Goal: Information Seeking & Learning: Find specific fact

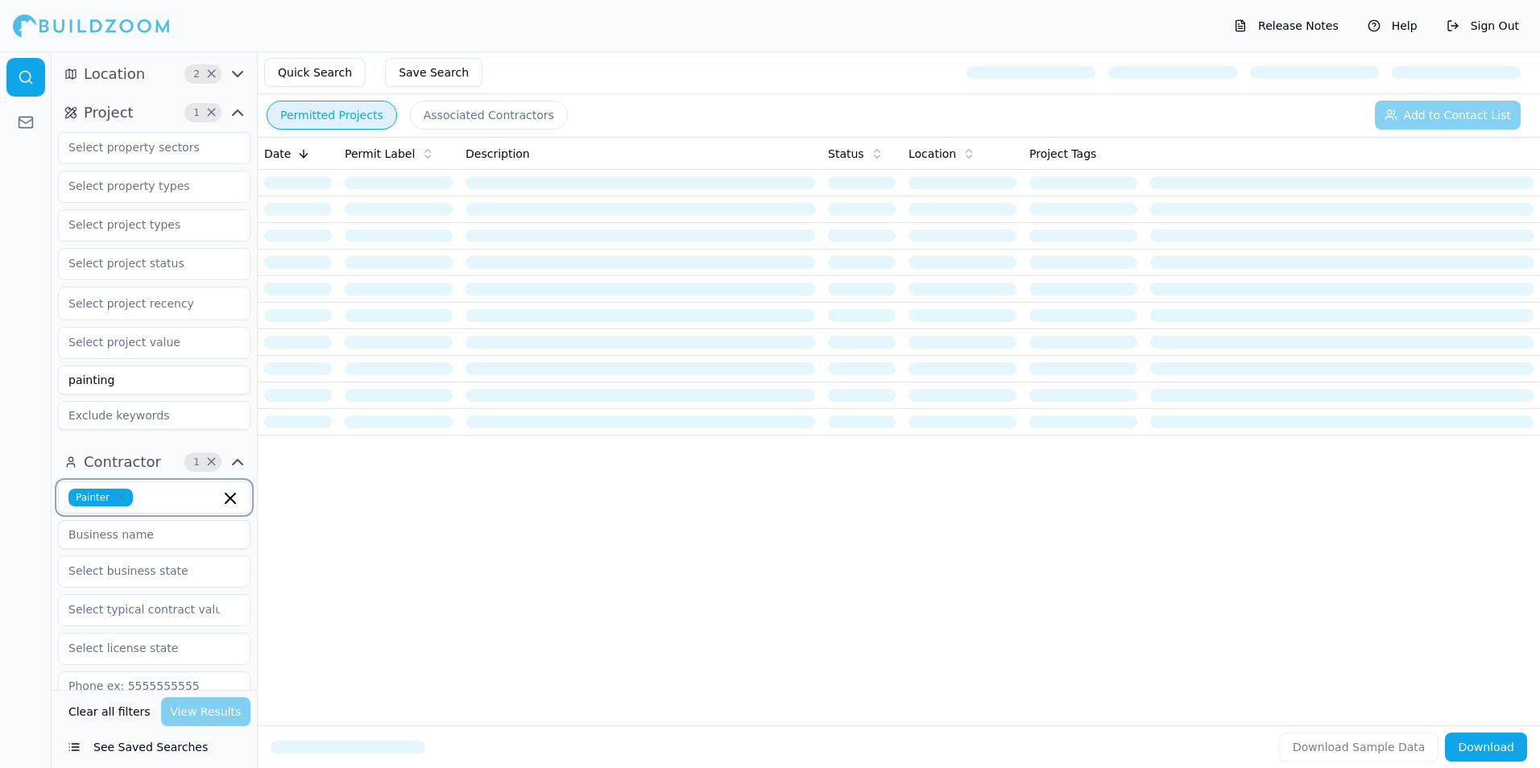
click at [234, 496] on icon "button" at bounding box center [231, 499] width 10 height 10
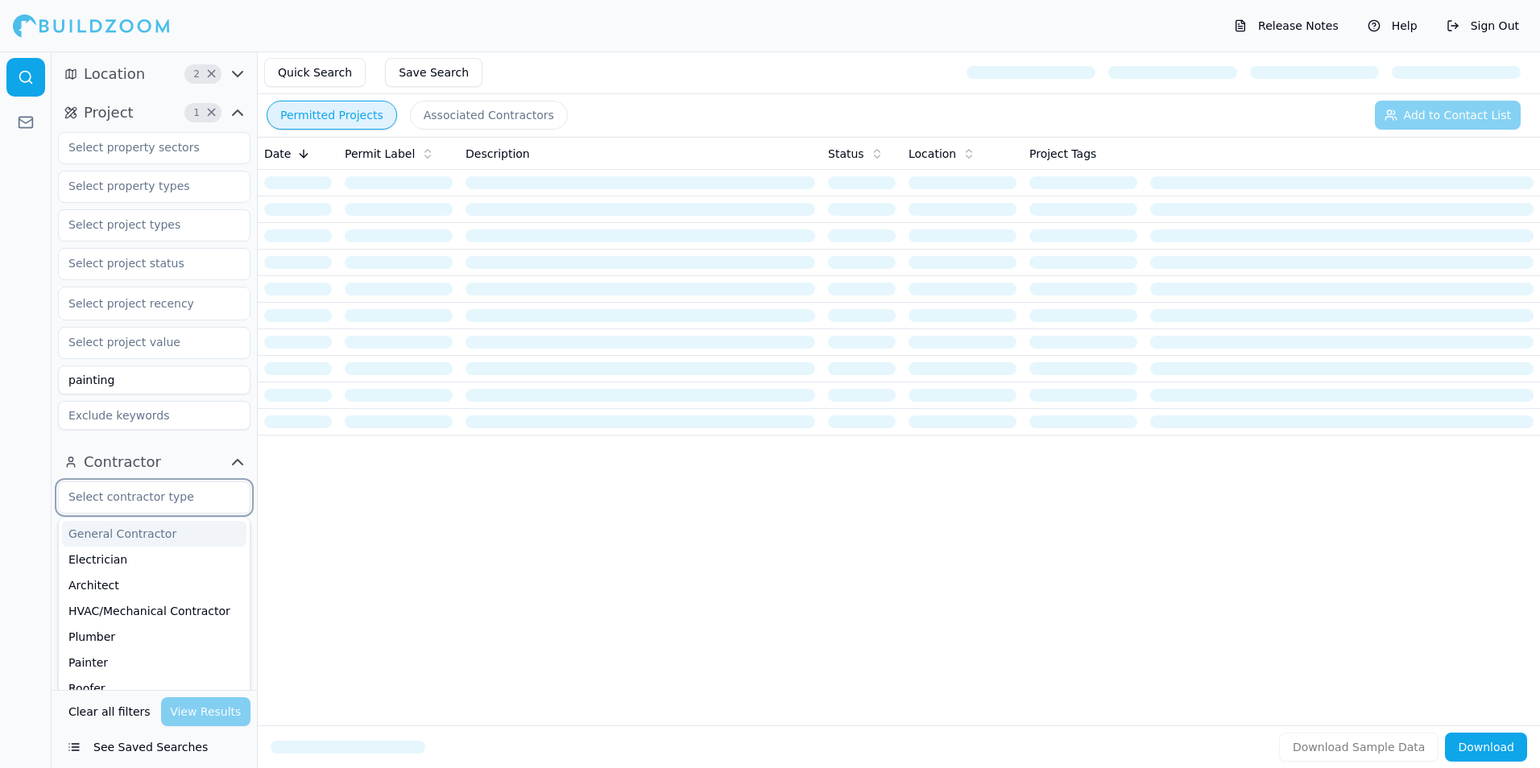
scroll to position [304, 0]
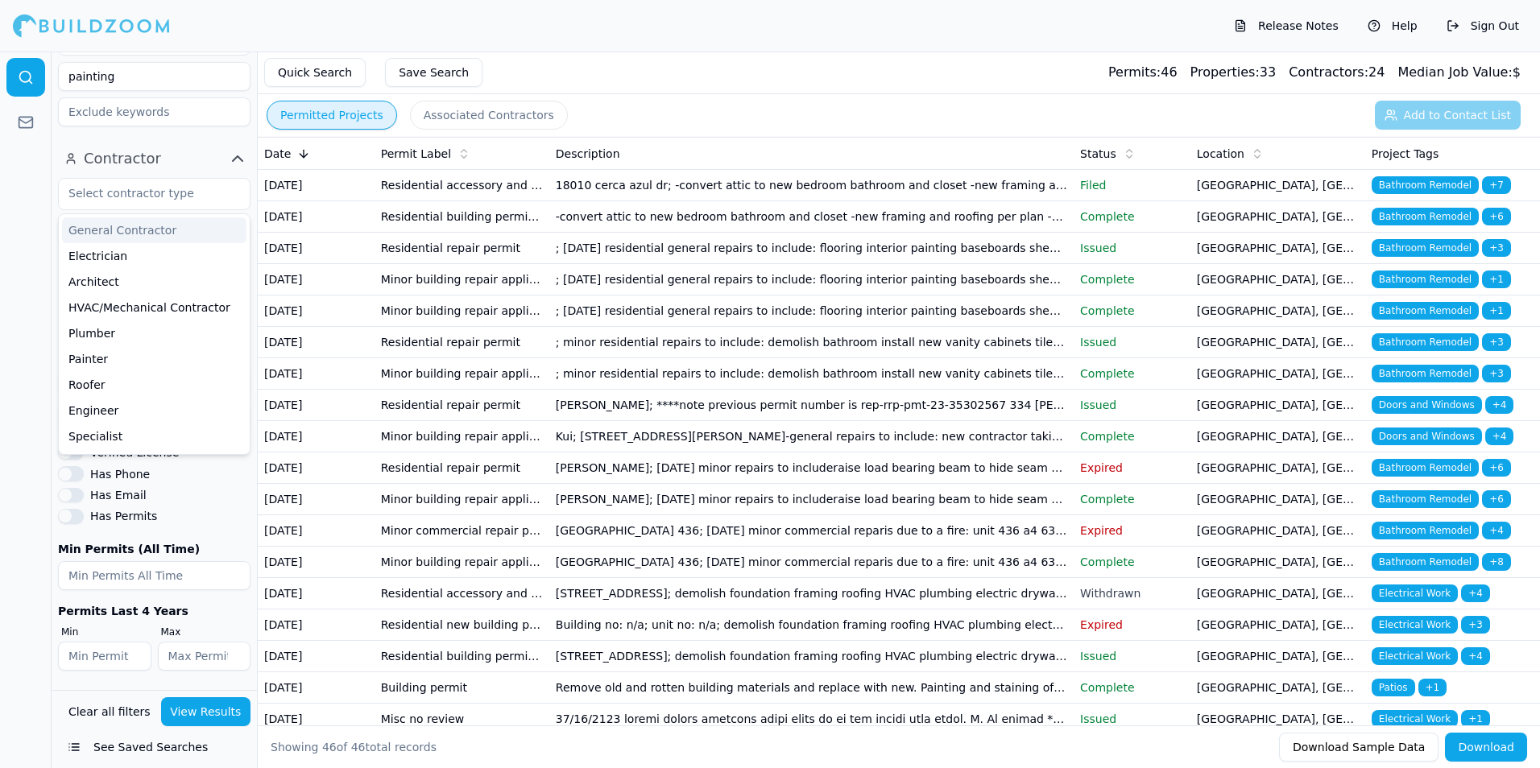
click at [14, 320] on div at bounding box center [26, 410] width 52 height 717
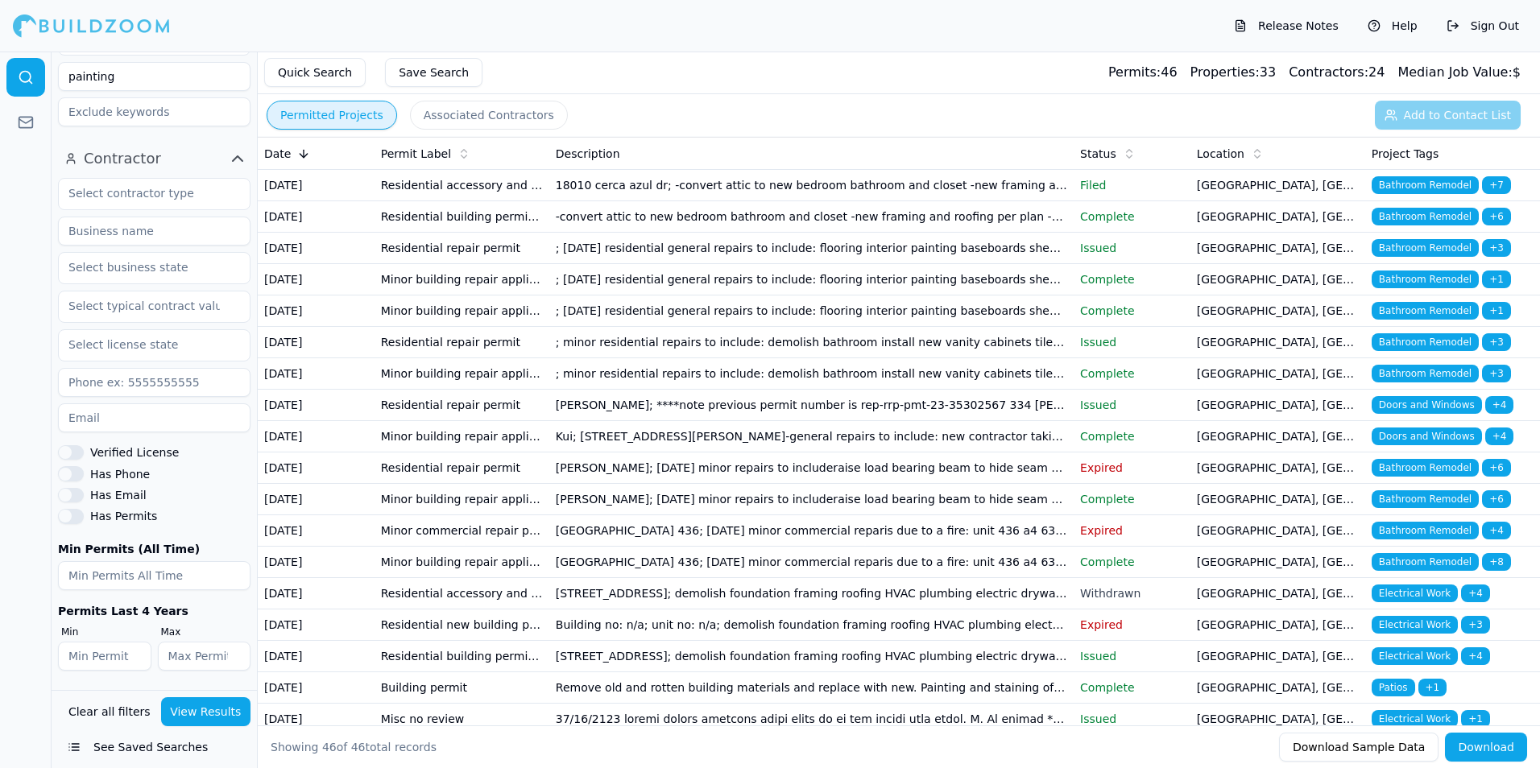
click at [33, 93] on link at bounding box center [25, 77] width 39 height 39
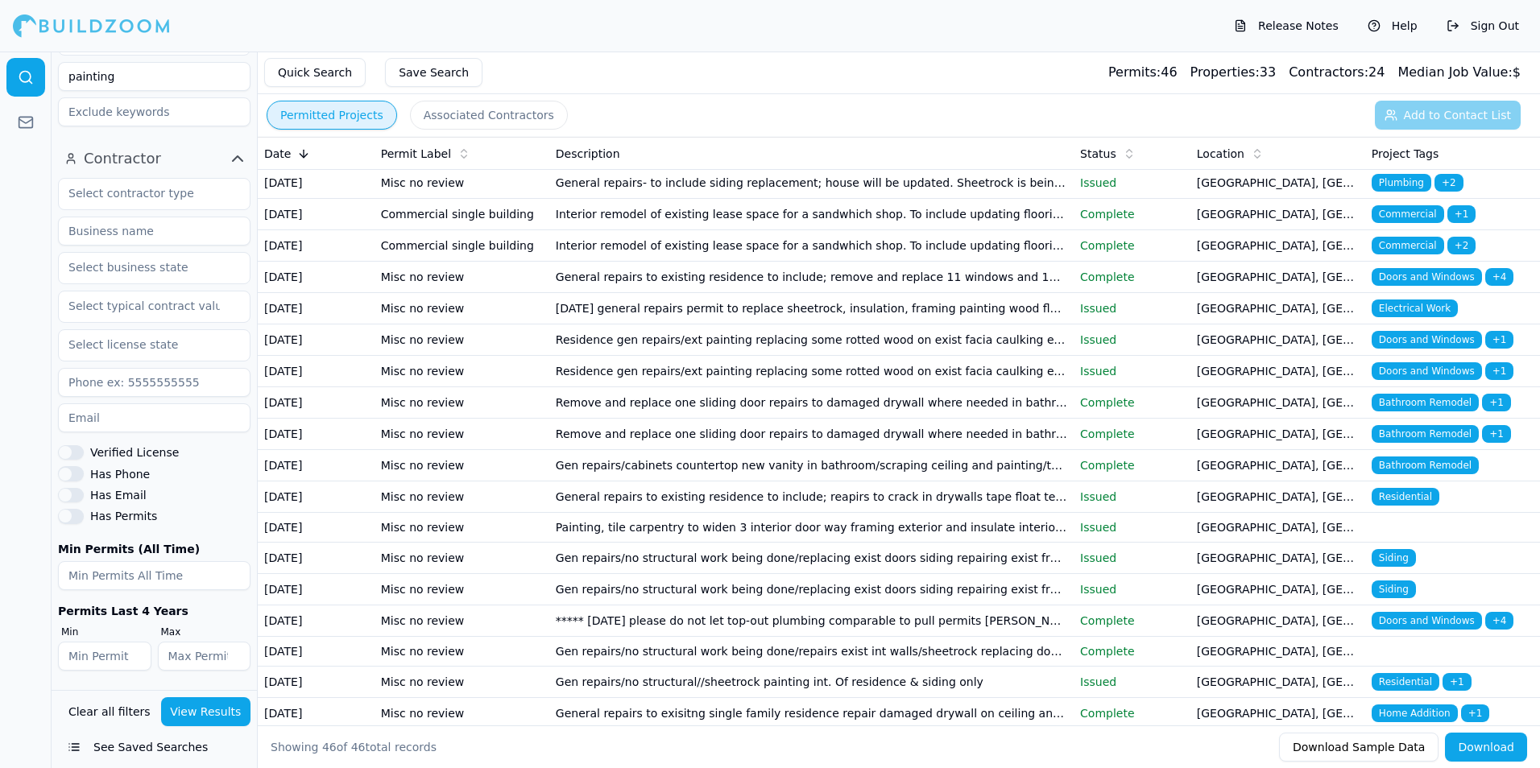
scroll to position [967, 0]
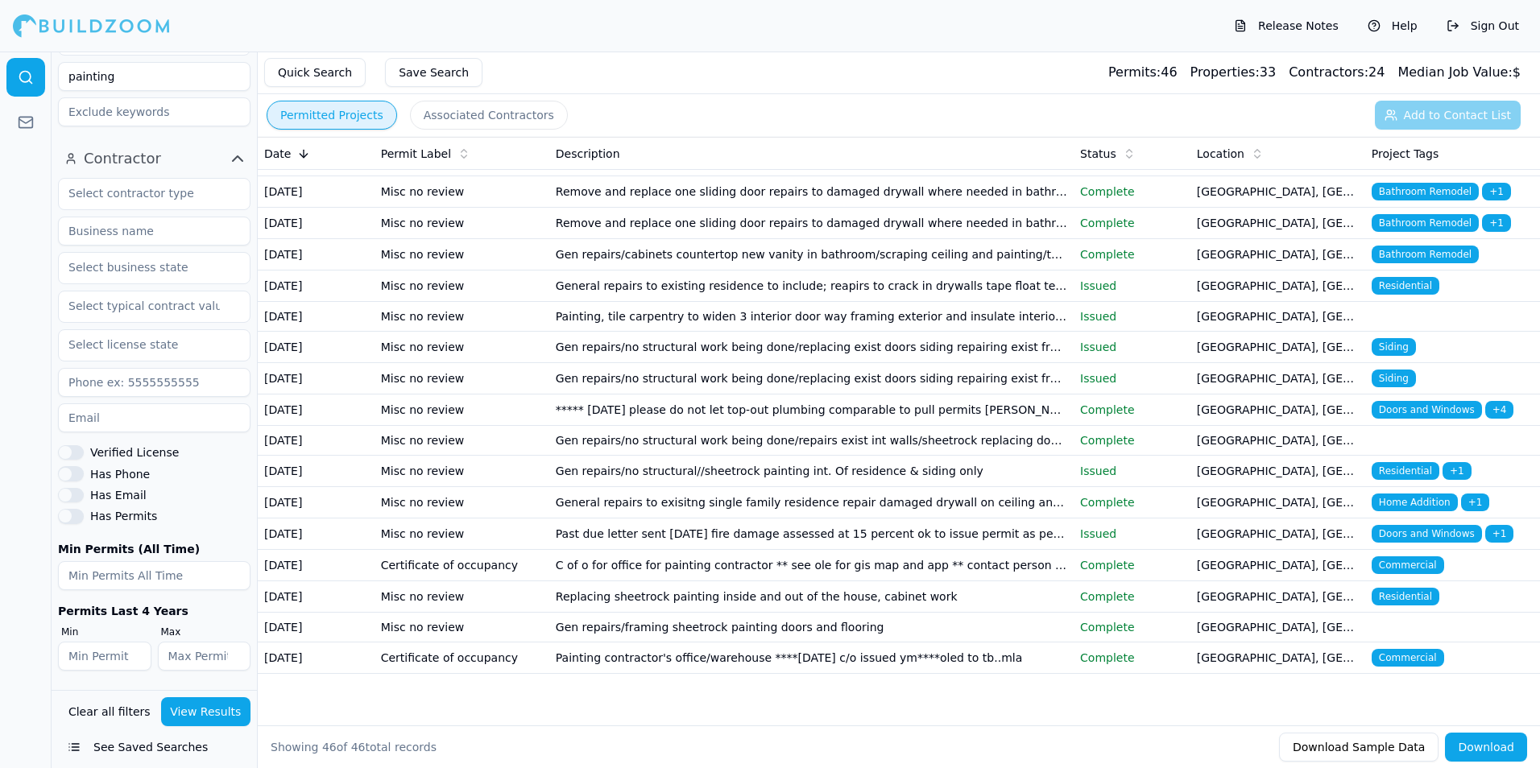
drag, startPoint x: 40, startPoint y: 620, endPoint x: 37, endPoint y: 611, distance: 10.2
click at [43, 623] on div at bounding box center [26, 410] width 52 height 717
click at [31, 130] on icon at bounding box center [26, 122] width 16 height 16
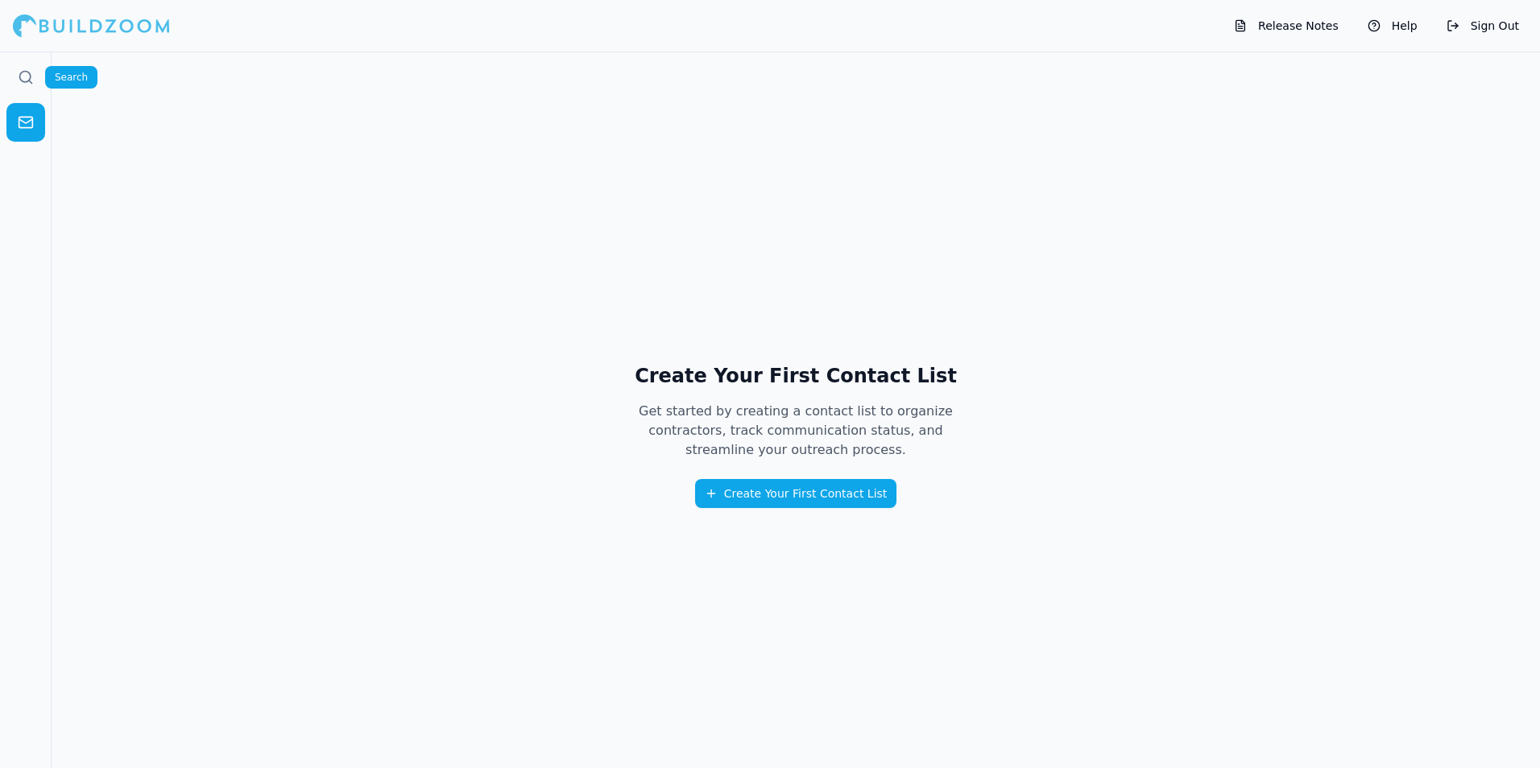
click at [27, 79] on icon at bounding box center [26, 77] width 16 height 16
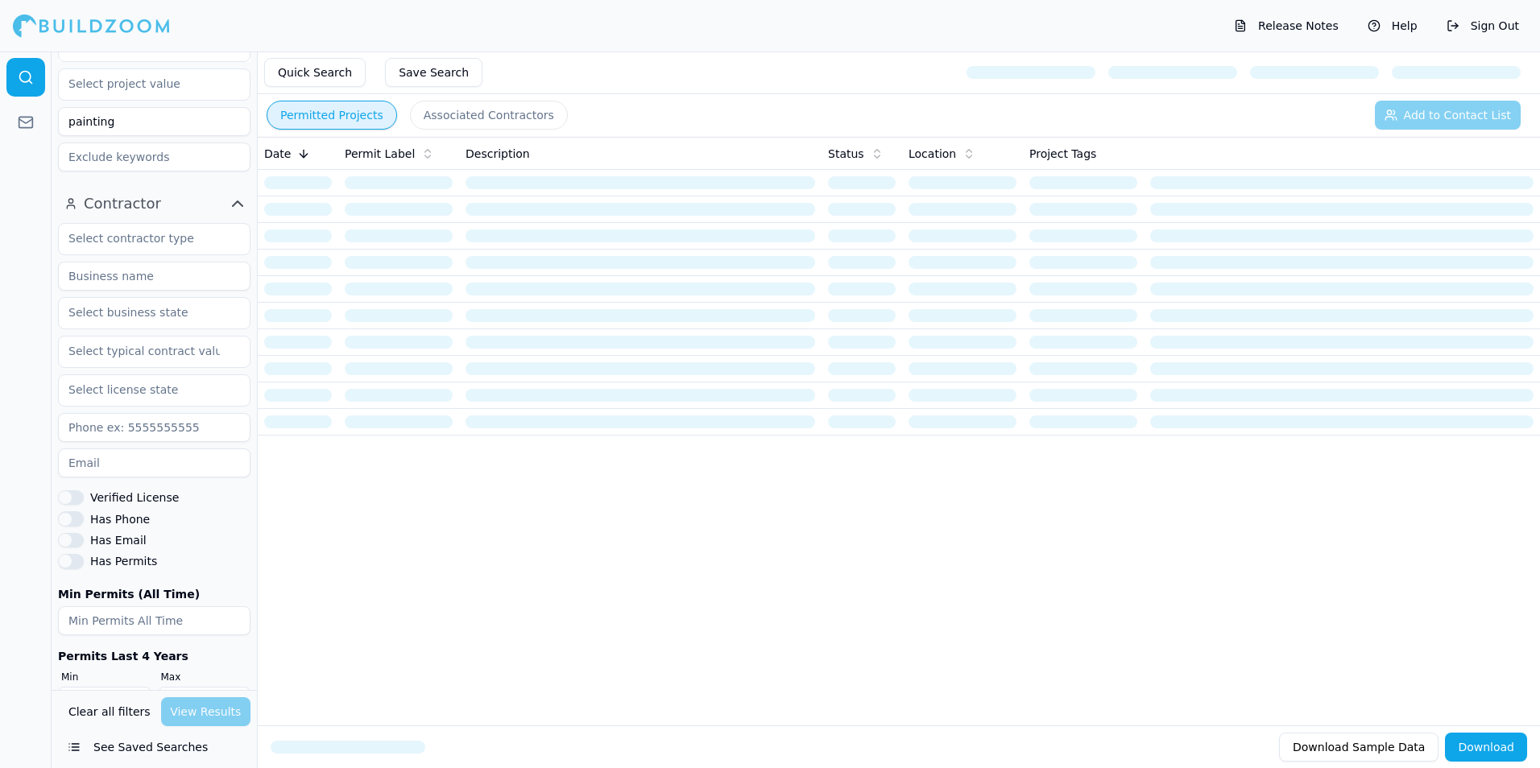
scroll to position [304, 0]
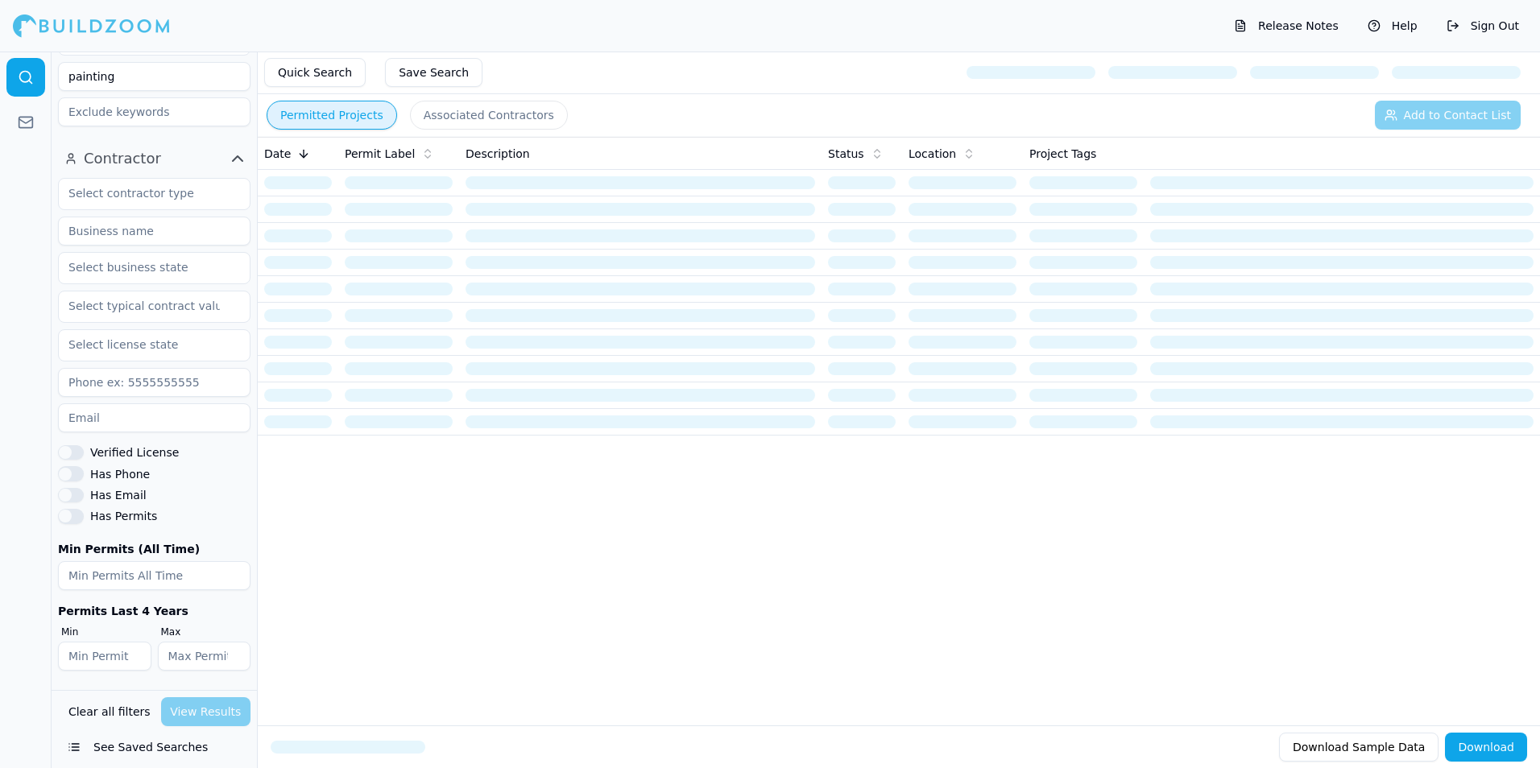
click at [86, 746] on button "See Saved Searches" at bounding box center [154, 747] width 192 height 29
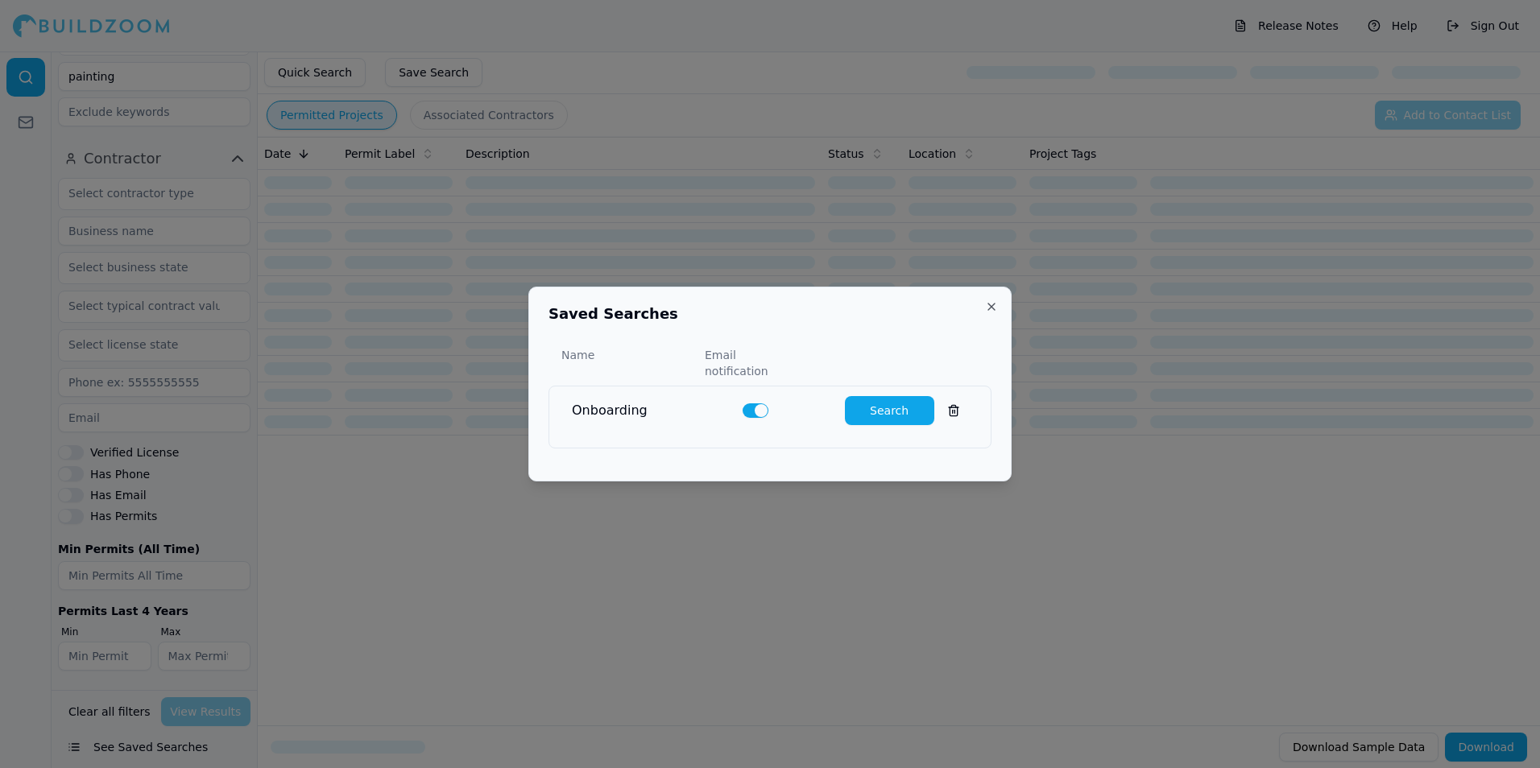
click at [873, 373] on div "Name Email notification Onboarding Search" at bounding box center [769, 397] width 443 height 127
click at [862, 424] on div "Onboarding Search" at bounding box center [770, 411] width 416 height 48
click at [859, 411] on button "Search" at bounding box center [889, 410] width 89 height 29
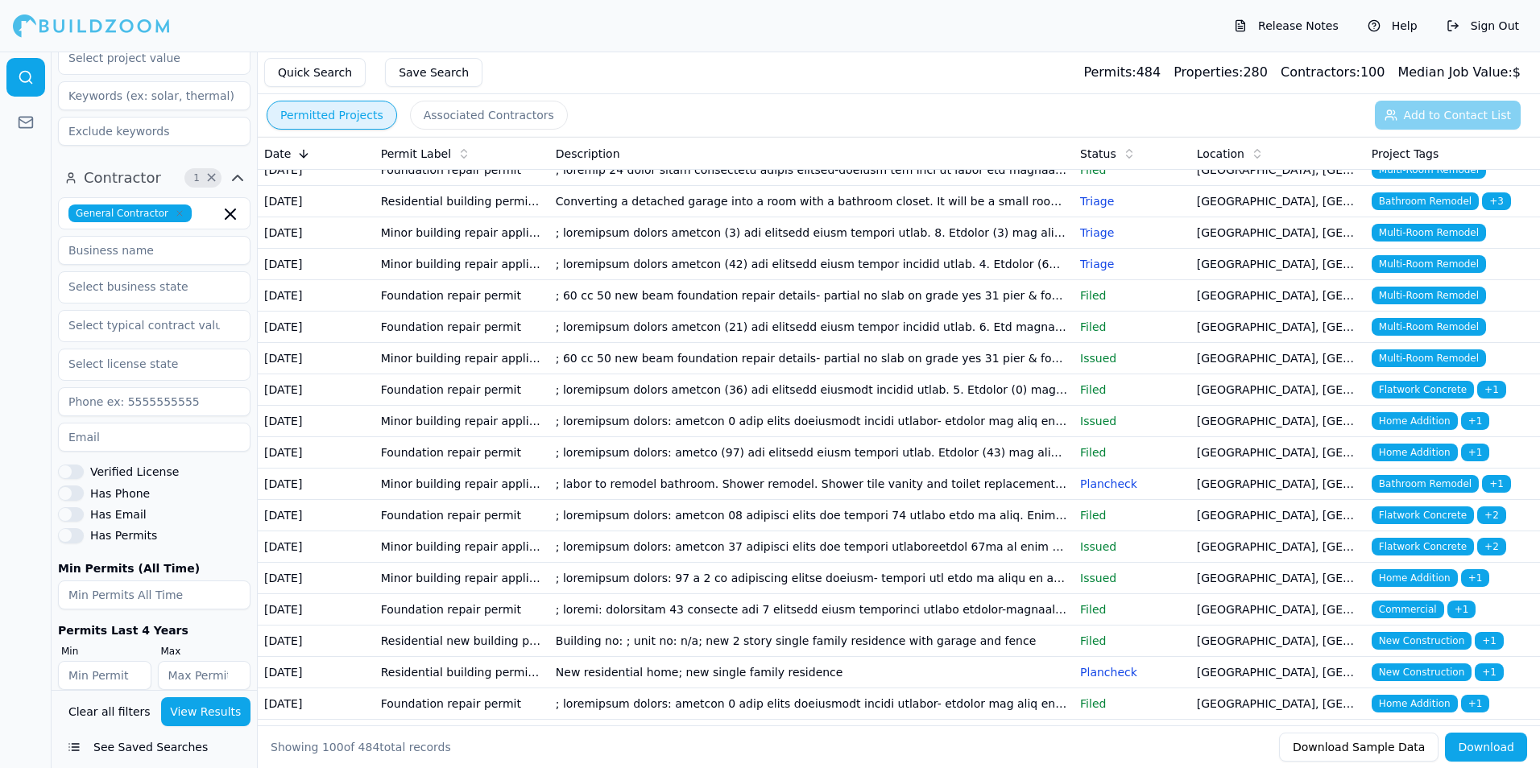
scroll to position [2094, 0]
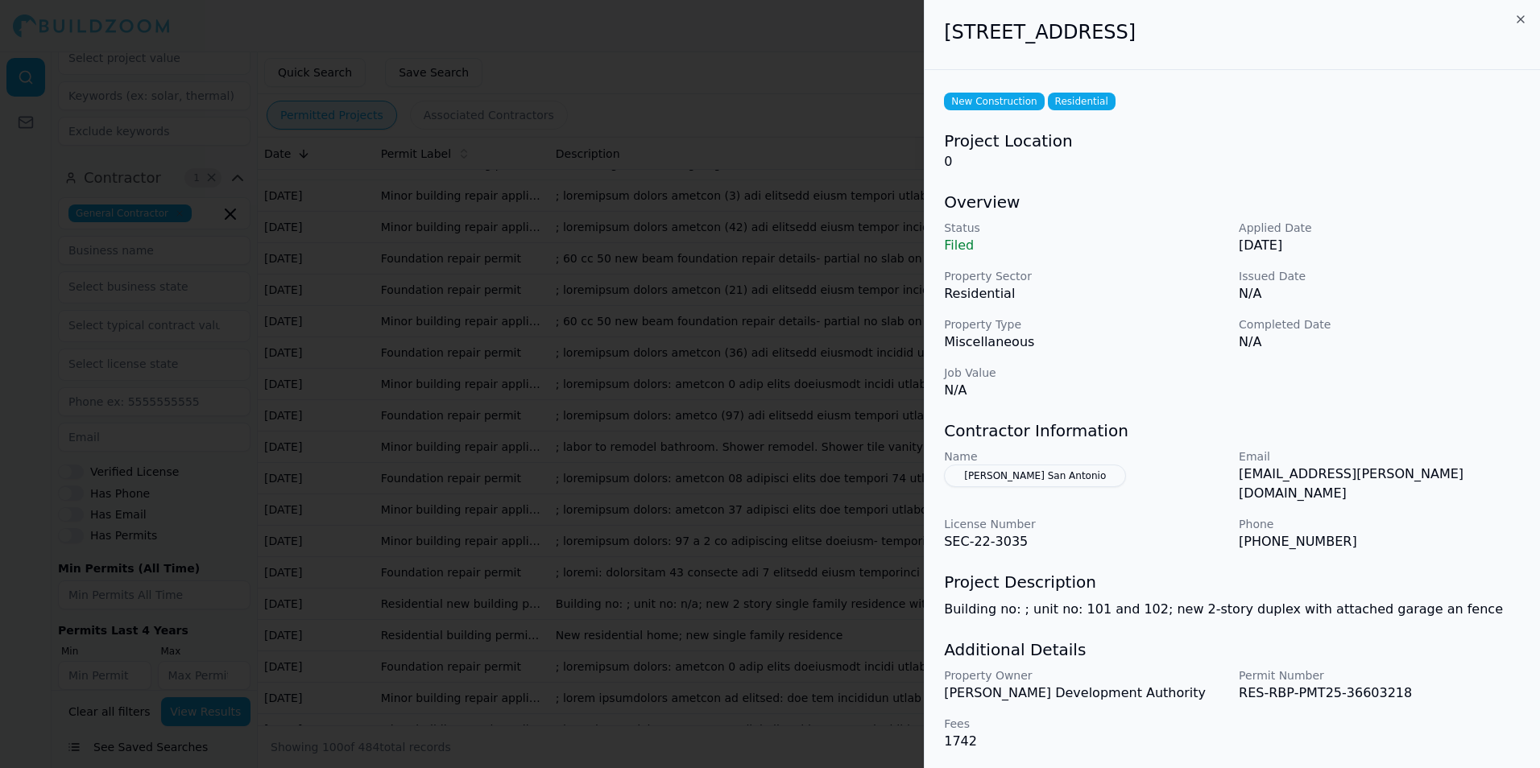
drag, startPoint x: 1064, startPoint y: 480, endPoint x: 975, endPoint y: 482, distance: 88.6
click at [975, 482] on button "[PERSON_NAME] San Antonio" at bounding box center [1035, 476] width 182 height 23
drag, startPoint x: 984, startPoint y: 482, endPoint x: 954, endPoint y: 472, distance: 31.6
click at [954, 472] on div "Name Lanehart San Antonio" at bounding box center [1085, 476] width 282 height 55
drag, startPoint x: 954, startPoint y: 472, endPoint x: 1085, endPoint y: 491, distance: 131.8
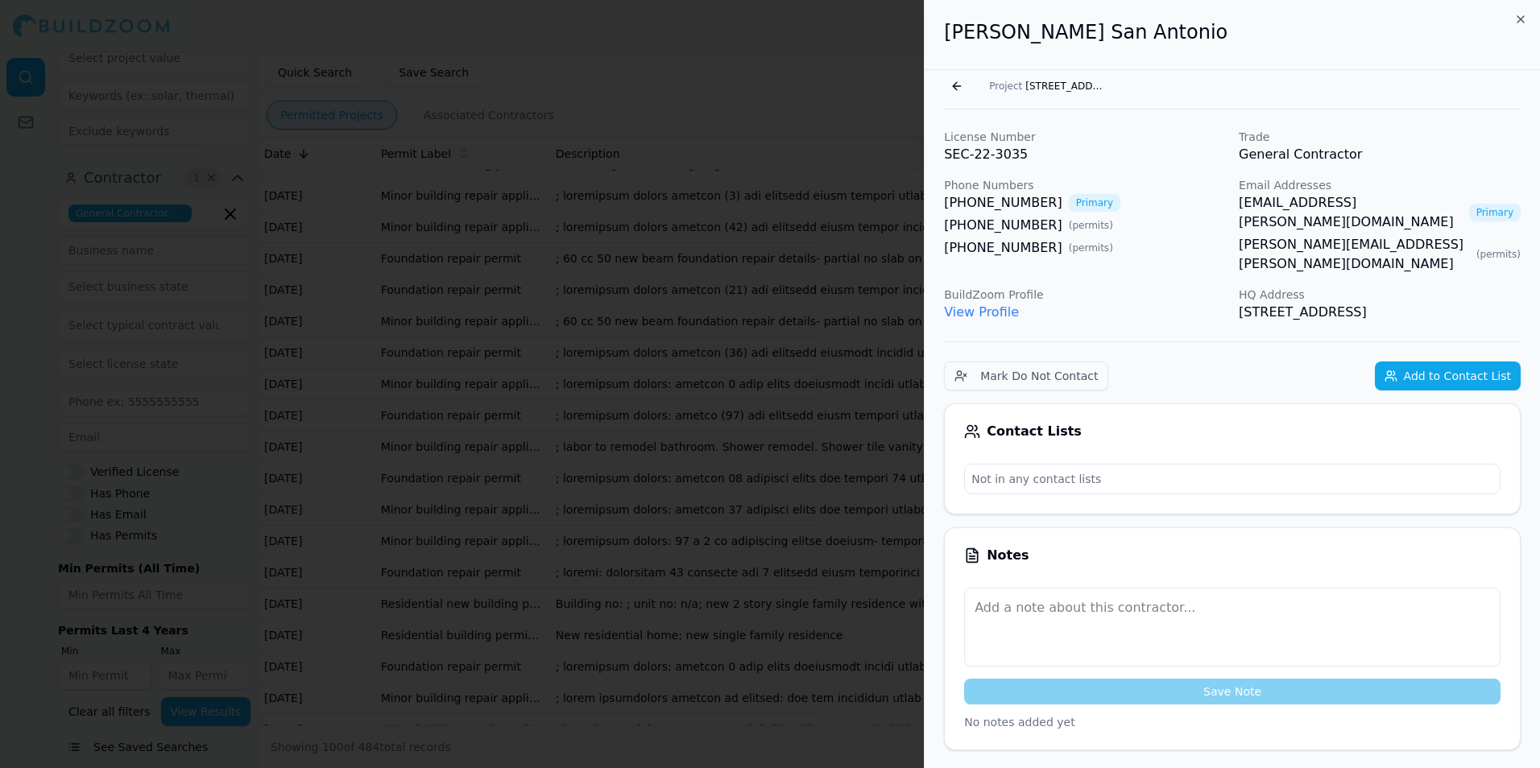
drag, startPoint x: 1025, startPoint y: 478, endPoint x: 1078, endPoint y: 564, distance: 101.7
drag, startPoint x: 1078, startPoint y: 564, endPoint x: 1016, endPoint y: 420, distance: 156.5
click at [1016, 424] on div "Contact Lists" at bounding box center [1232, 432] width 536 height 16
drag, startPoint x: 1089, startPoint y: 205, endPoint x: 957, endPoint y: 199, distance: 132.2
click at [957, 199] on div "(210) 695-2110 Primary" at bounding box center [1085, 202] width 282 height 19
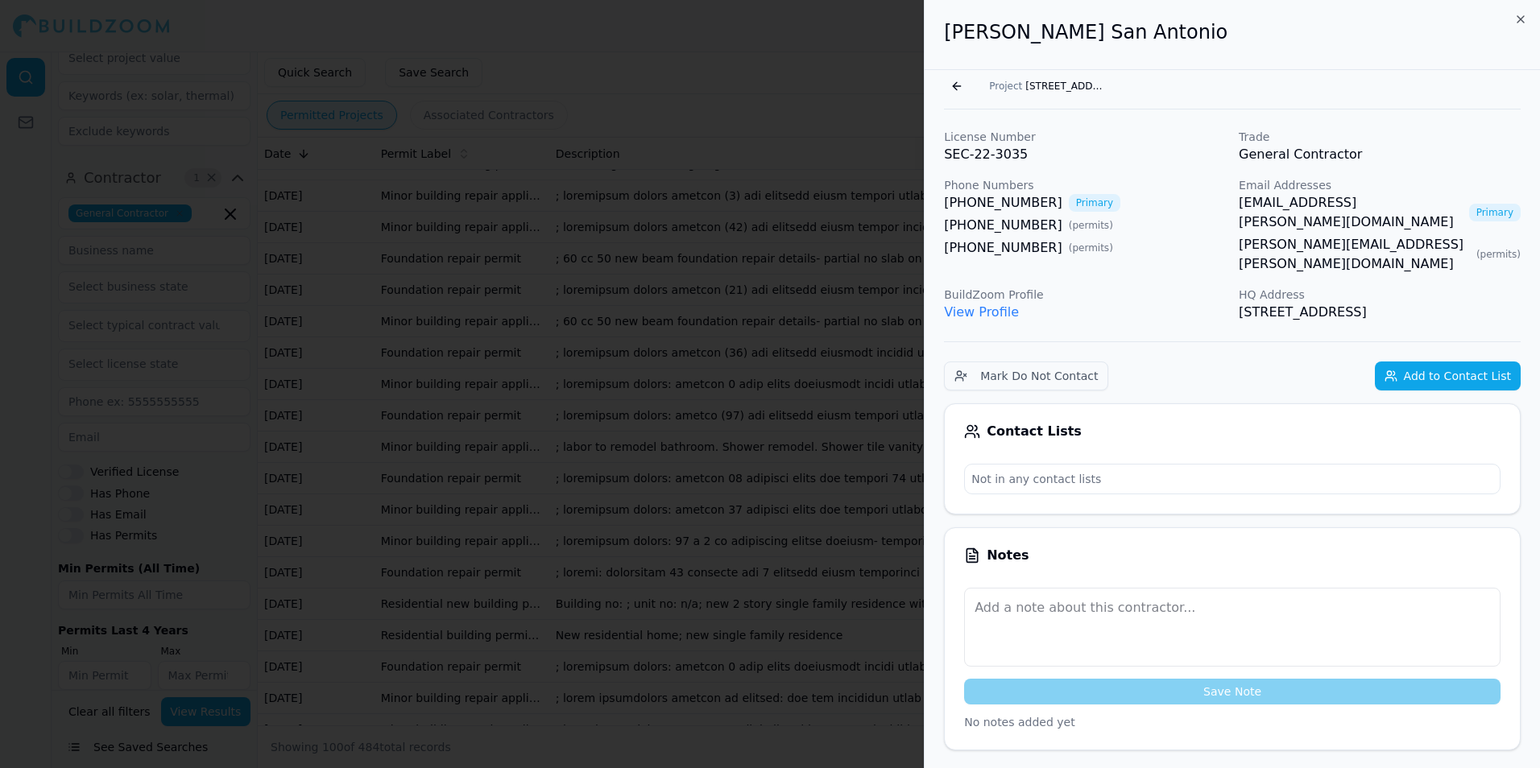
drag, startPoint x: 957, startPoint y: 199, endPoint x: 942, endPoint y: 197, distance: 15.5
drag, startPoint x: 942, startPoint y: 197, endPoint x: 1017, endPoint y: 206, distance: 76.3
drag, startPoint x: 1017, startPoint y: 206, endPoint x: 1009, endPoint y: 205, distance: 8.1
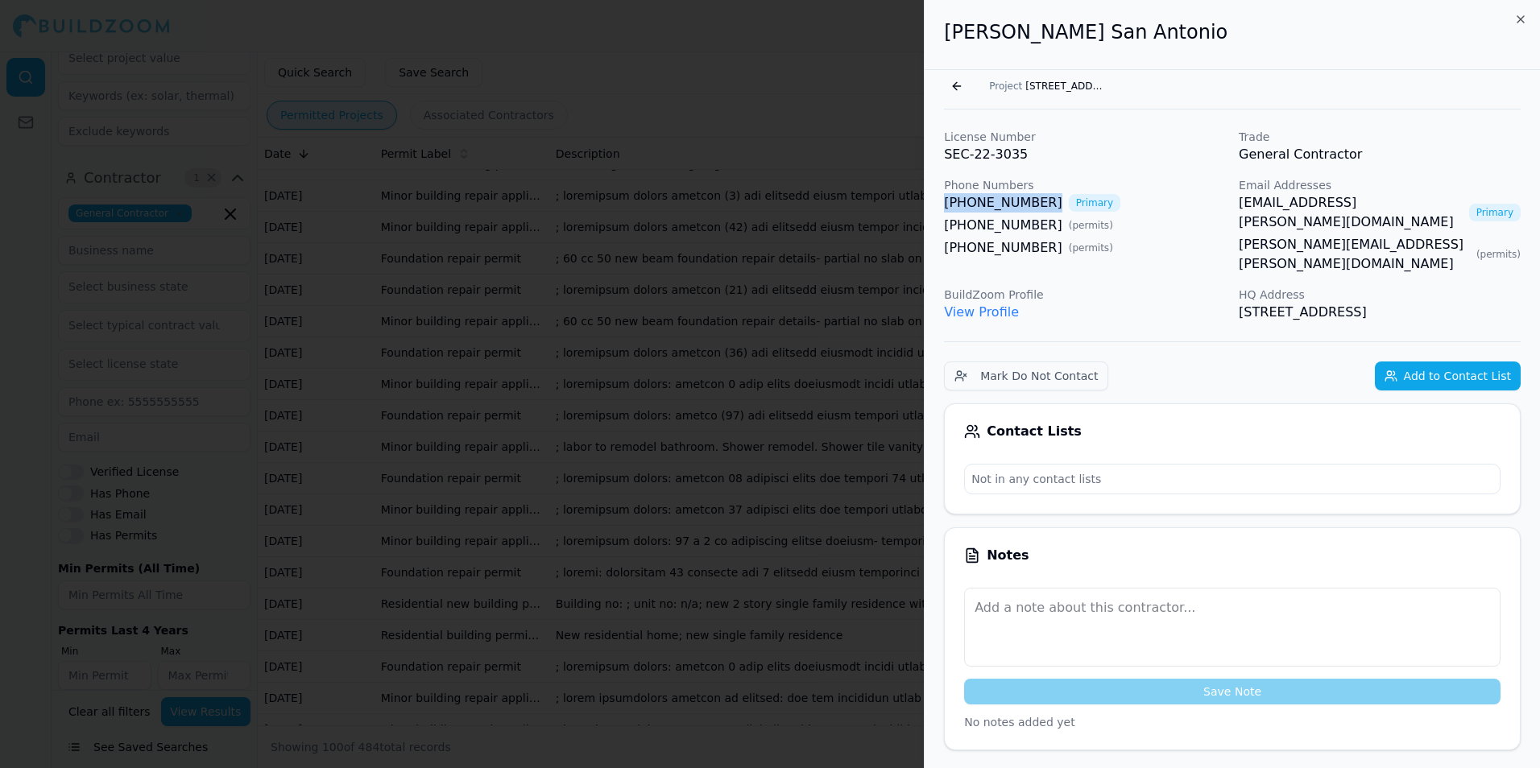
copy link "[PHONE_NUMBER]"
click at [1521, 14] on icon "button" at bounding box center [1520, 19] width 13 height 13
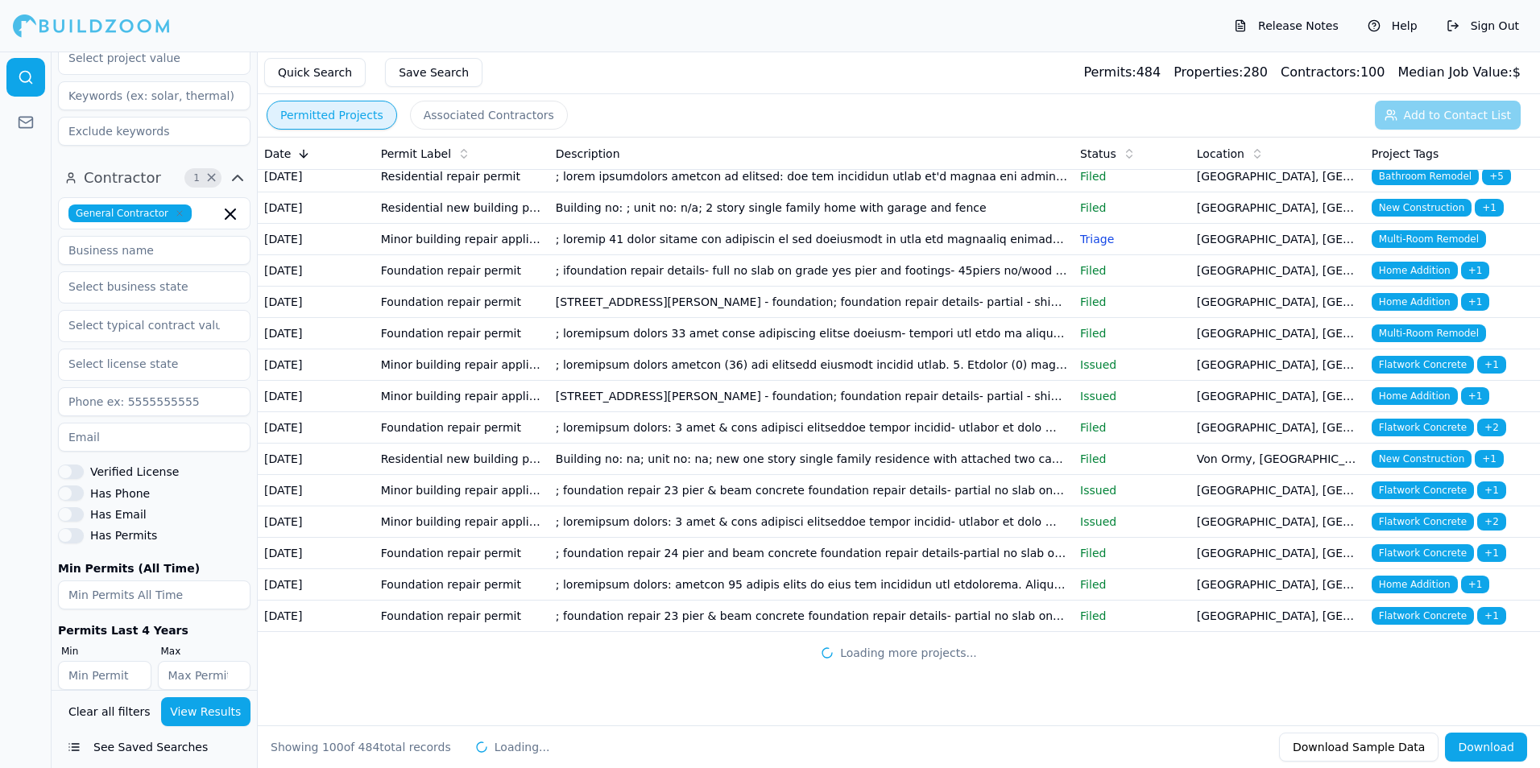
scroll to position [3887, 0]
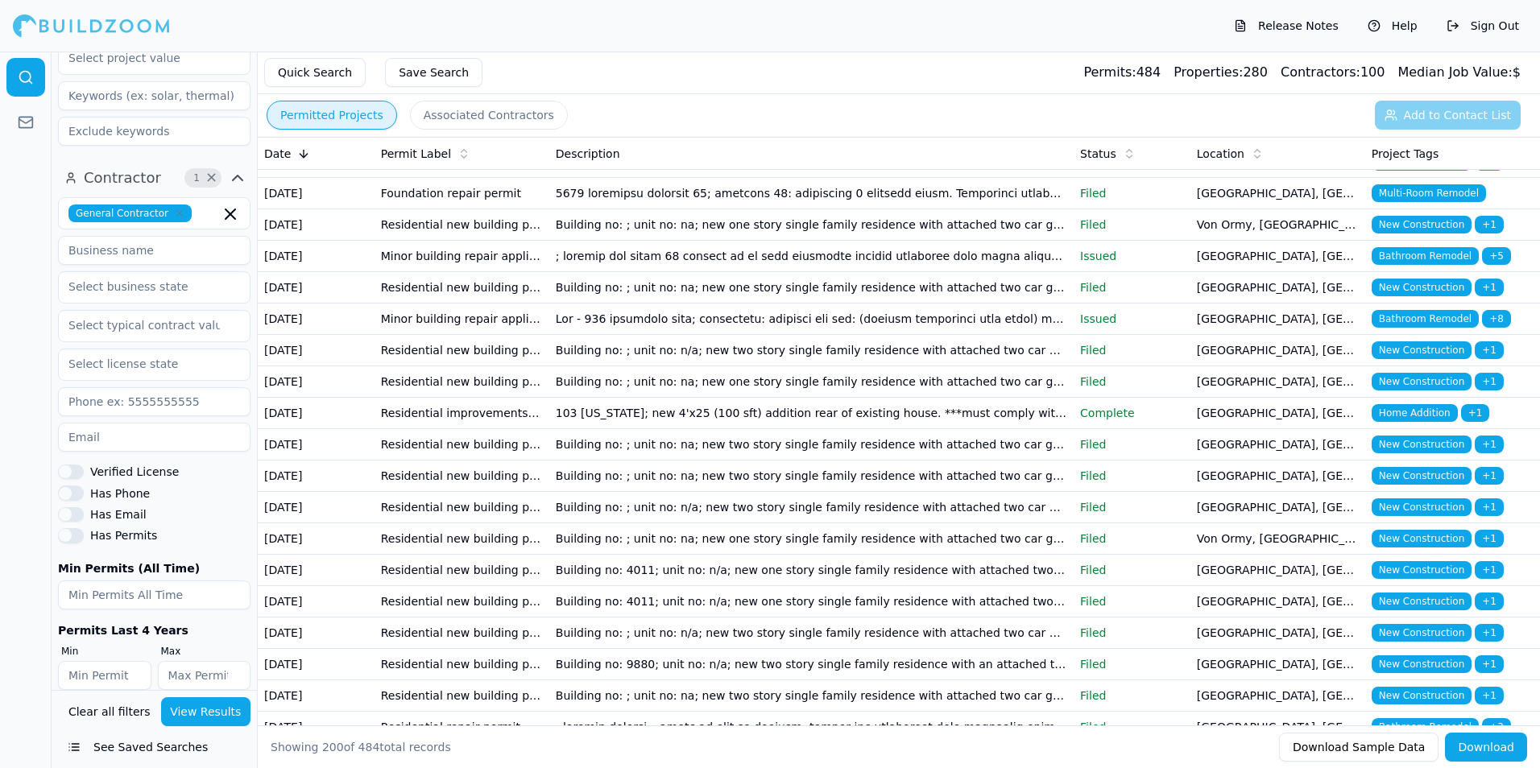
click at [340, 77] on button "Quick Search" at bounding box center [314, 72] width 101 height 29
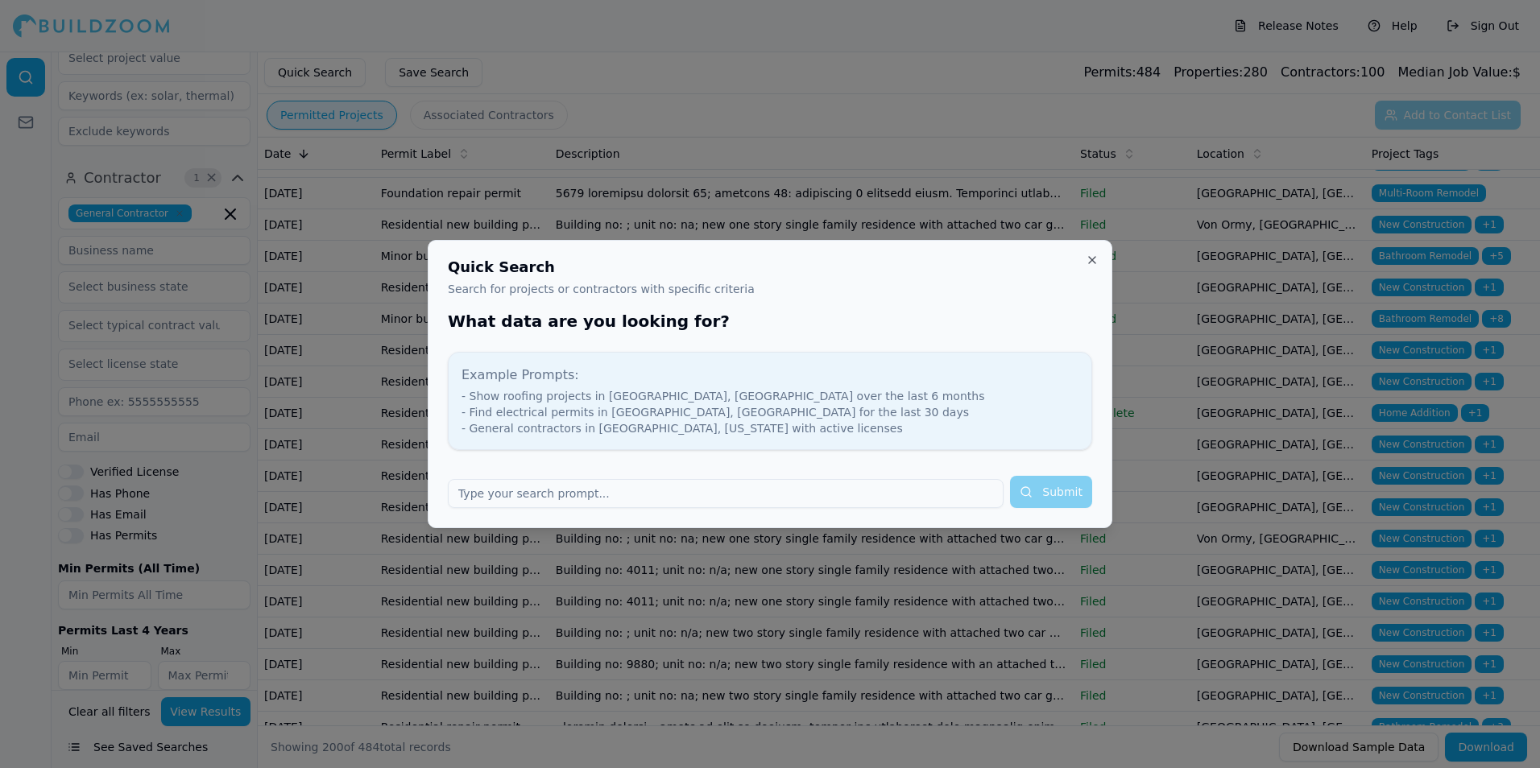
click at [1099, 257] on div "Quick Search Search for projects or contractors with specific criteria What dat…" at bounding box center [770, 384] width 685 height 288
click at [1093, 258] on button "Close" at bounding box center [1092, 260] width 13 height 13
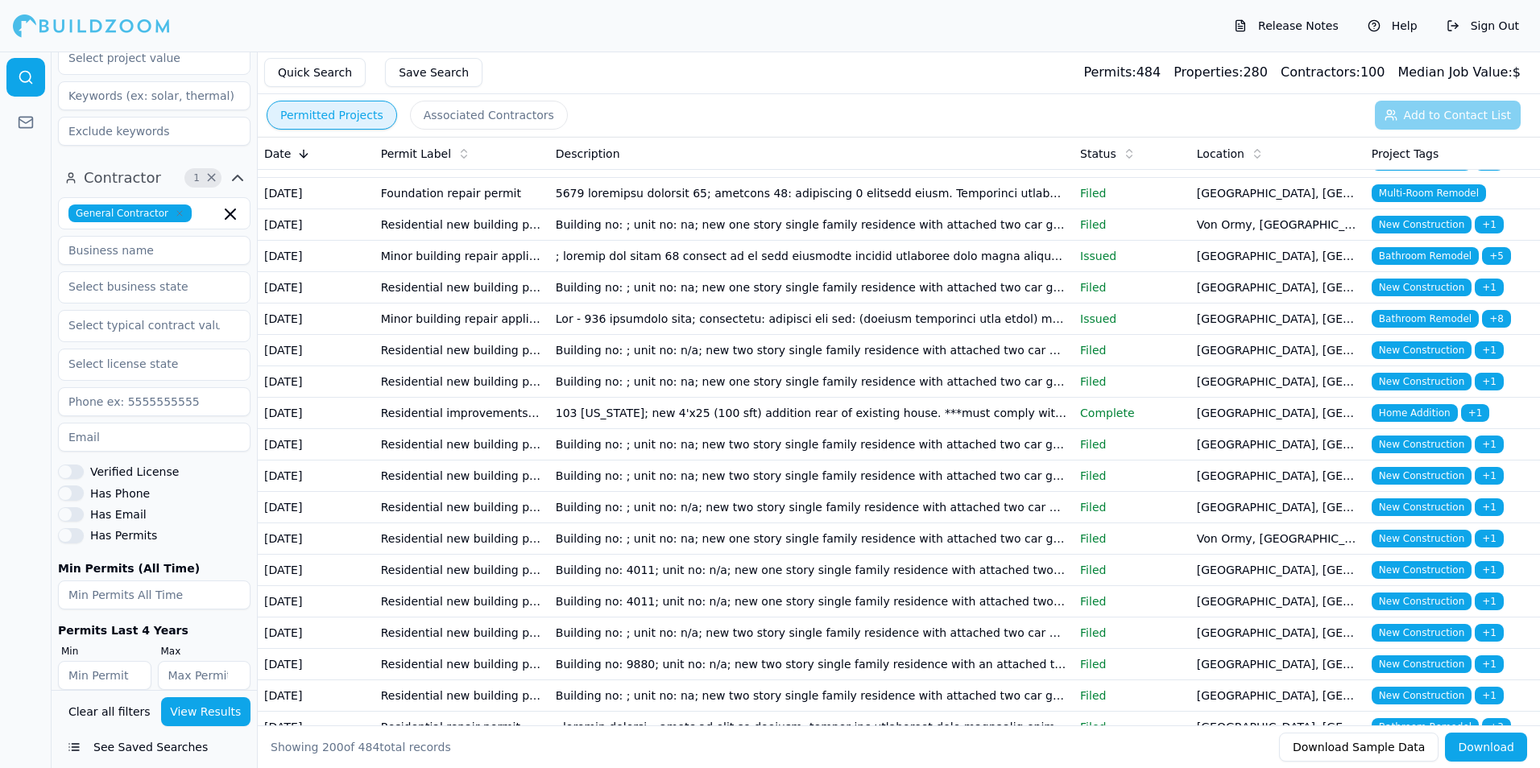
click at [88, 48] on div "Release Notes Help Sign Out" at bounding box center [770, 26] width 1540 height 52
click at [92, 31] on div at bounding box center [91, 26] width 157 height 32
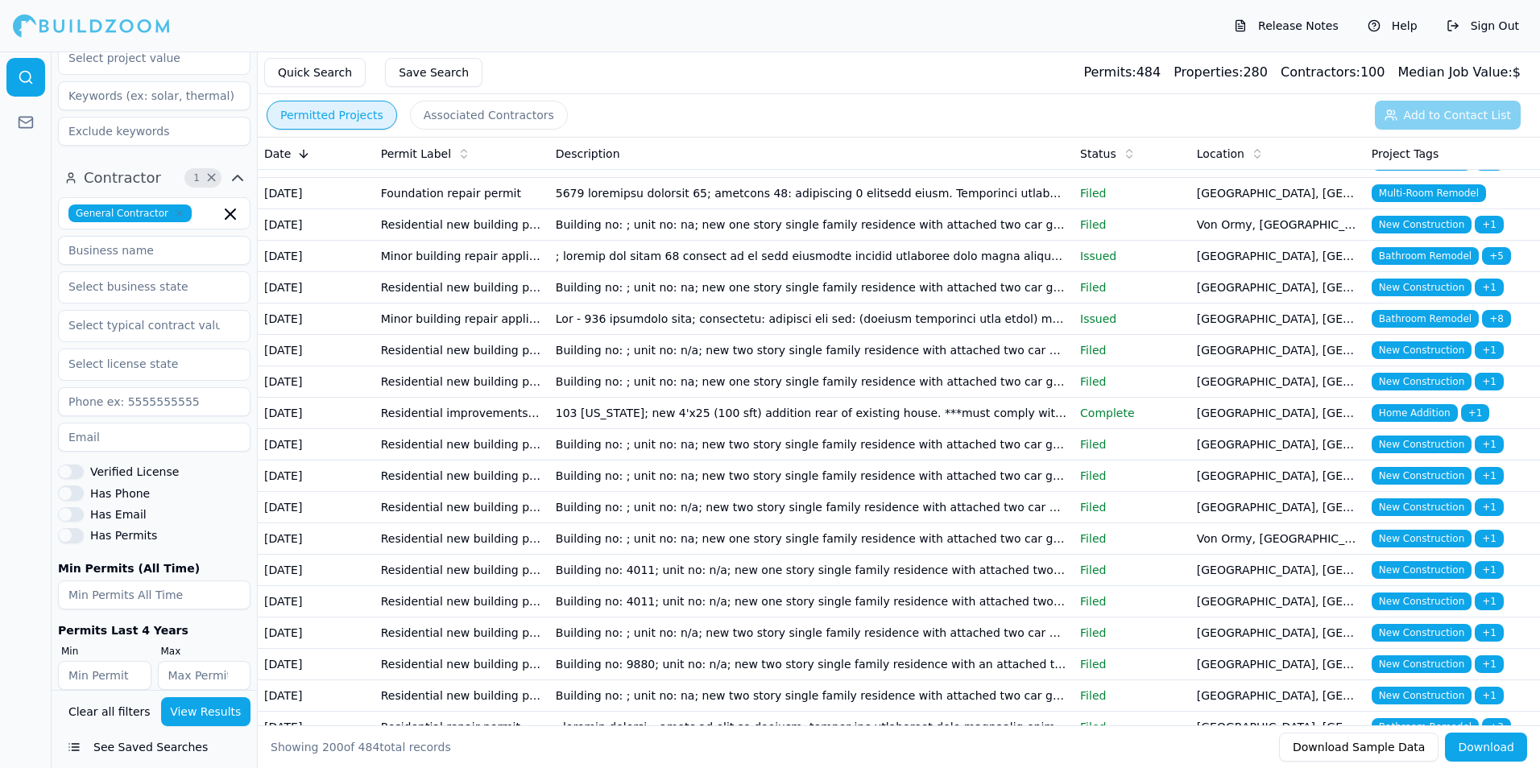
click at [92, 31] on div at bounding box center [91, 26] width 157 height 32
click at [93, 21] on div at bounding box center [91, 26] width 157 height 32
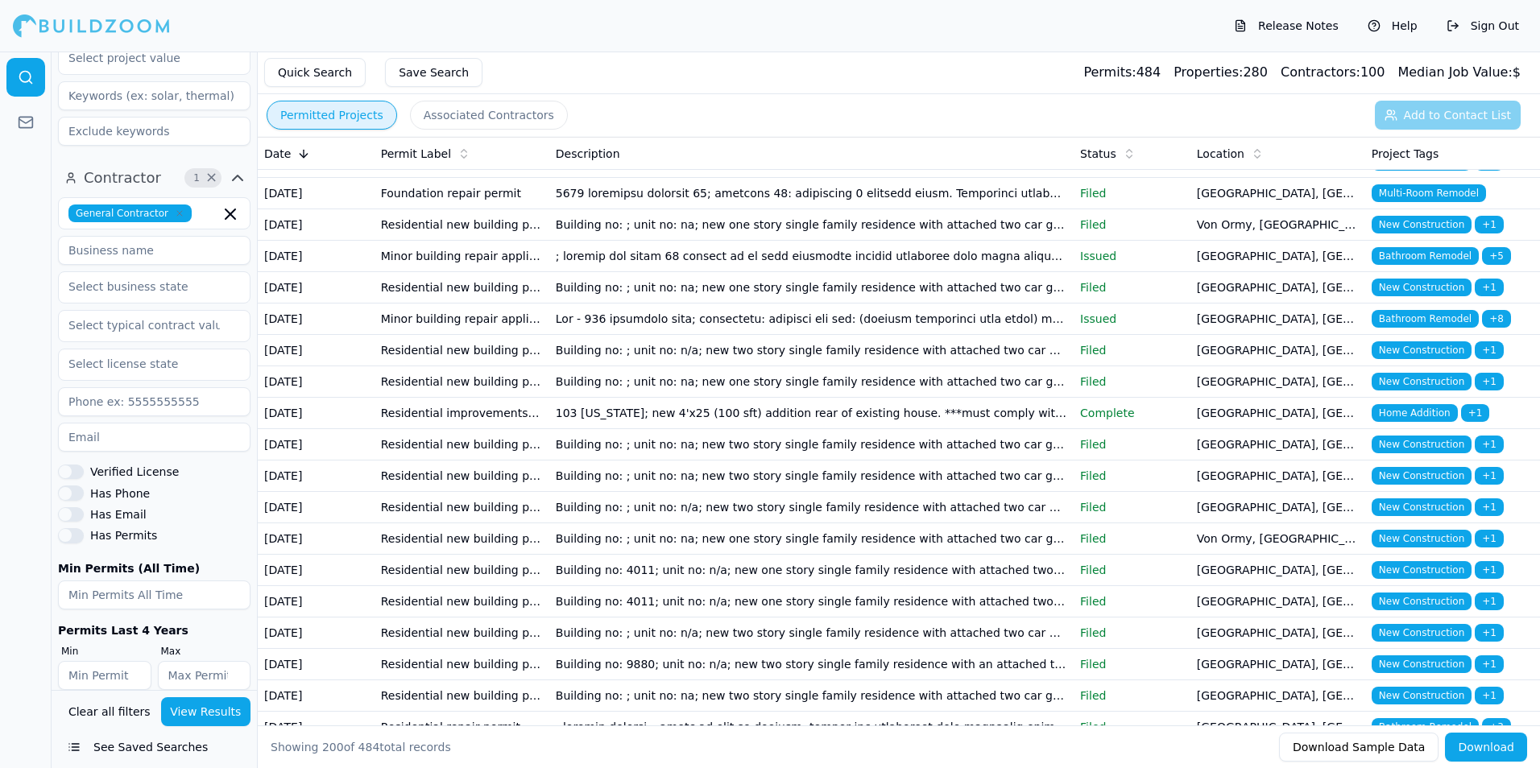
click at [93, 21] on div at bounding box center [91, 26] width 157 height 32
click at [1282, 26] on button "Release Notes" at bounding box center [1286, 26] width 121 height 26
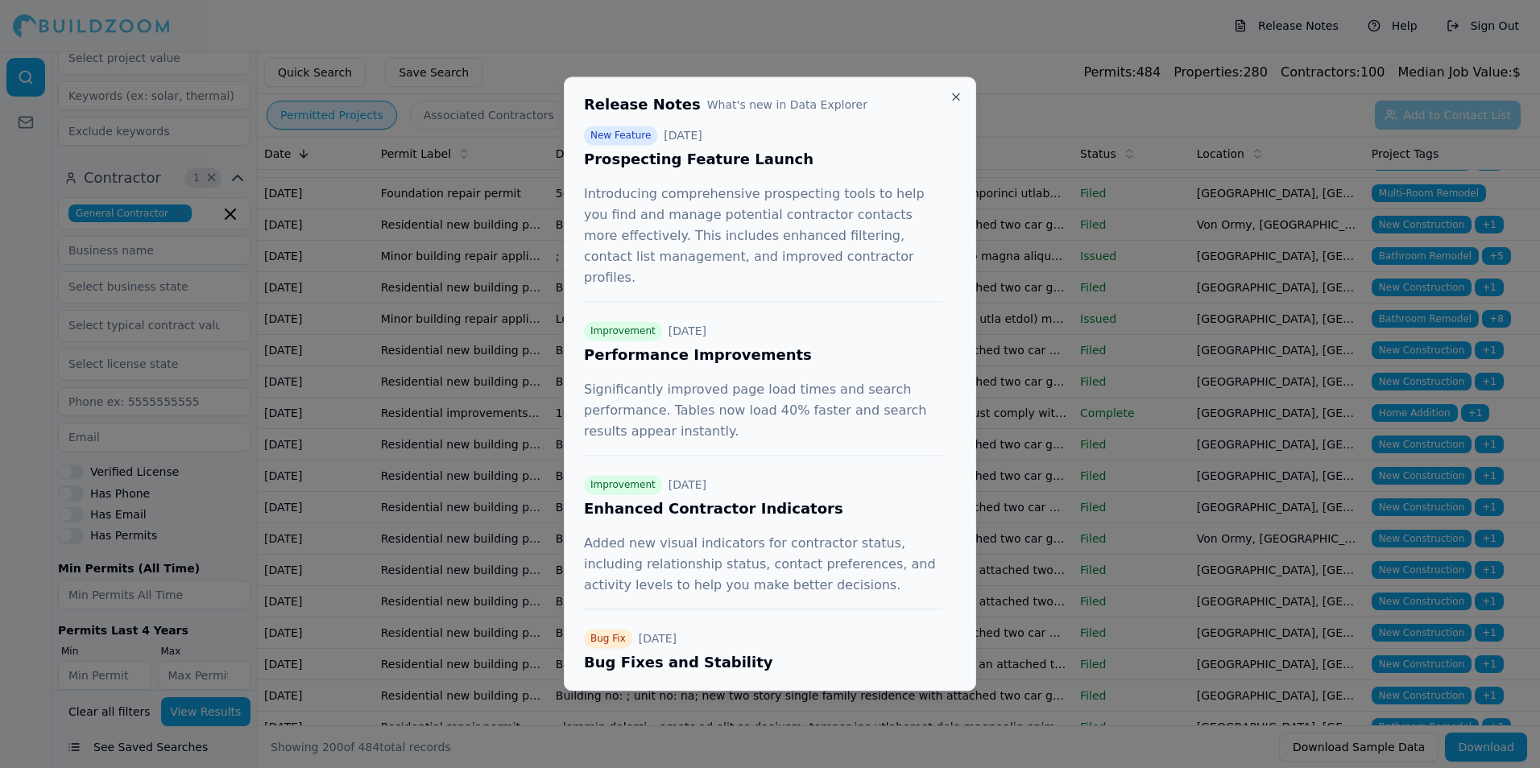
click at [365, 349] on div at bounding box center [770, 384] width 1540 height 768
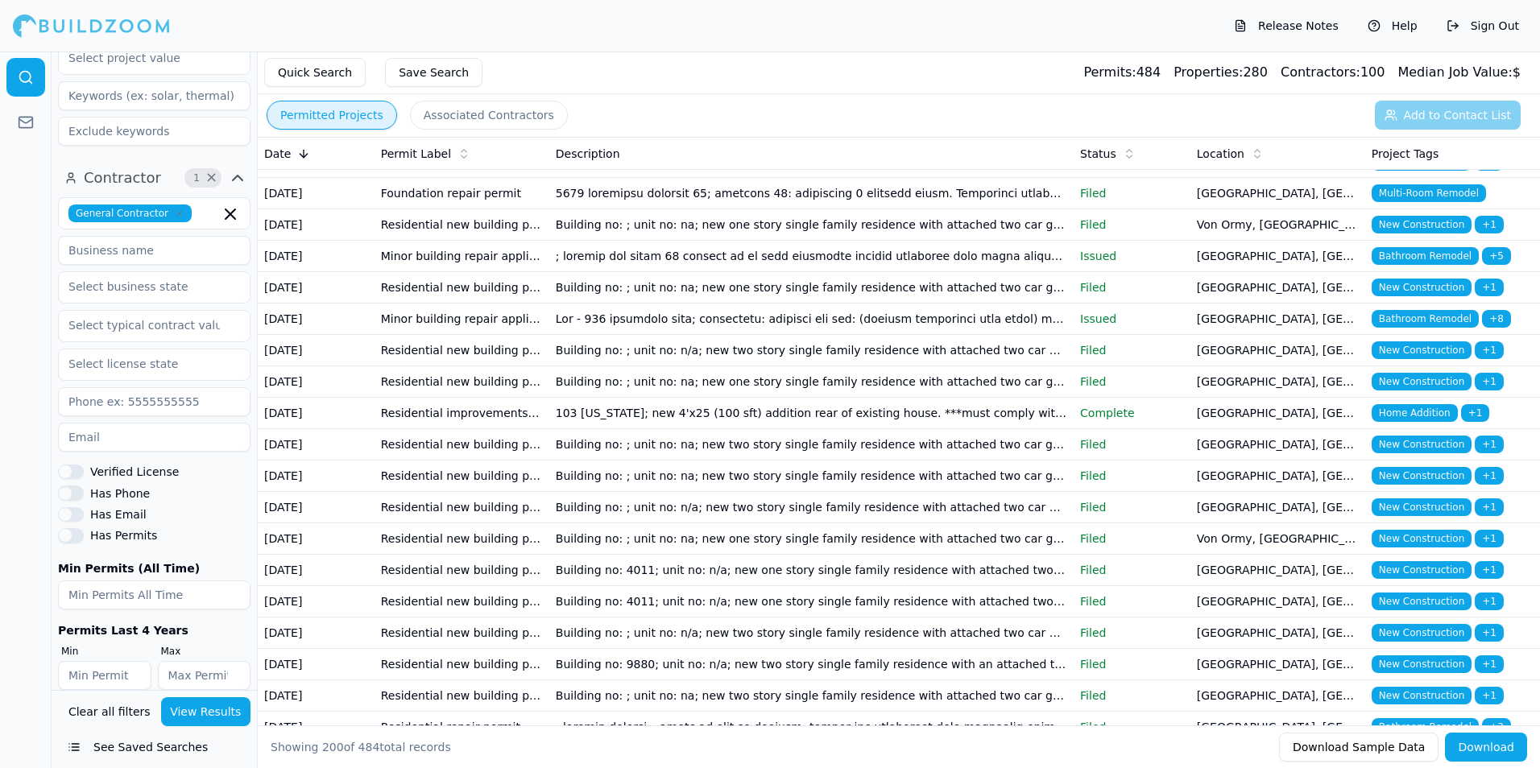
click at [331, 77] on button "Quick Search" at bounding box center [314, 72] width 101 height 29
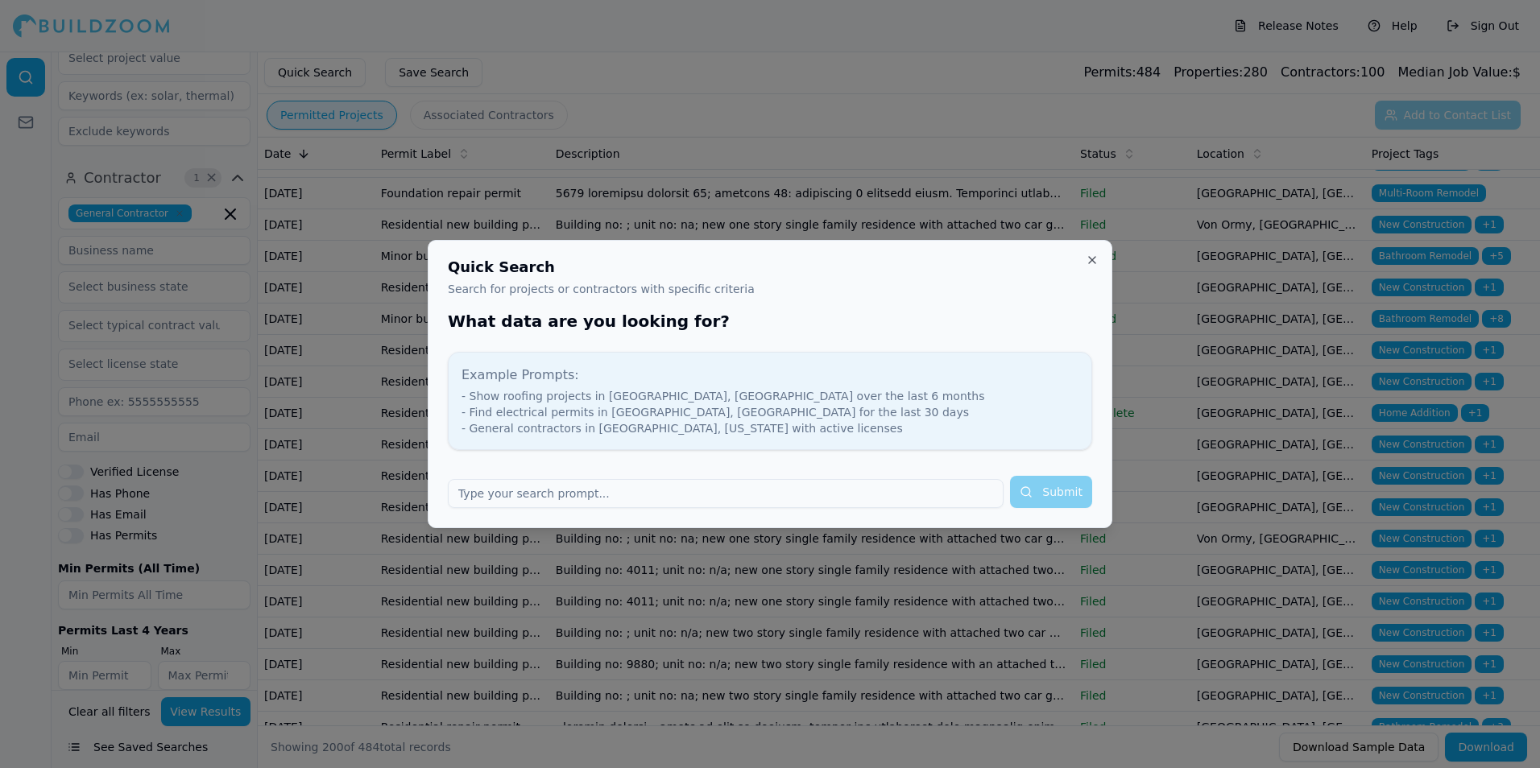
click at [524, 499] on input "text" at bounding box center [726, 493] width 556 height 29
type input "painting"
click at [1010, 476] on button "Submit" at bounding box center [1051, 492] width 82 height 32
type input "painting"
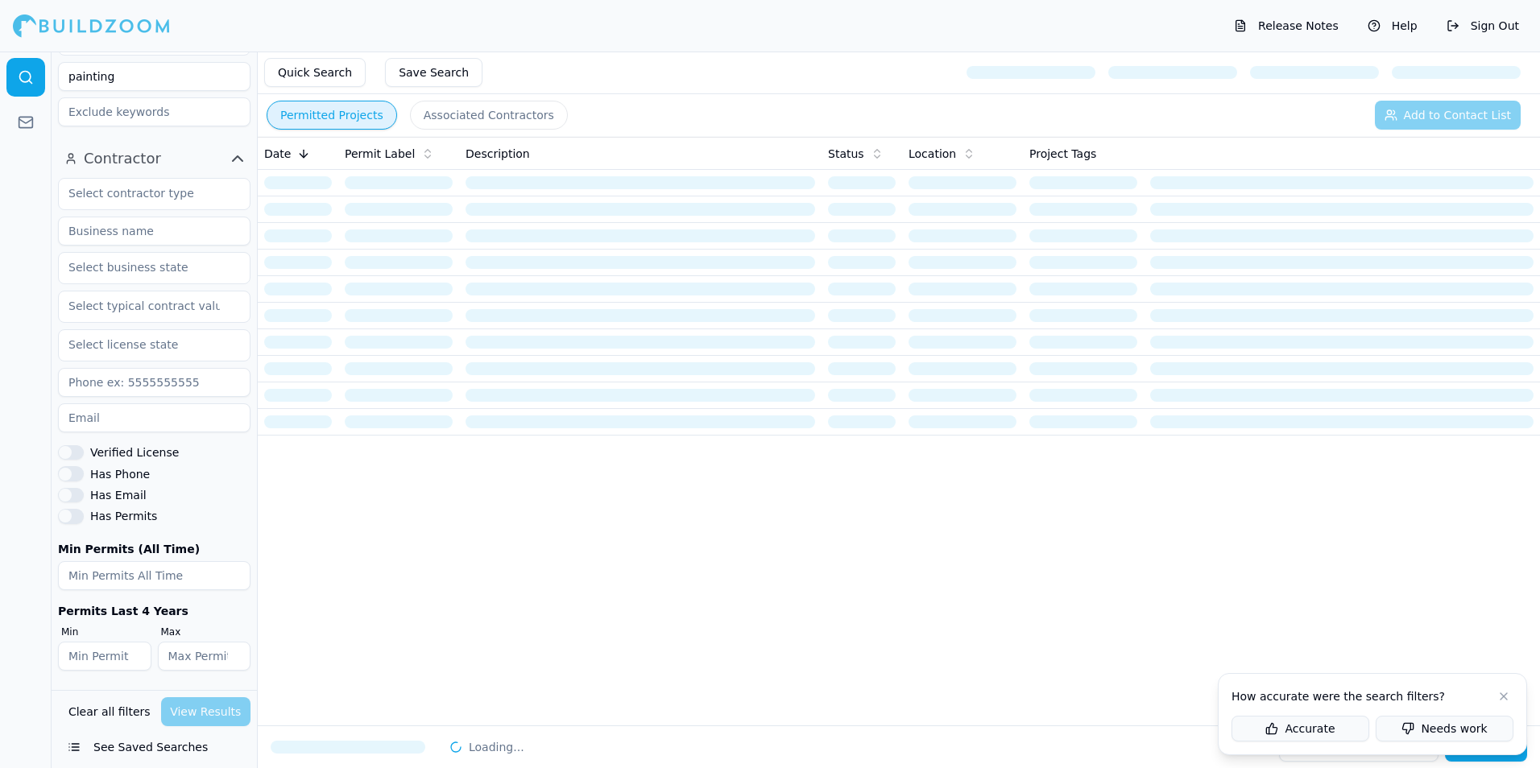
click at [1501, 695] on button at bounding box center [1503, 696] width 19 height 19
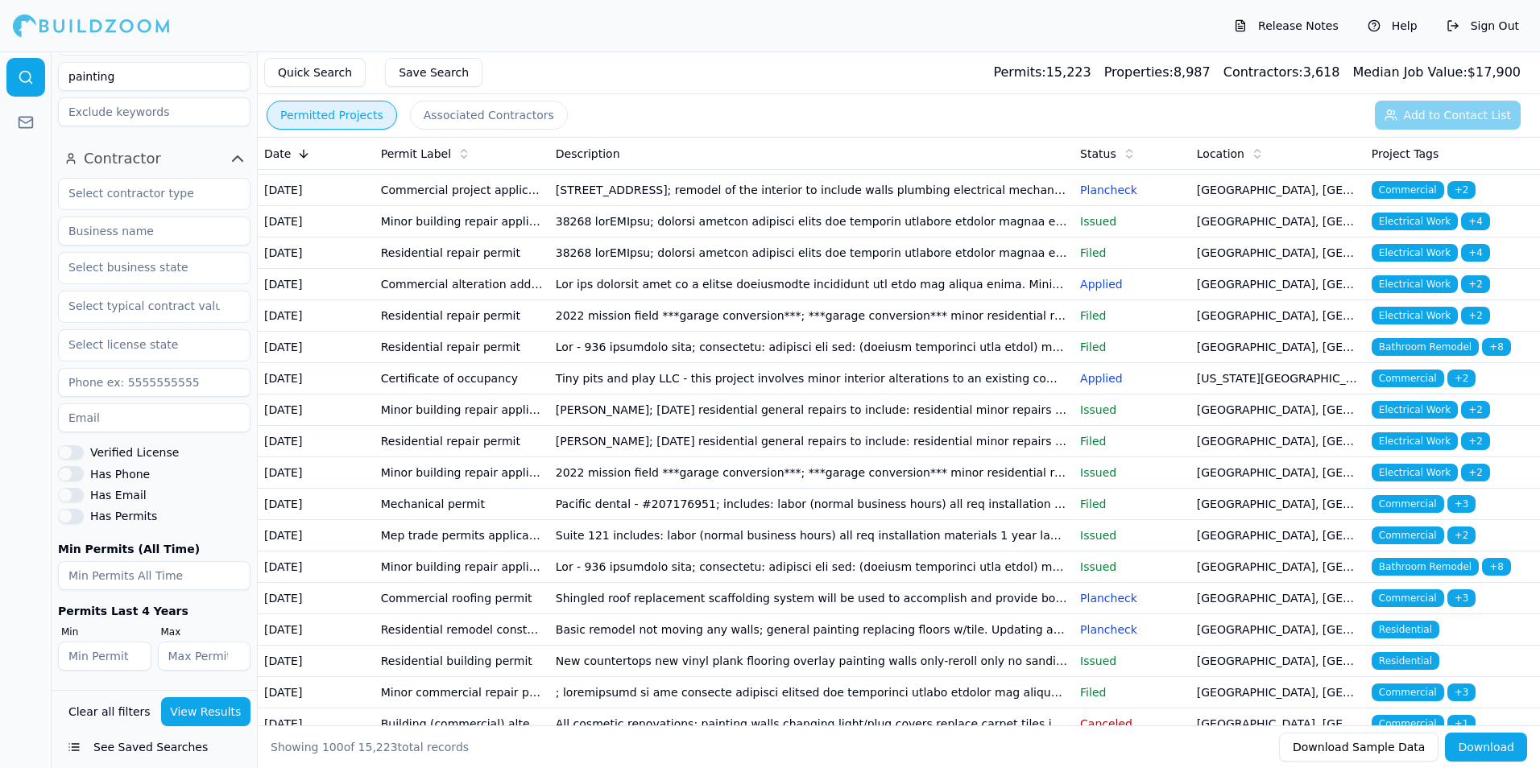
scroll to position [161, 0]
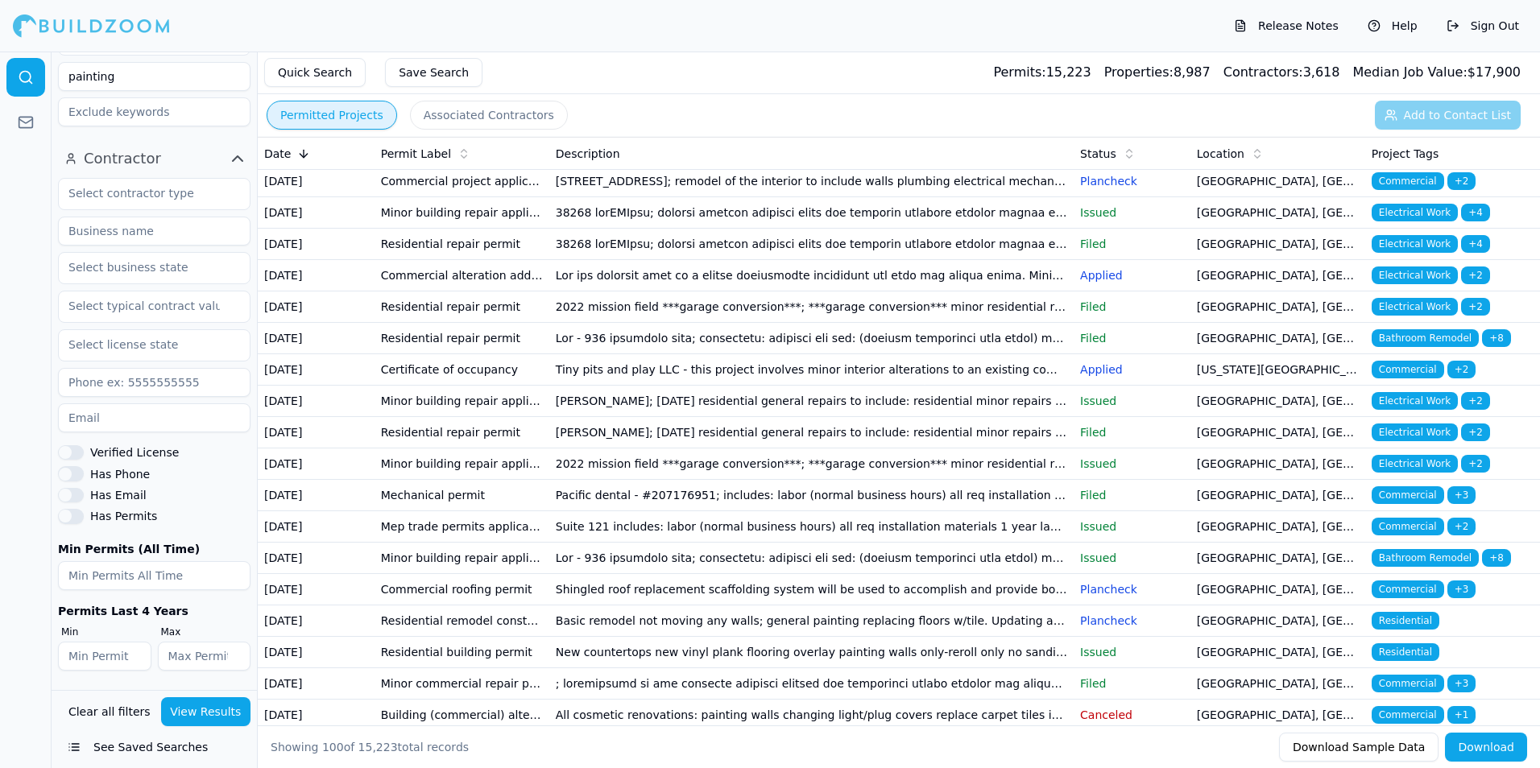
click at [1013, 354] on td at bounding box center [811, 338] width 524 height 31
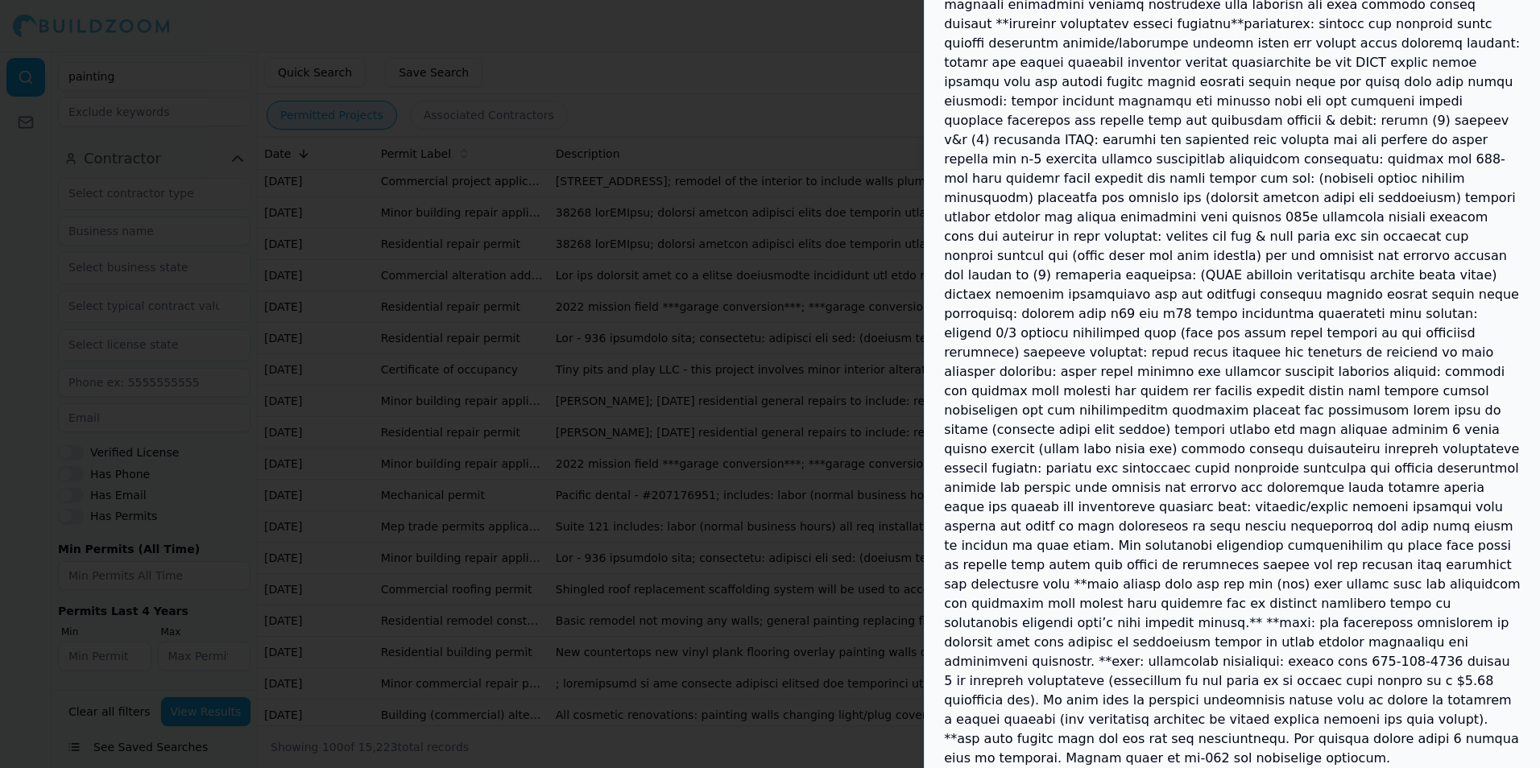
scroll to position [1000, 0]
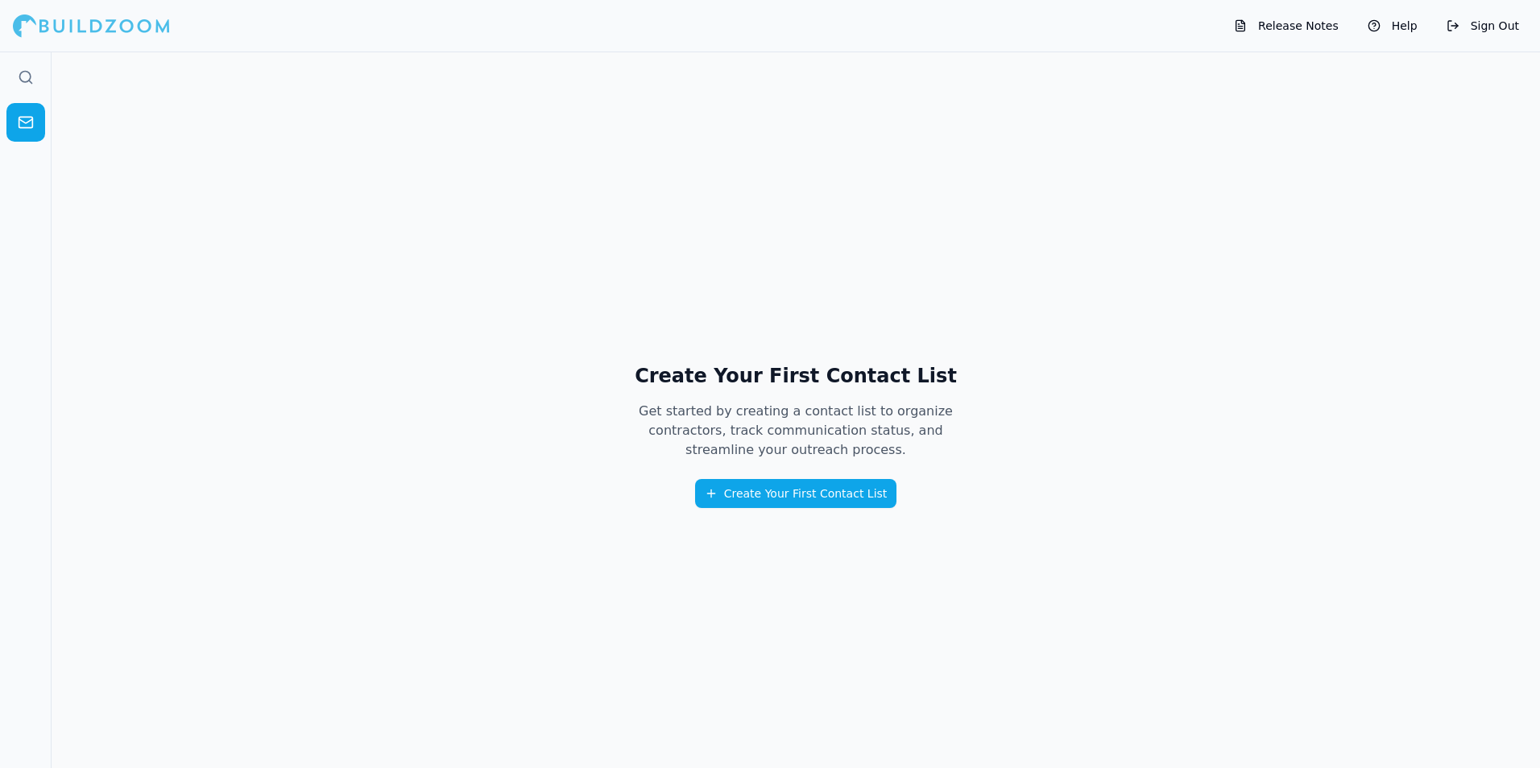
click at [48, 31] on div at bounding box center [91, 26] width 157 height 32
click at [51, 20] on div at bounding box center [91, 26] width 157 height 32
click at [23, 76] on icon at bounding box center [26, 77] width 16 height 16
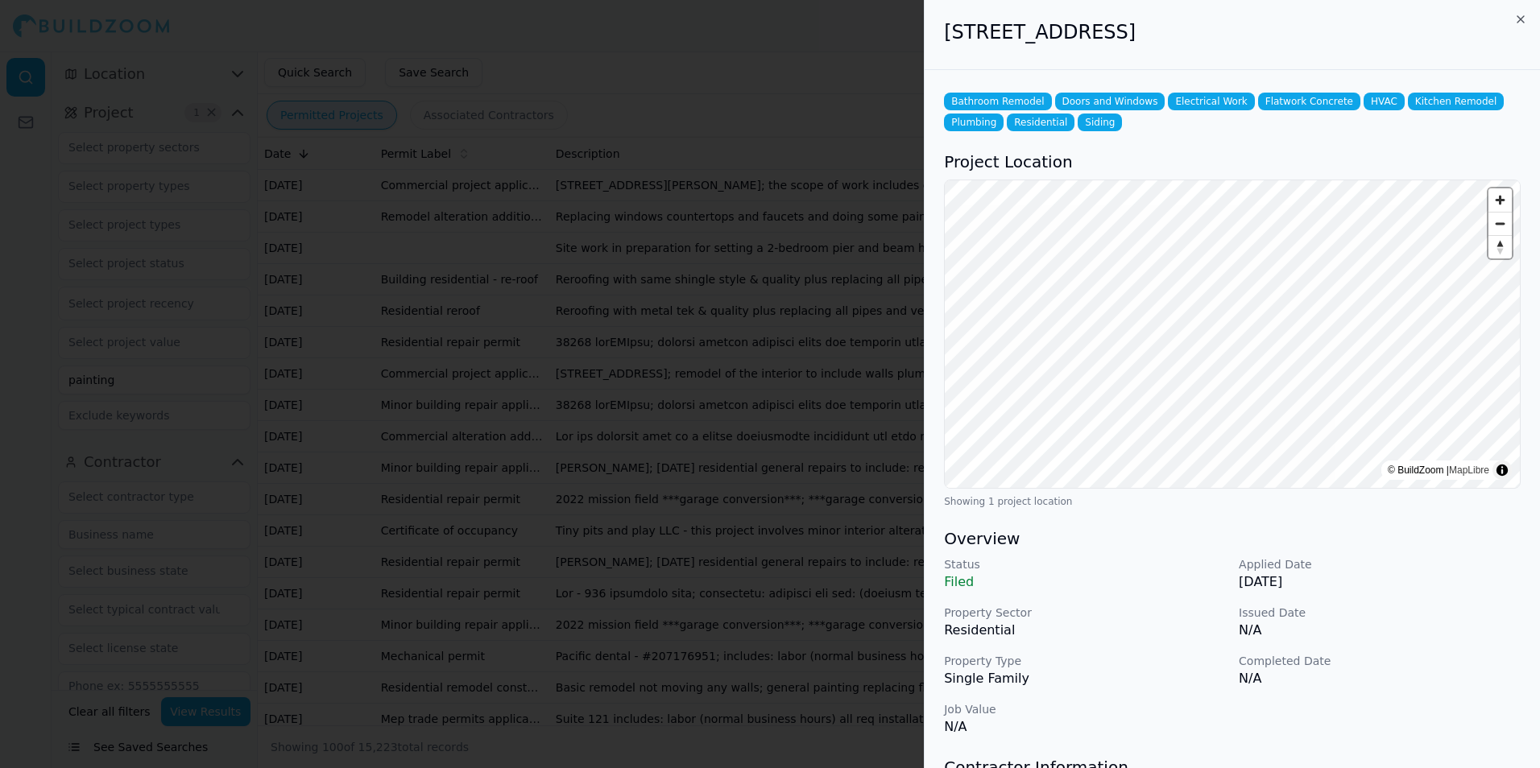
drag, startPoint x: 1092, startPoint y: 611, endPoint x: 1080, endPoint y: 604, distance: 14.1
click at [1092, 612] on p "Property Sector" at bounding box center [1085, 613] width 282 height 16
click at [1521, 19] on icon "button" at bounding box center [1520, 19] width 13 height 13
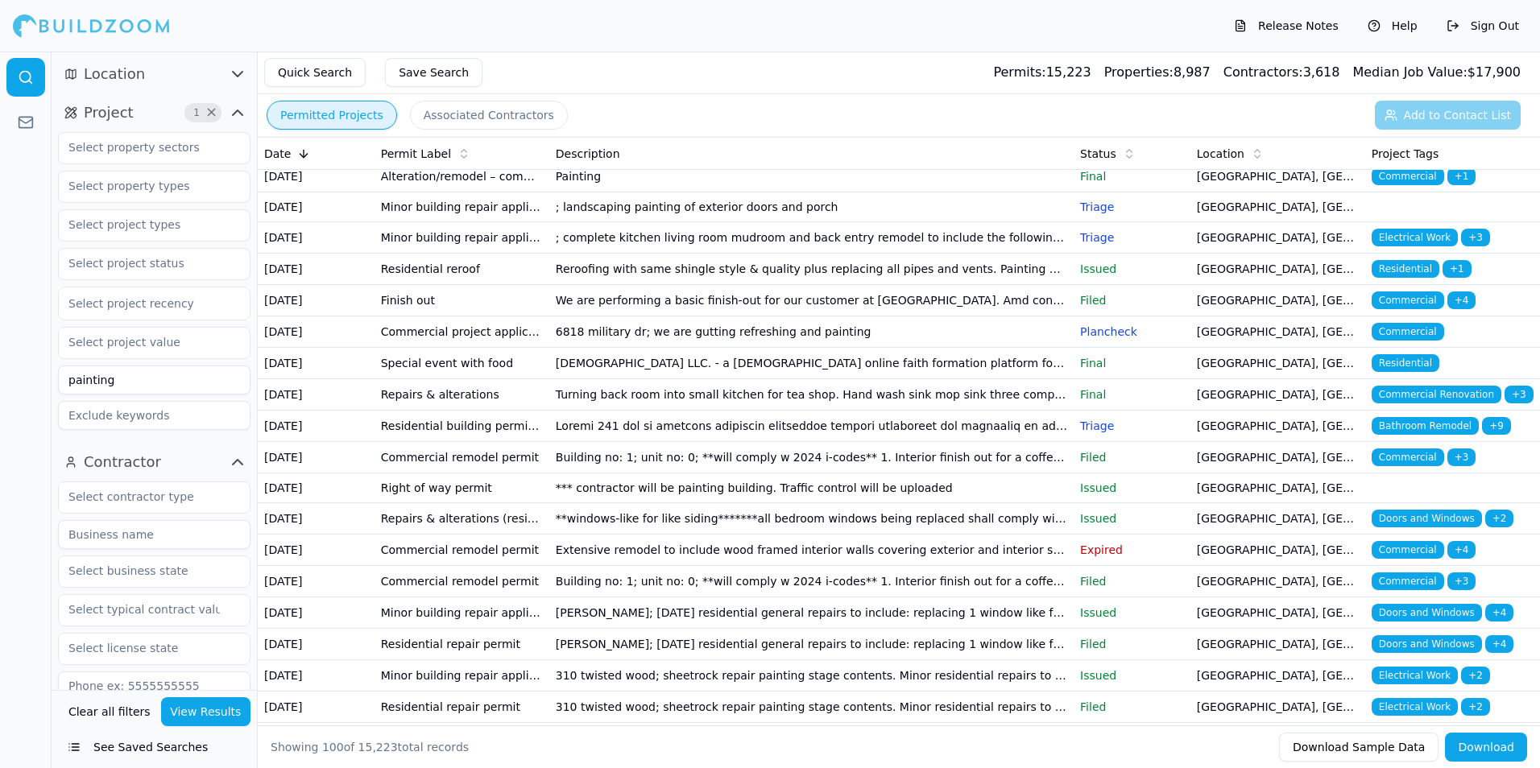
scroll to position [1369, 0]
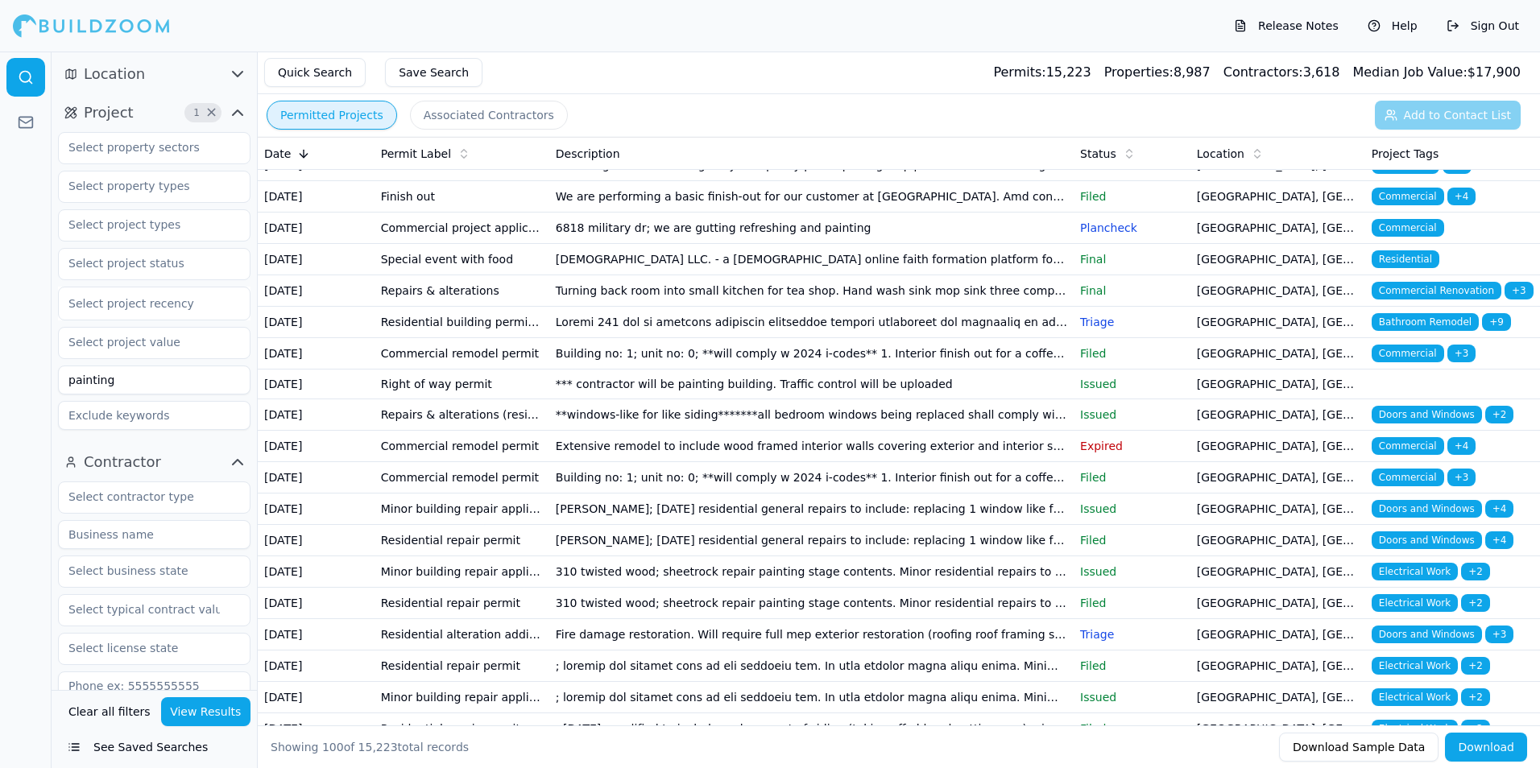
click at [437, 89] on td "Alteration/remodel – commercial (restaurant/daycare)" at bounding box center [462, 72] width 175 height 31
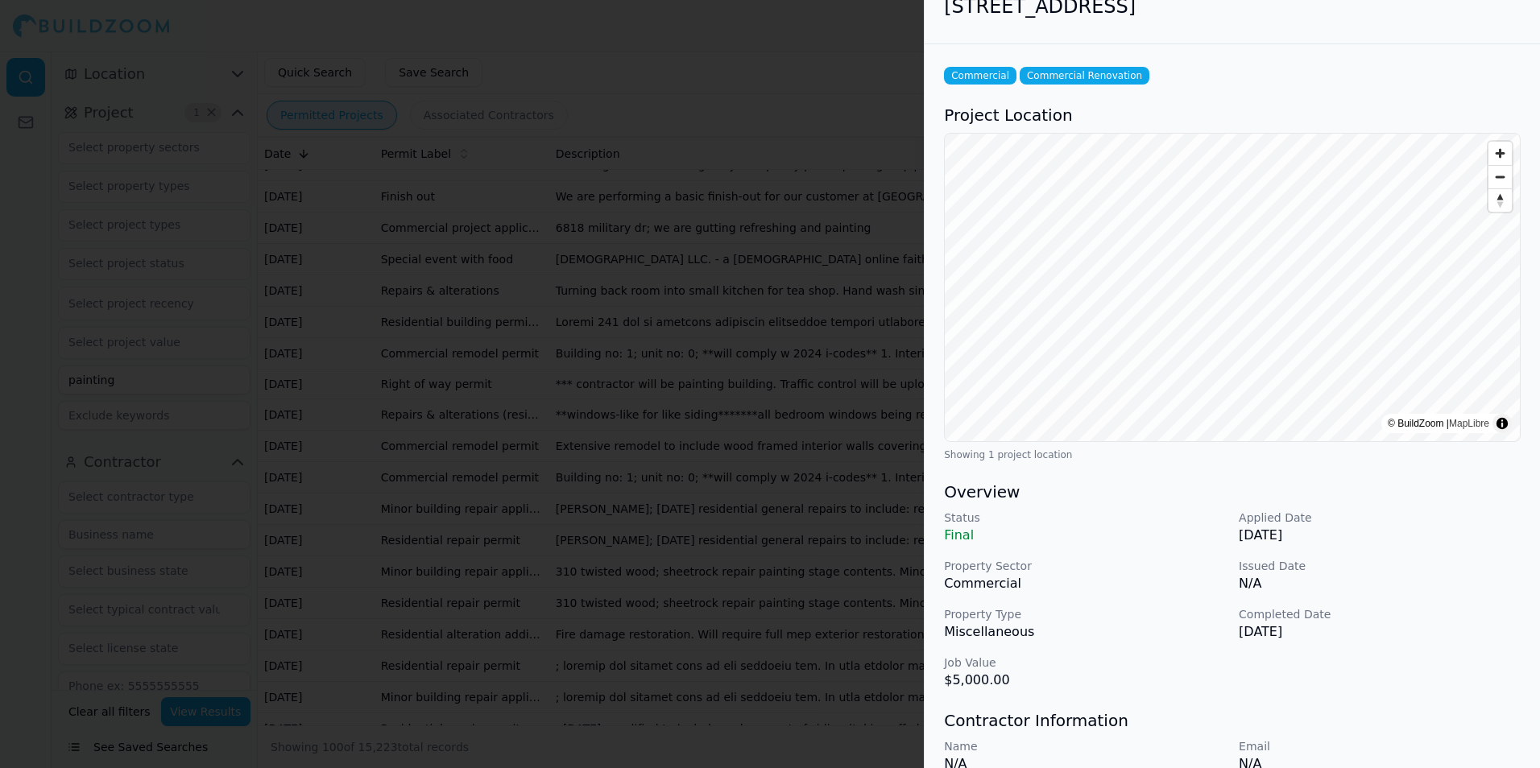
scroll to position [0, 0]
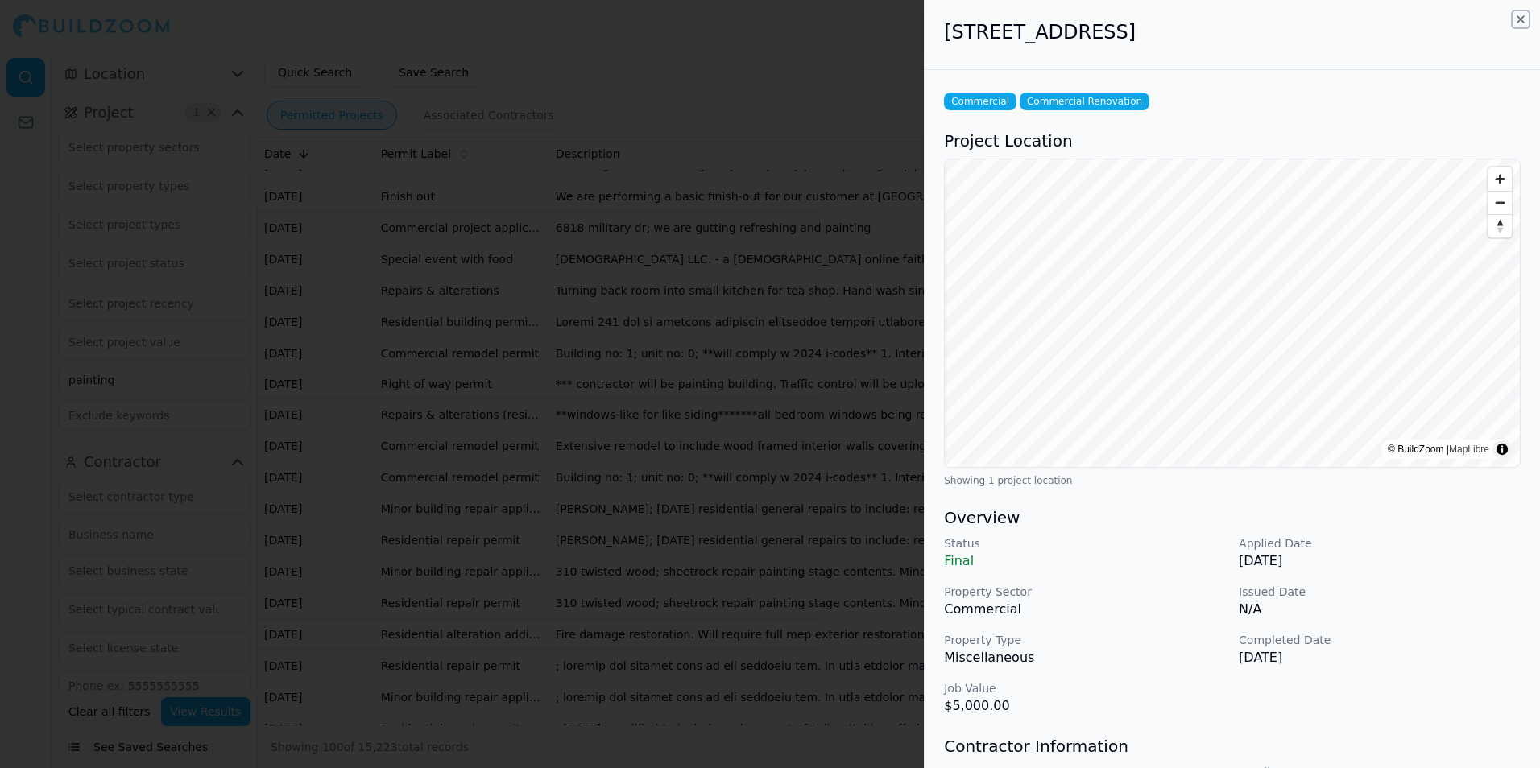
click at [1522, 19] on icon "button" at bounding box center [1520, 19] width 13 height 13
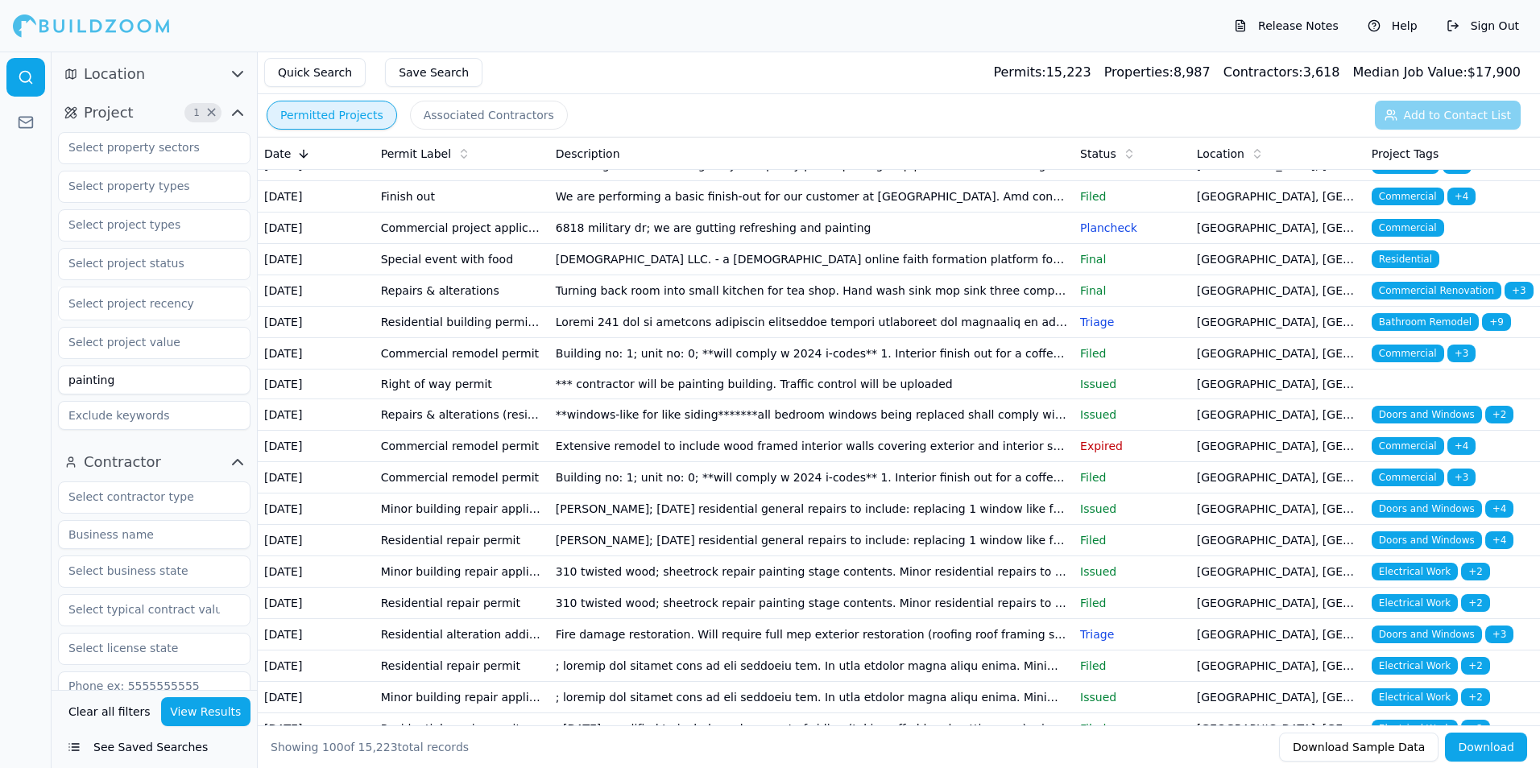
click at [1087, 81] on p "Final" at bounding box center [1132, 72] width 104 height 16
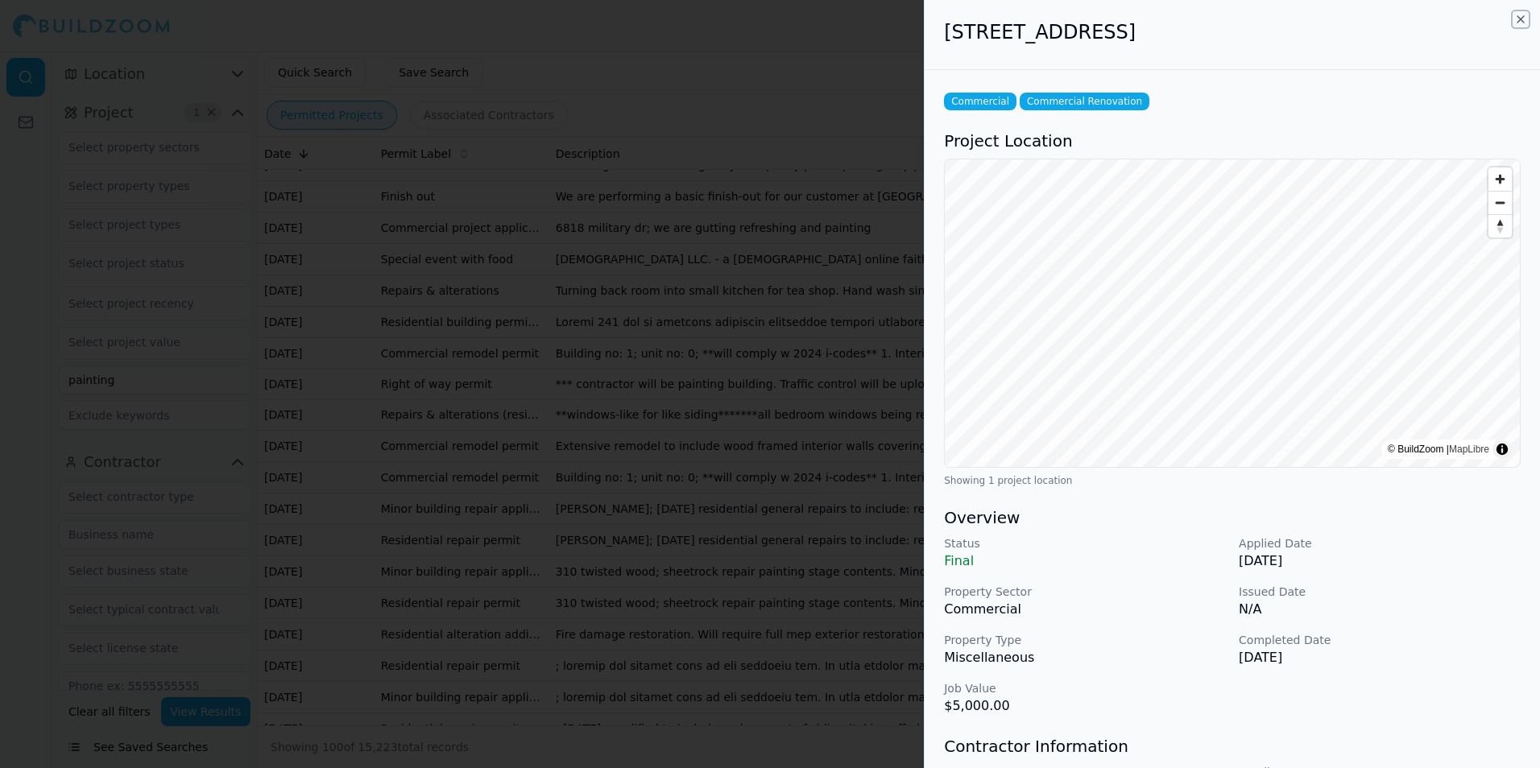
click at [1521, 19] on icon "button" at bounding box center [1520, 19] width 13 height 13
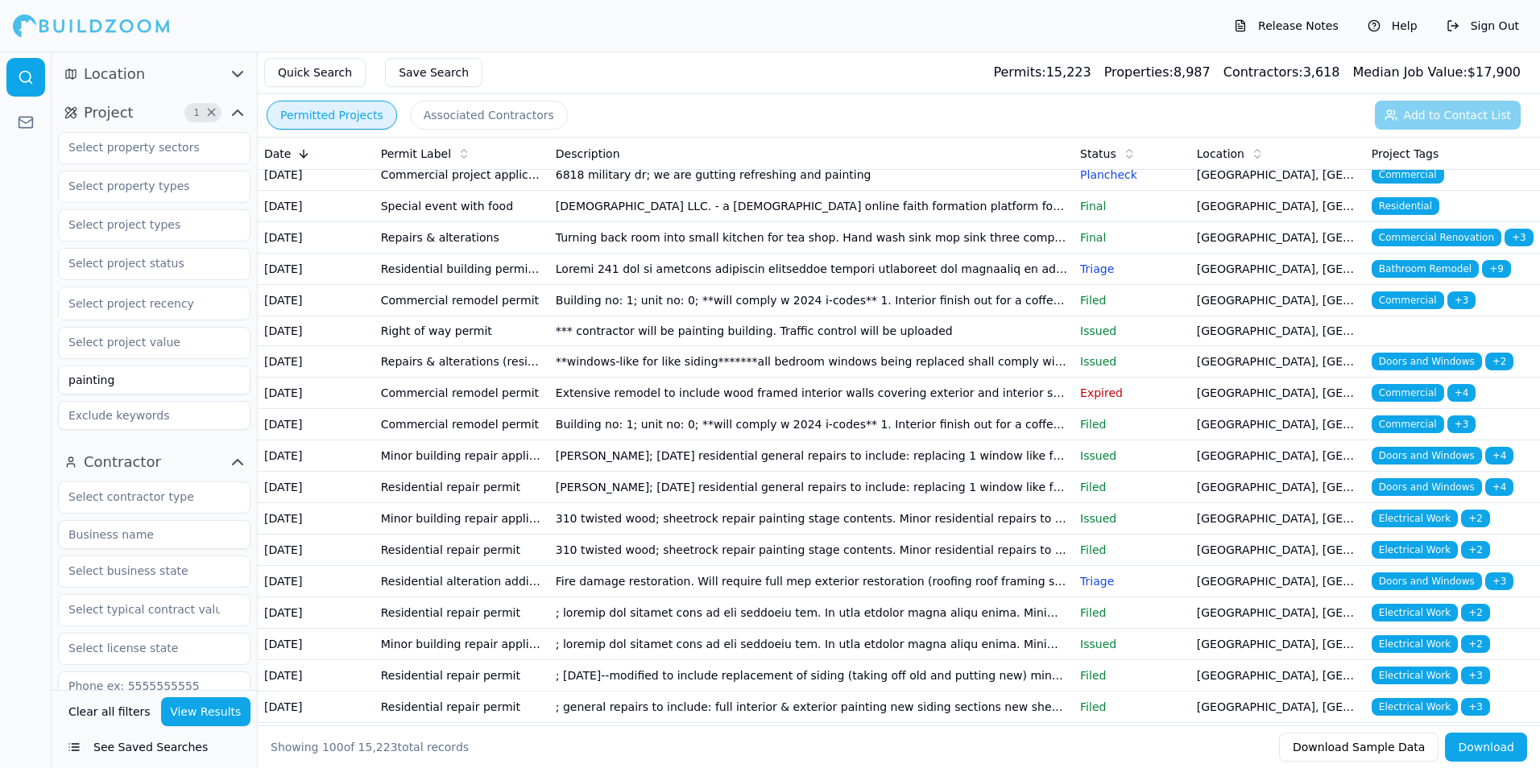
scroll to position [1450, 0]
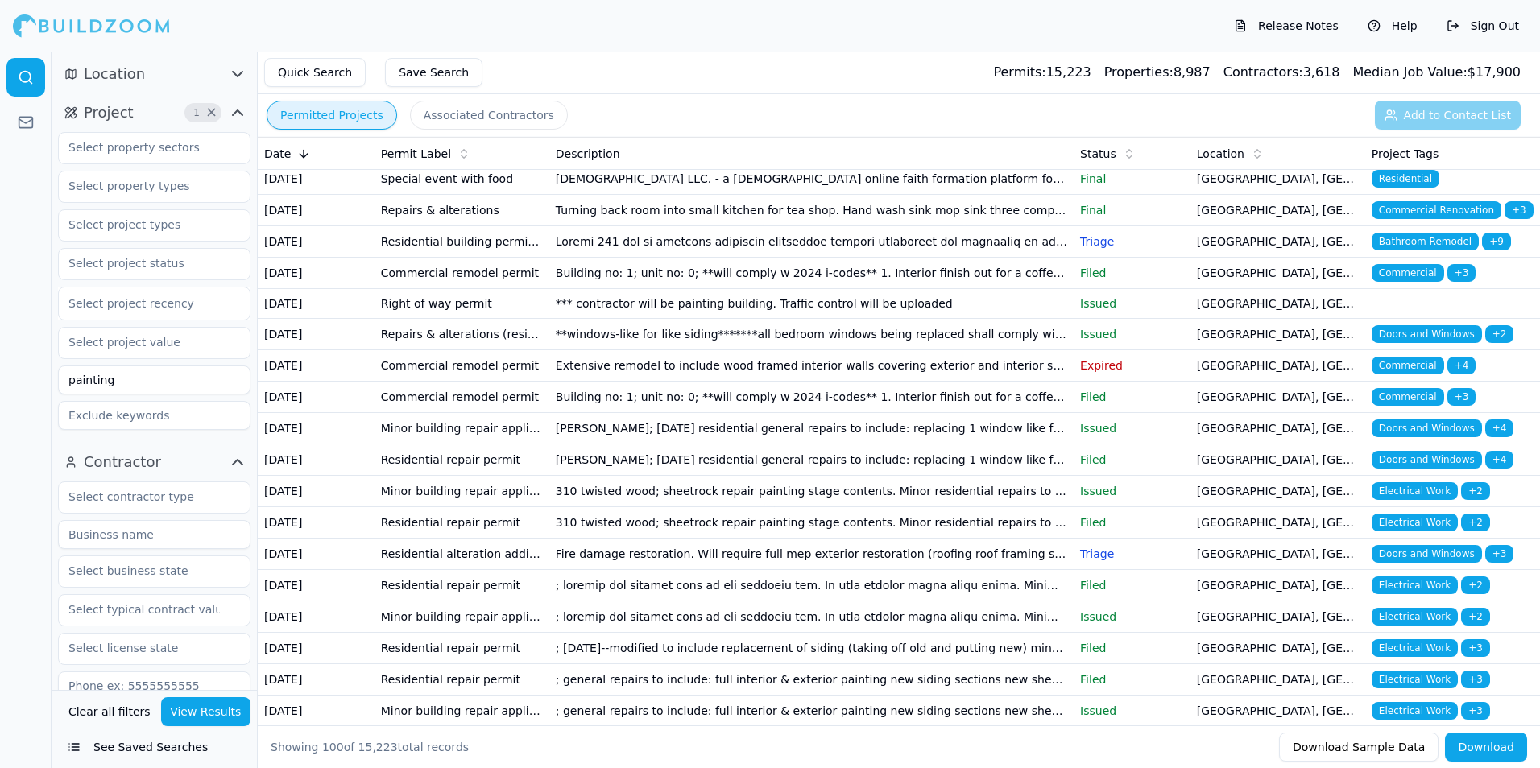
click at [694, 38] on td "; landscaping painting of exterior doors and porch" at bounding box center [811, 23] width 524 height 30
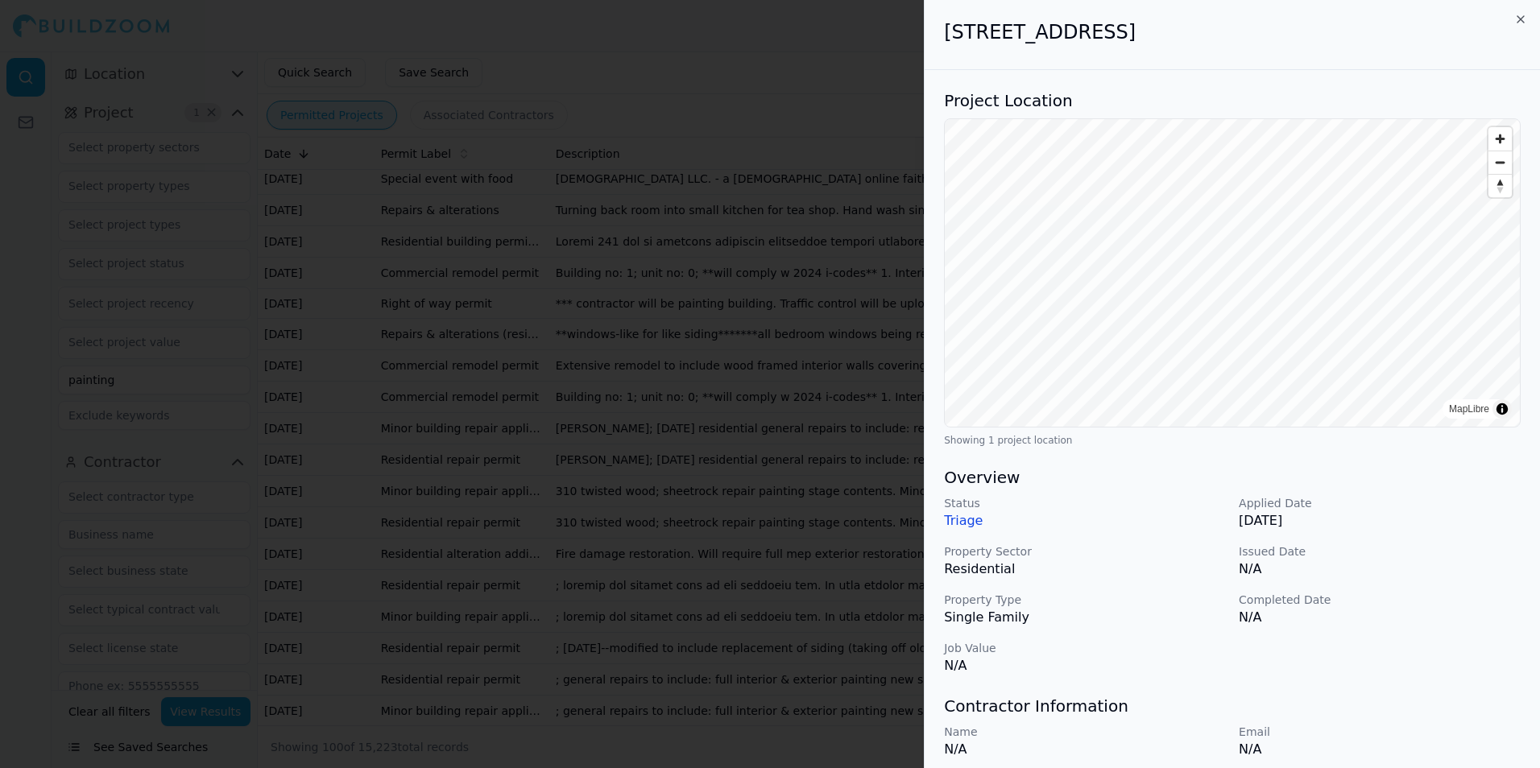
scroll to position [259, 0]
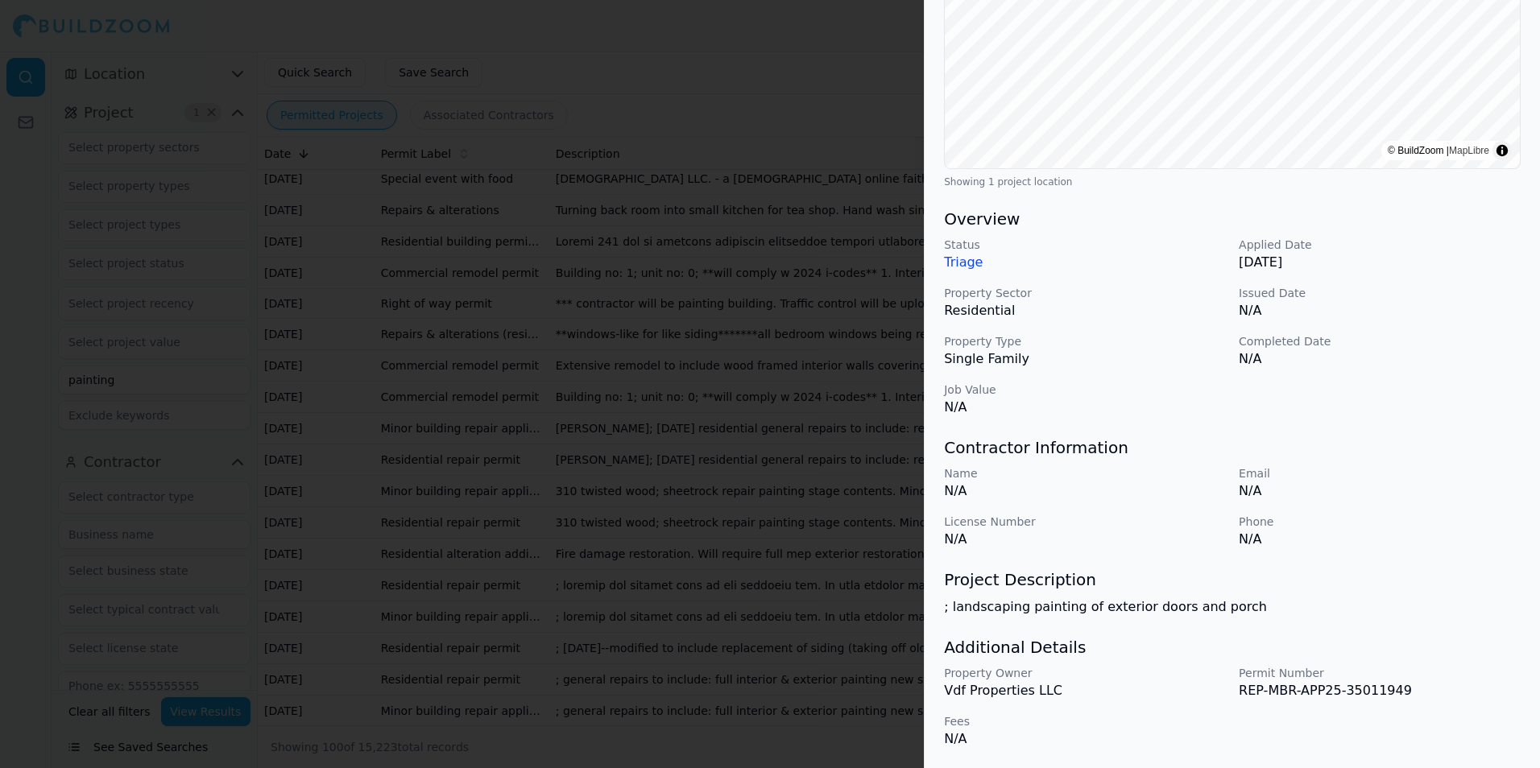
drag, startPoint x: 949, startPoint y: 259, endPoint x: 962, endPoint y: 273, distance: 19.9
click at [954, 267] on p "Triage" at bounding box center [1085, 262] width 282 height 19
click at [966, 268] on p "Triage" at bounding box center [1085, 262] width 282 height 19
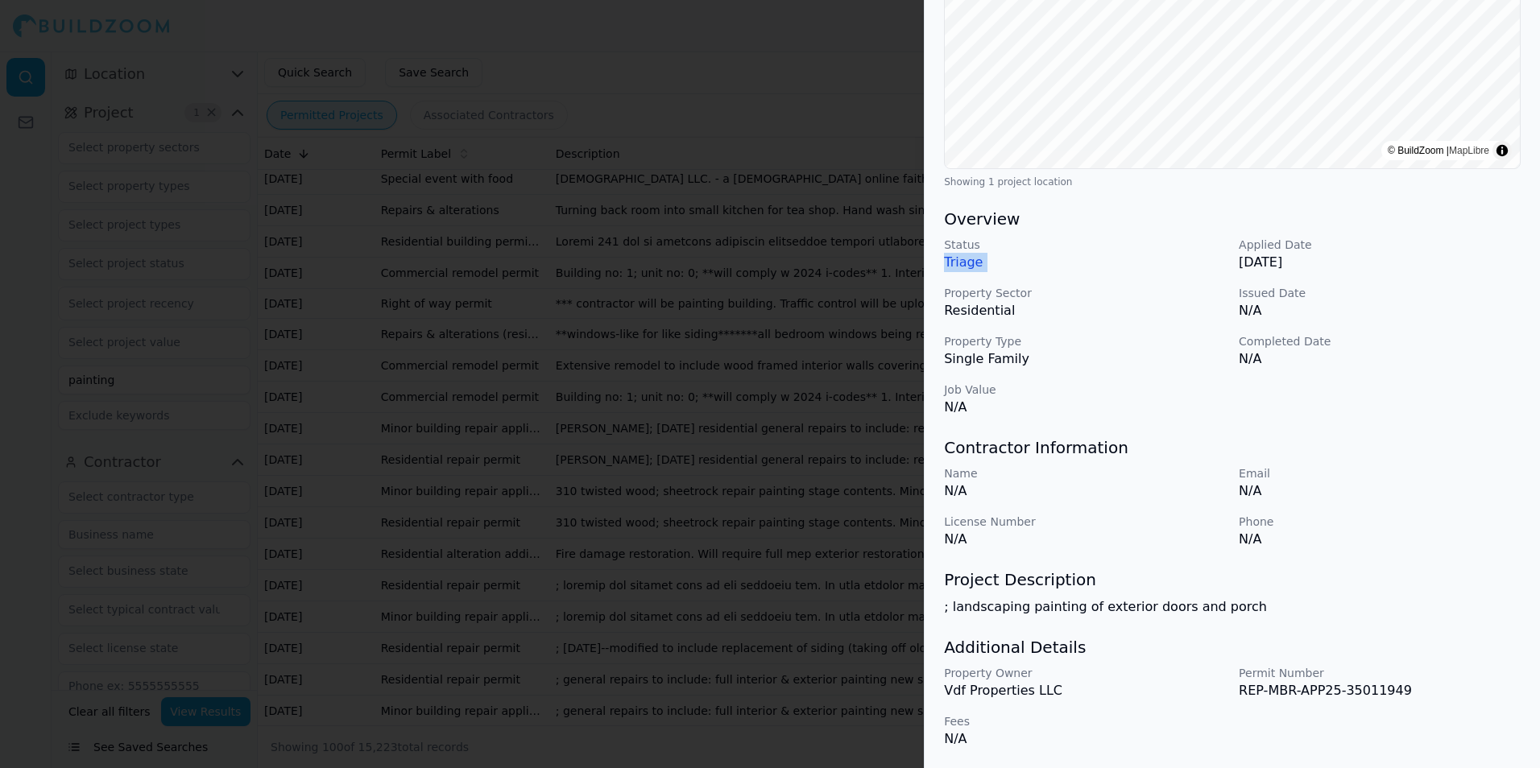
click at [966, 268] on p "Triage" at bounding box center [1085, 262] width 282 height 19
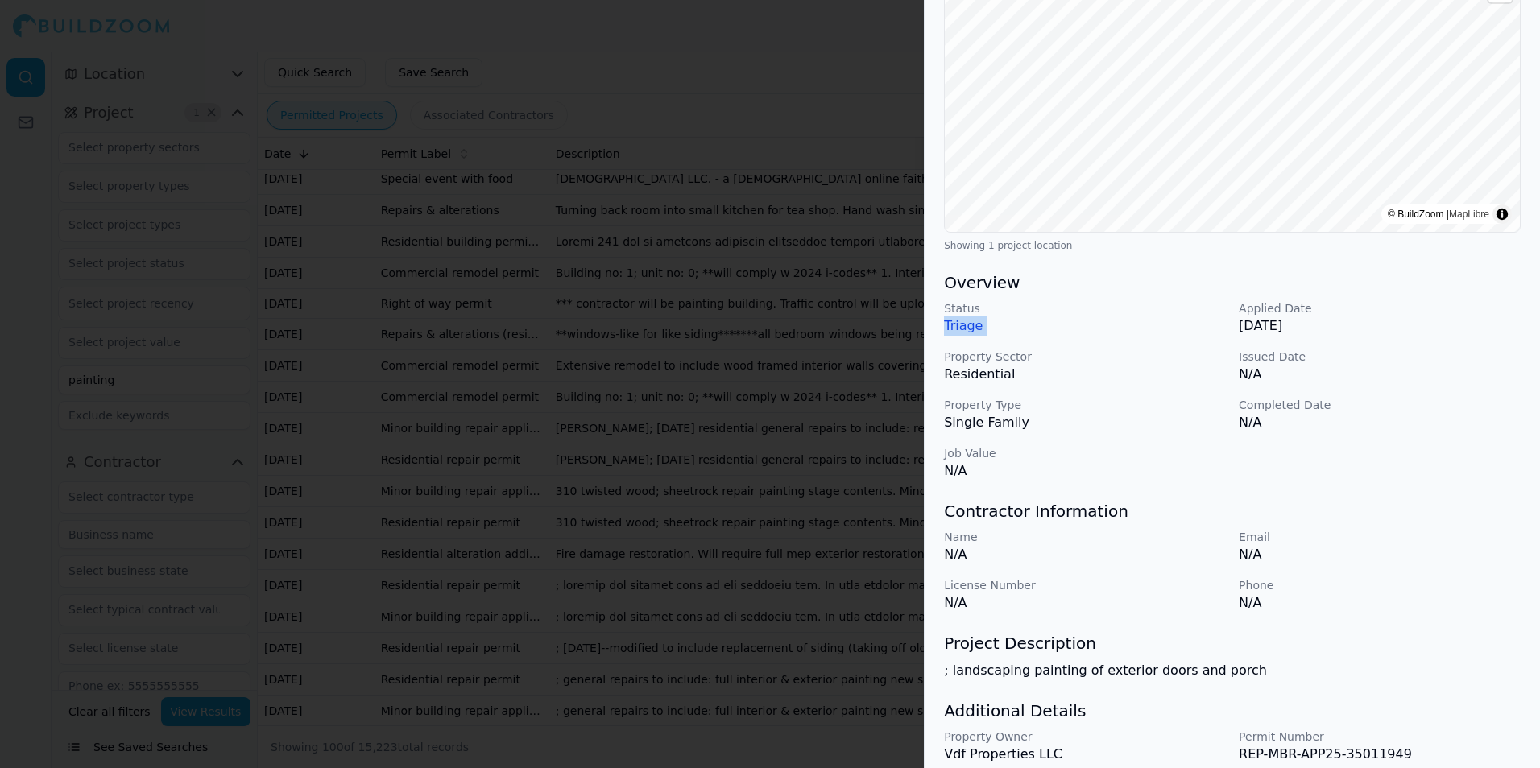
scroll to position [97, 0]
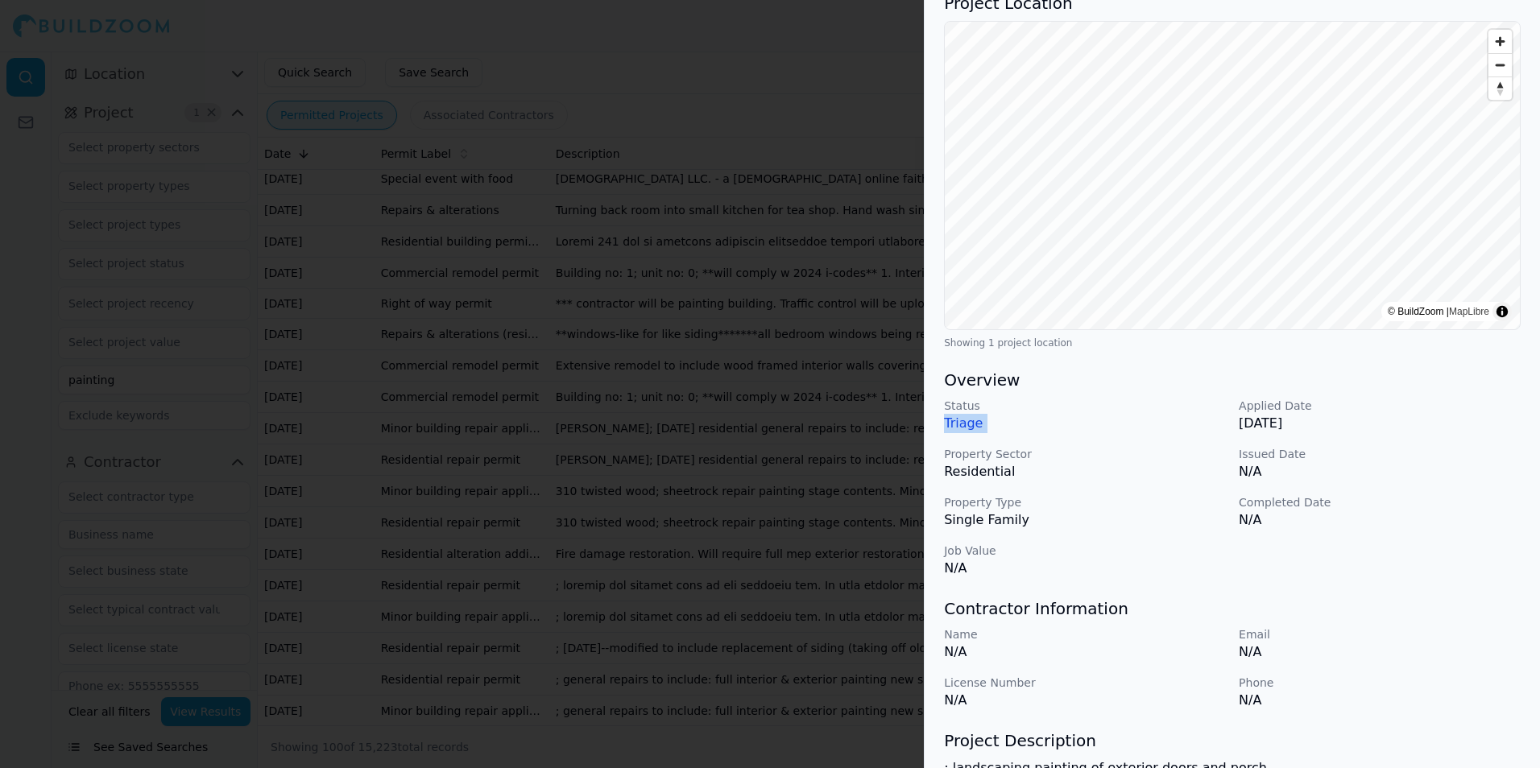
click at [797, 221] on div at bounding box center [770, 384] width 1540 height 768
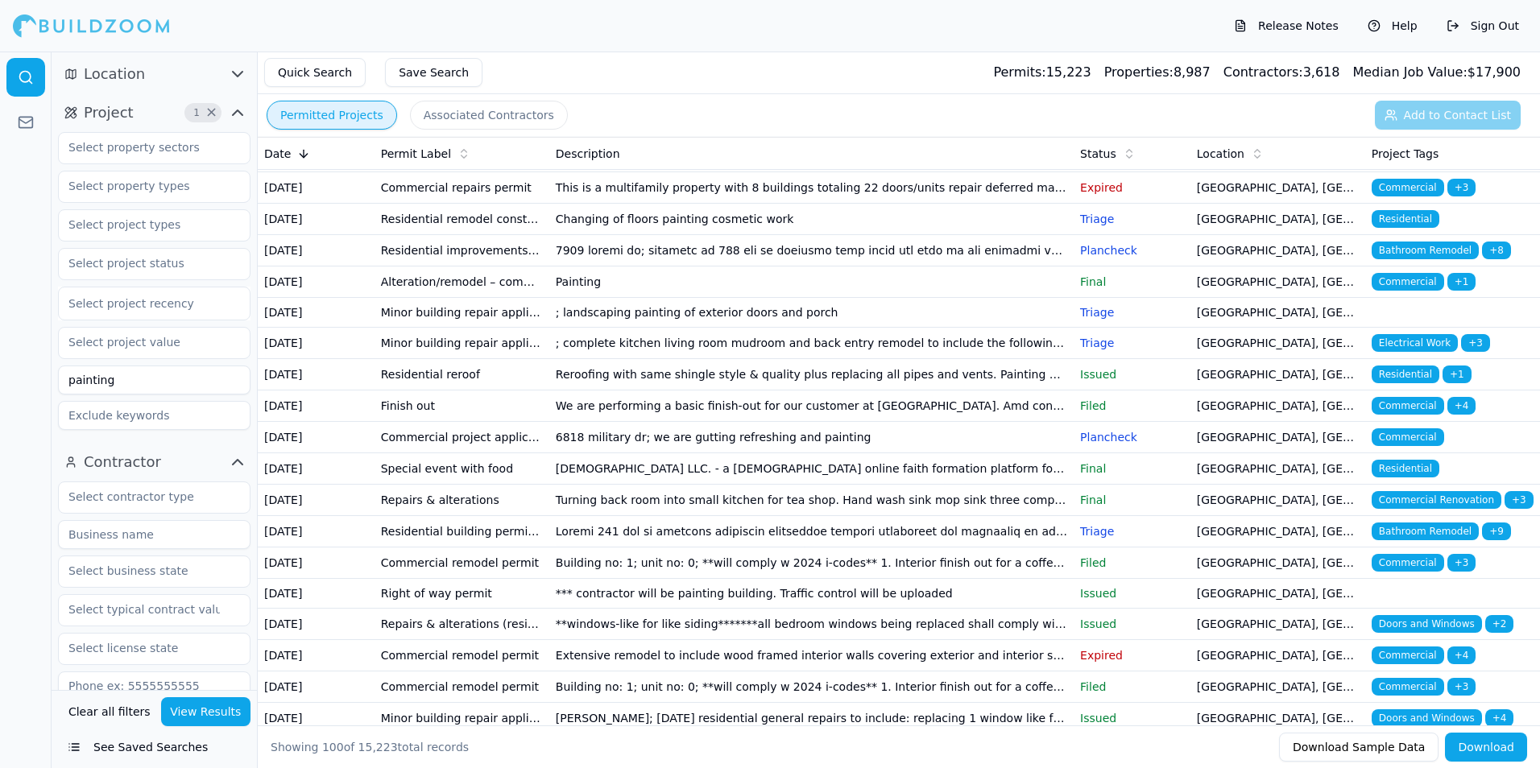
scroll to position [1128, 0]
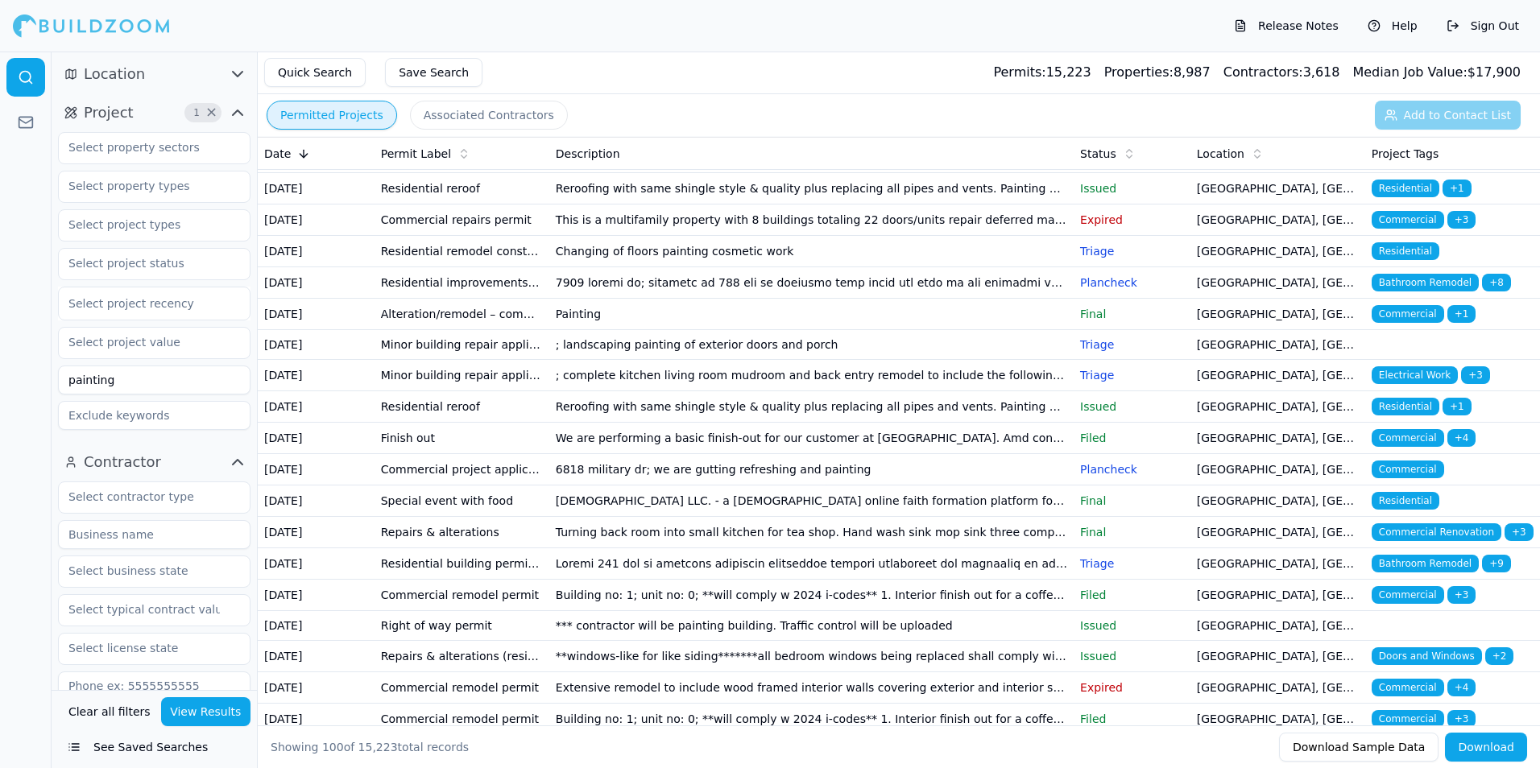
click at [1417, 21] on button "Help" at bounding box center [1393, 26] width 66 height 26
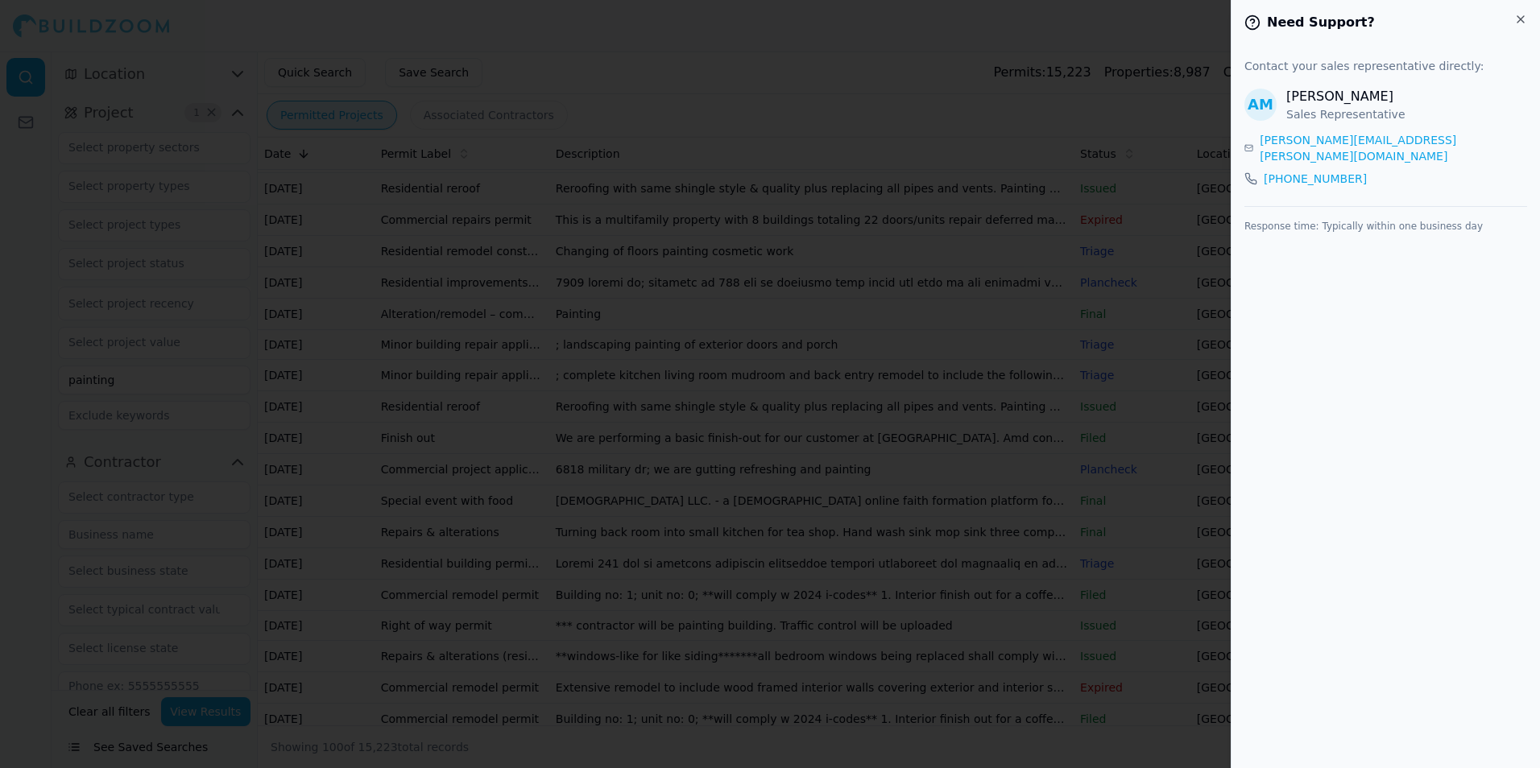
click at [1318, 153] on div "alex.mericle@buildzoom.com (415) 384-9667" at bounding box center [1385, 159] width 283 height 55
click at [1318, 171] on link "(415) 384-9667" at bounding box center [1315, 179] width 103 height 16
click at [1280, 171] on link "(415) 384-9667" at bounding box center [1315, 179] width 103 height 16
click at [1344, 89] on p "Alex Mericle" at bounding box center [1345, 96] width 119 height 19
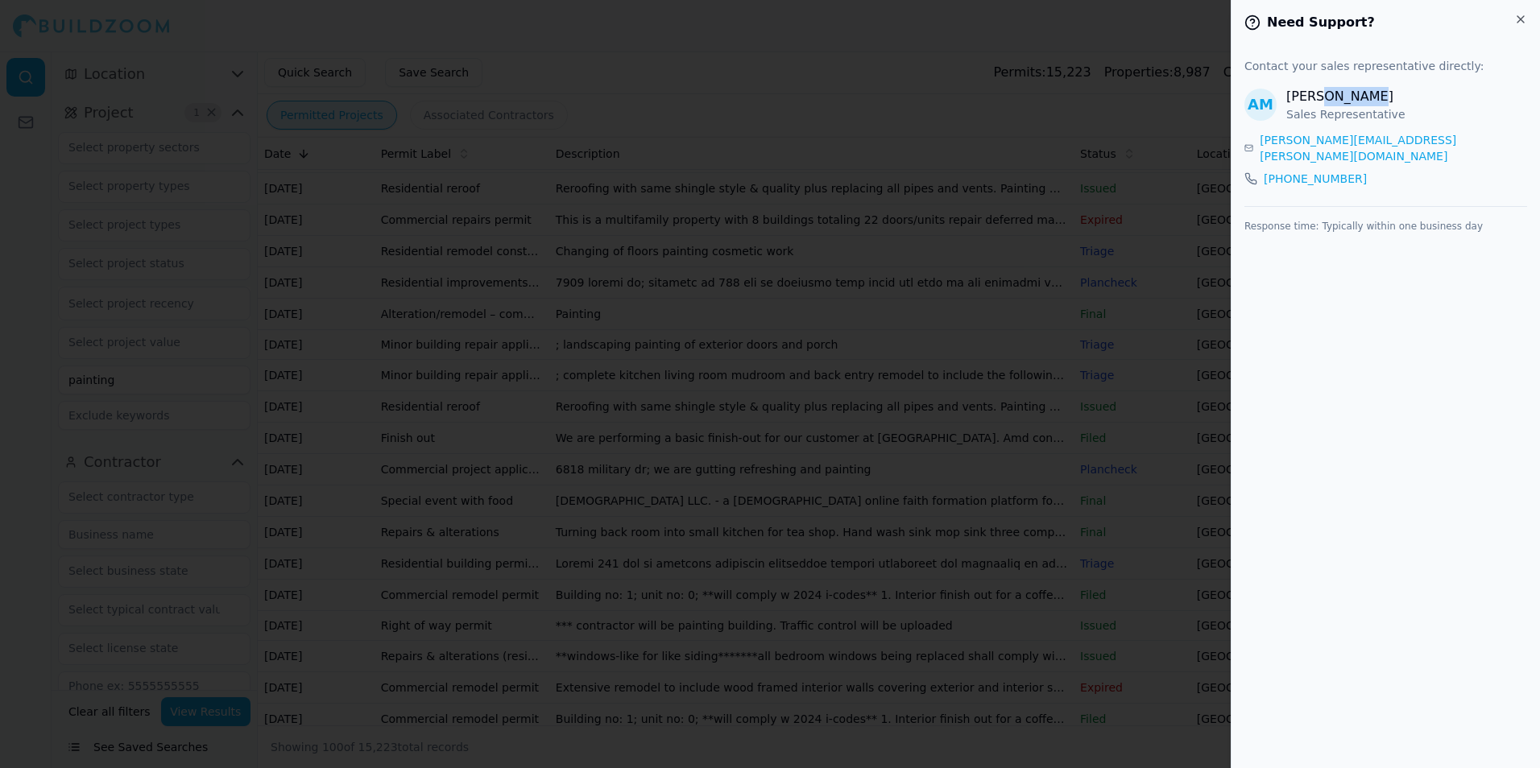
click at [1343, 94] on p "Alex Mericle" at bounding box center [1345, 96] width 119 height 19
click at [1304, 13] on h2 "Need Support?" at bounding box center [1385, 22] width 283 height 19
click at [1517, 16] on icon "button" at bounding box center [1520, 19] width 13 height 13
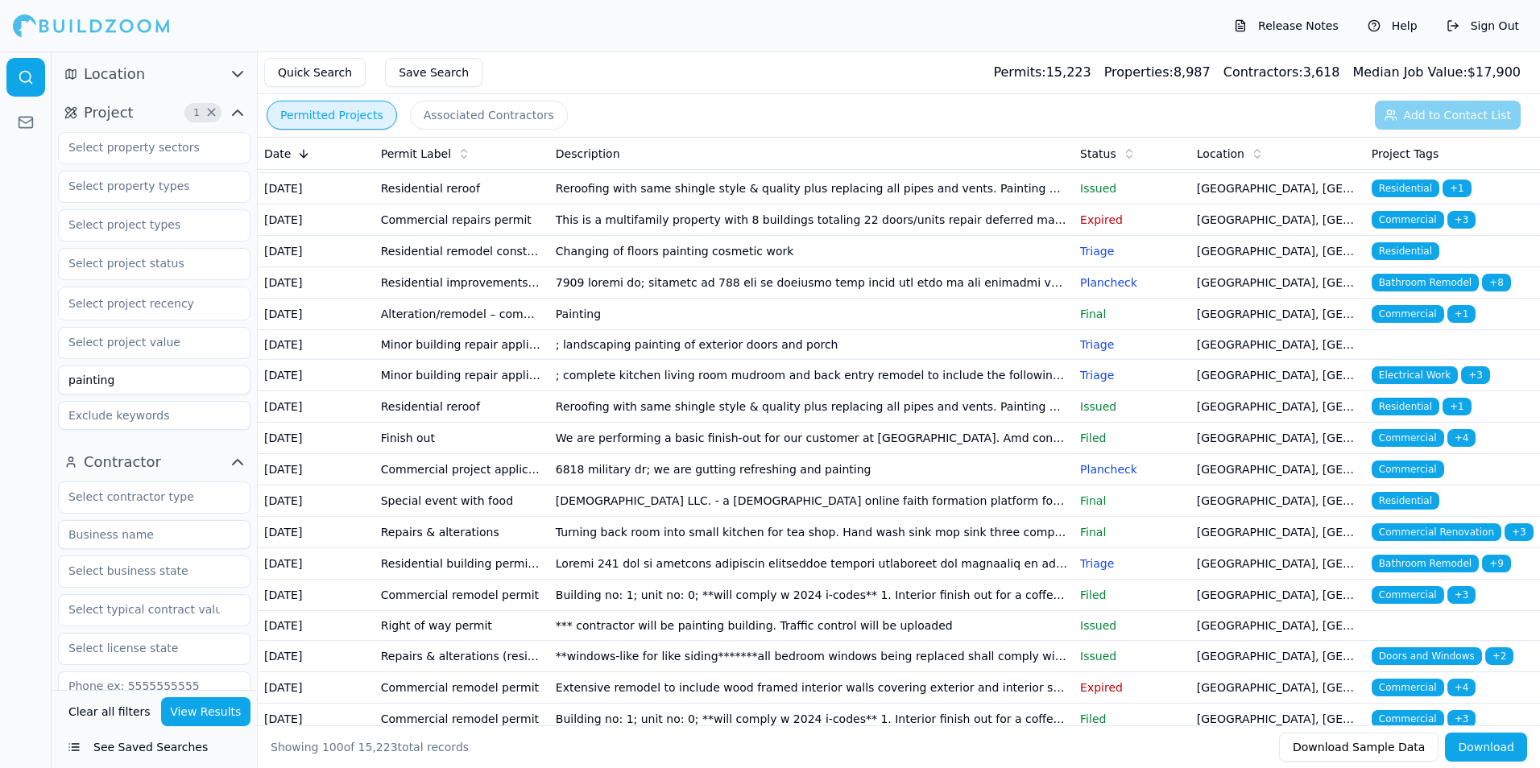
click at [1333, 26] on button "Release Notes" at bounding box center [1286, 26] width 121 height 26
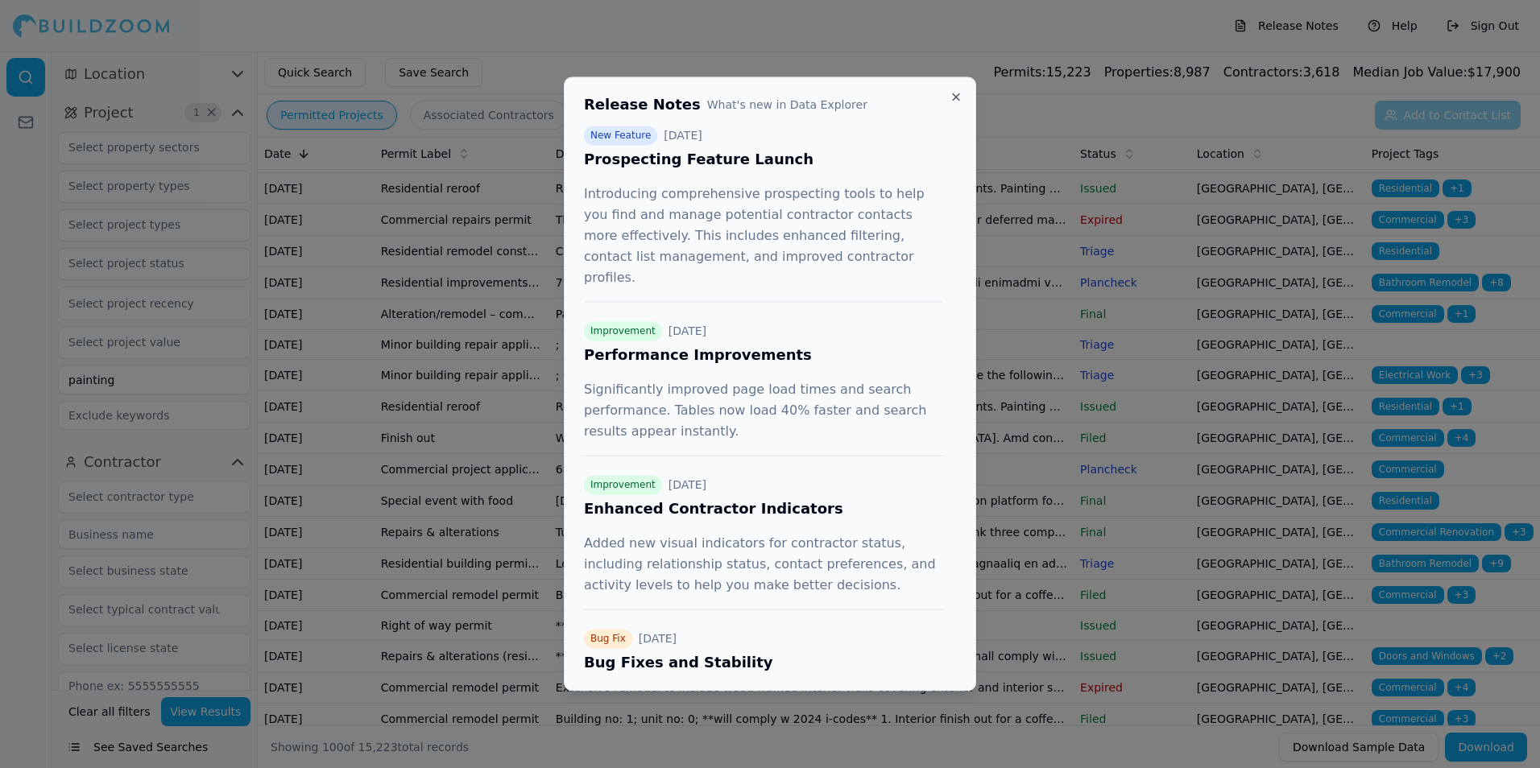
click at [618, 135] on span "New Feature" at bounding box center [620, 135] width 73 height 19
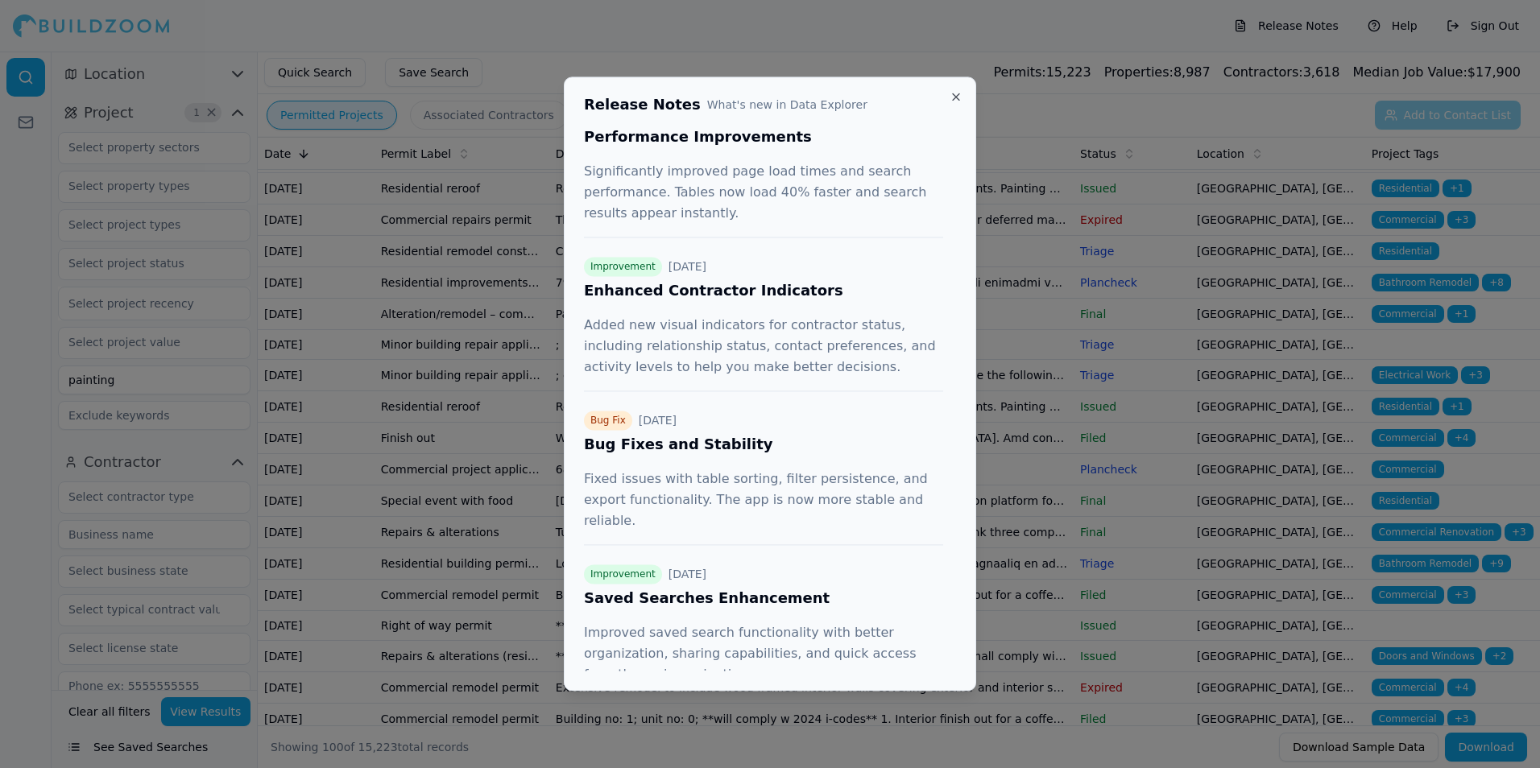
scroll to position [266, 0]
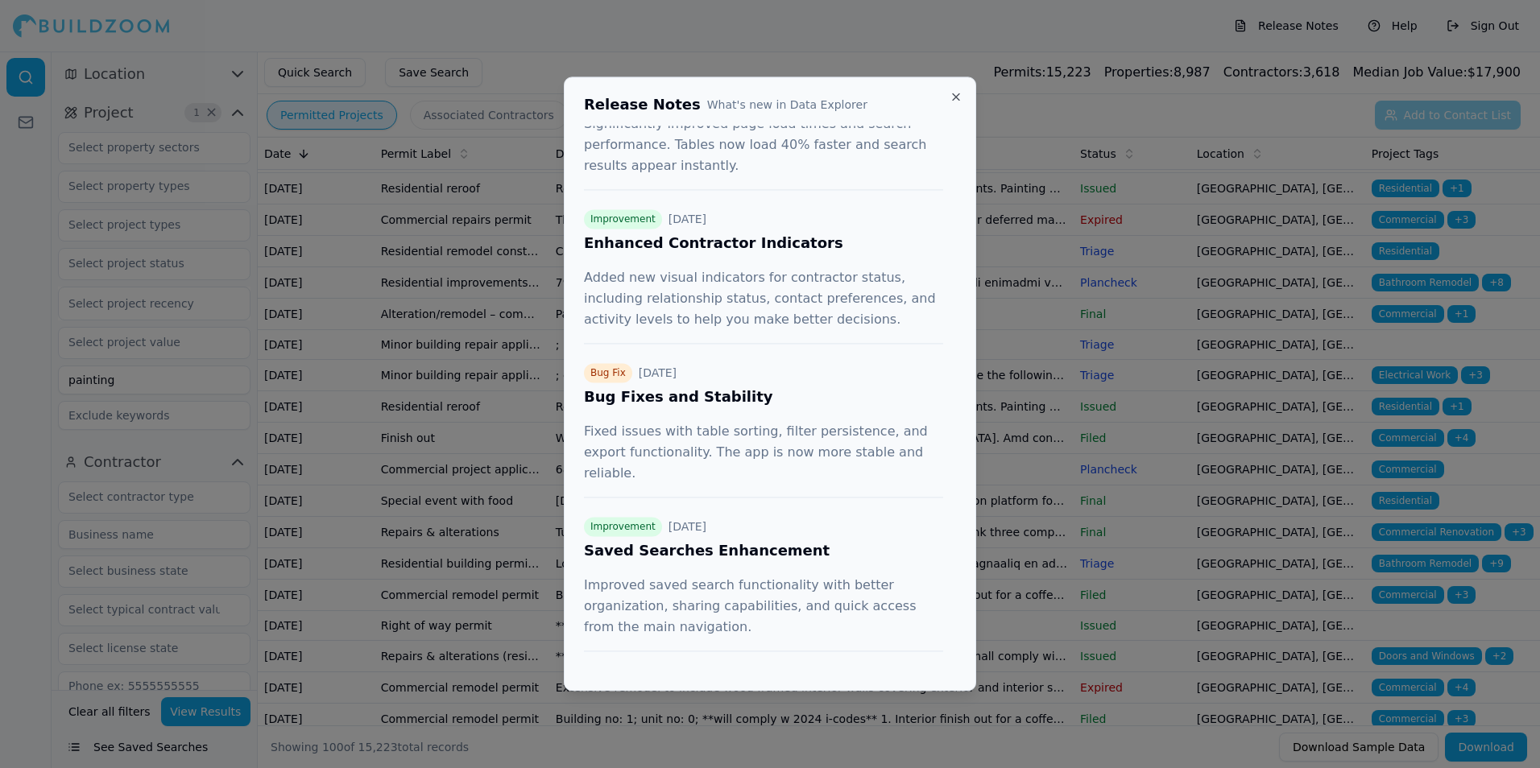
click at [693, 684] on button "Show More ( 1 older releases)" at bounding box center [686, 698] width 205 height 29
click at [691, 693] on h3 "Mobile Experience Optimization" at bounding box center [763, 704] width 359 height 23
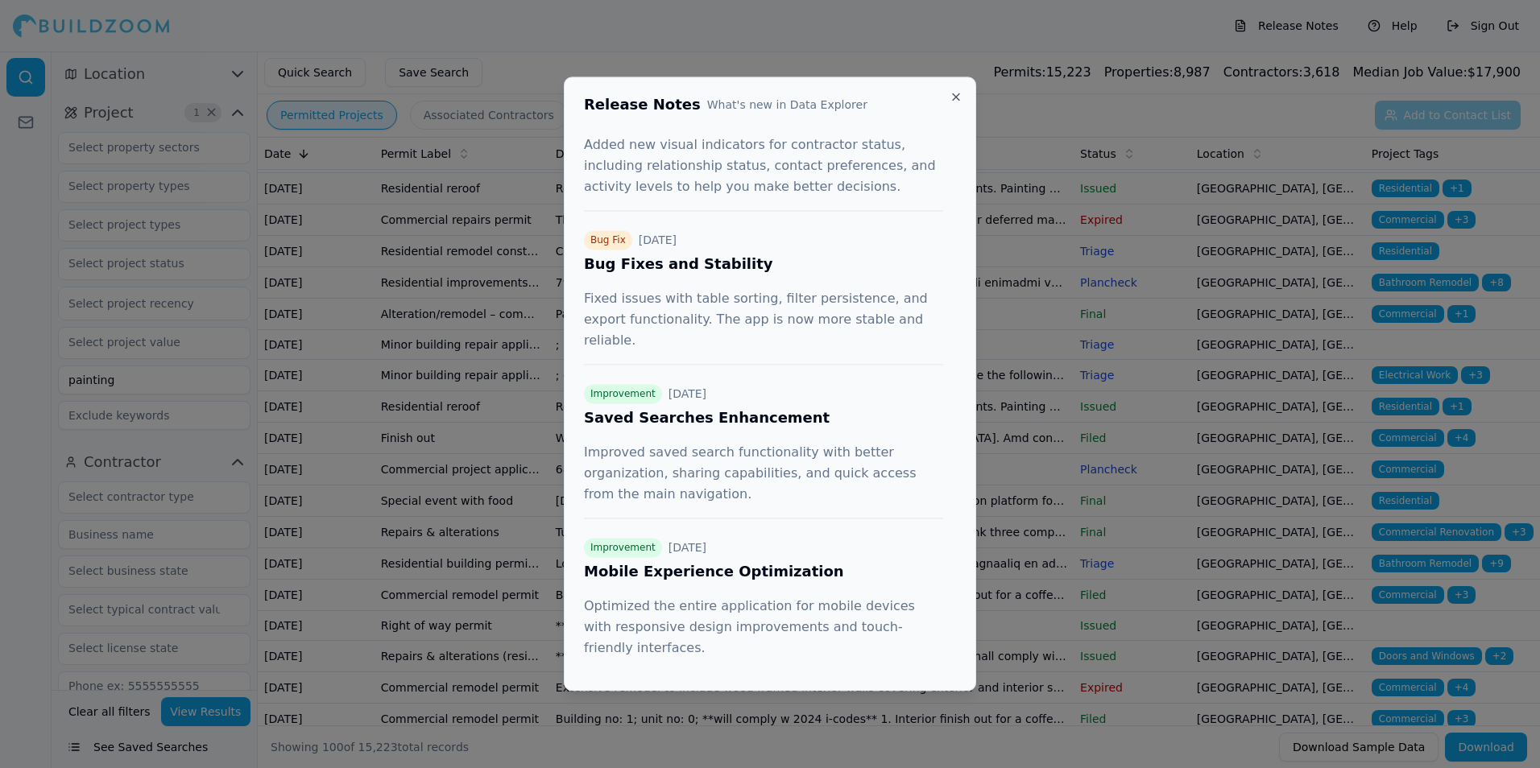
drag, startPoint x: 658, startPoint y: 652, endPoint x: 680, endPoint y: 610, distance: 47.9
click at [660, 705] on button "Show Less" at bounding box center [633, 719] width 99 height 29
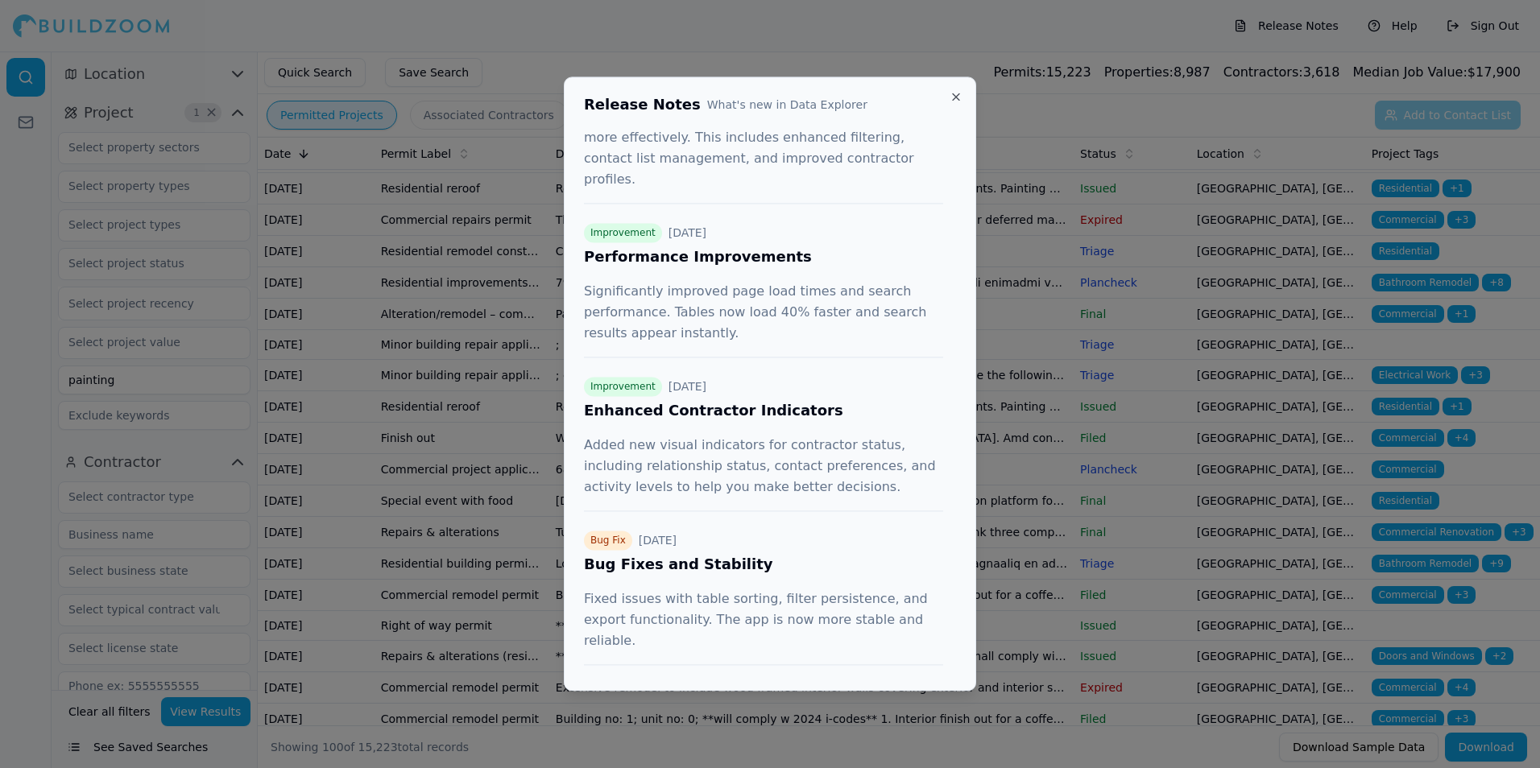
scroll to position [0, 0]
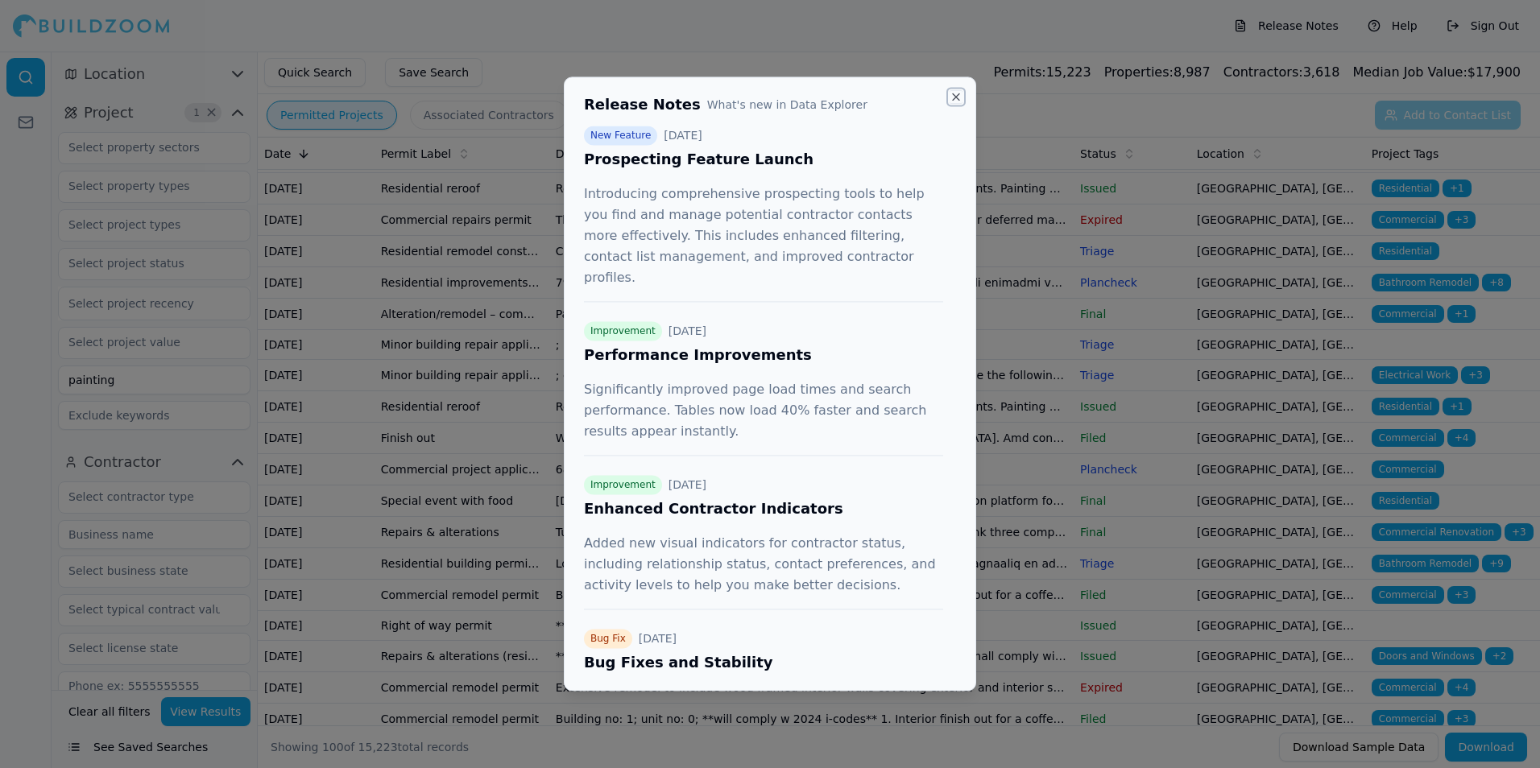
click at [947, 101] on div "Release Notes What's new in Data Explorer New Feature September 14, 2025 Prospe…" at bounding box center [770, 384] width 412 height 615
click at [947, 100] on h2 "Release Notes What's new in Data Explorer" at bounding box center [770, 105] width 372 height 16
click at [955, 96] on button "Close" at bounding box center [956, 96] width 13 height 13
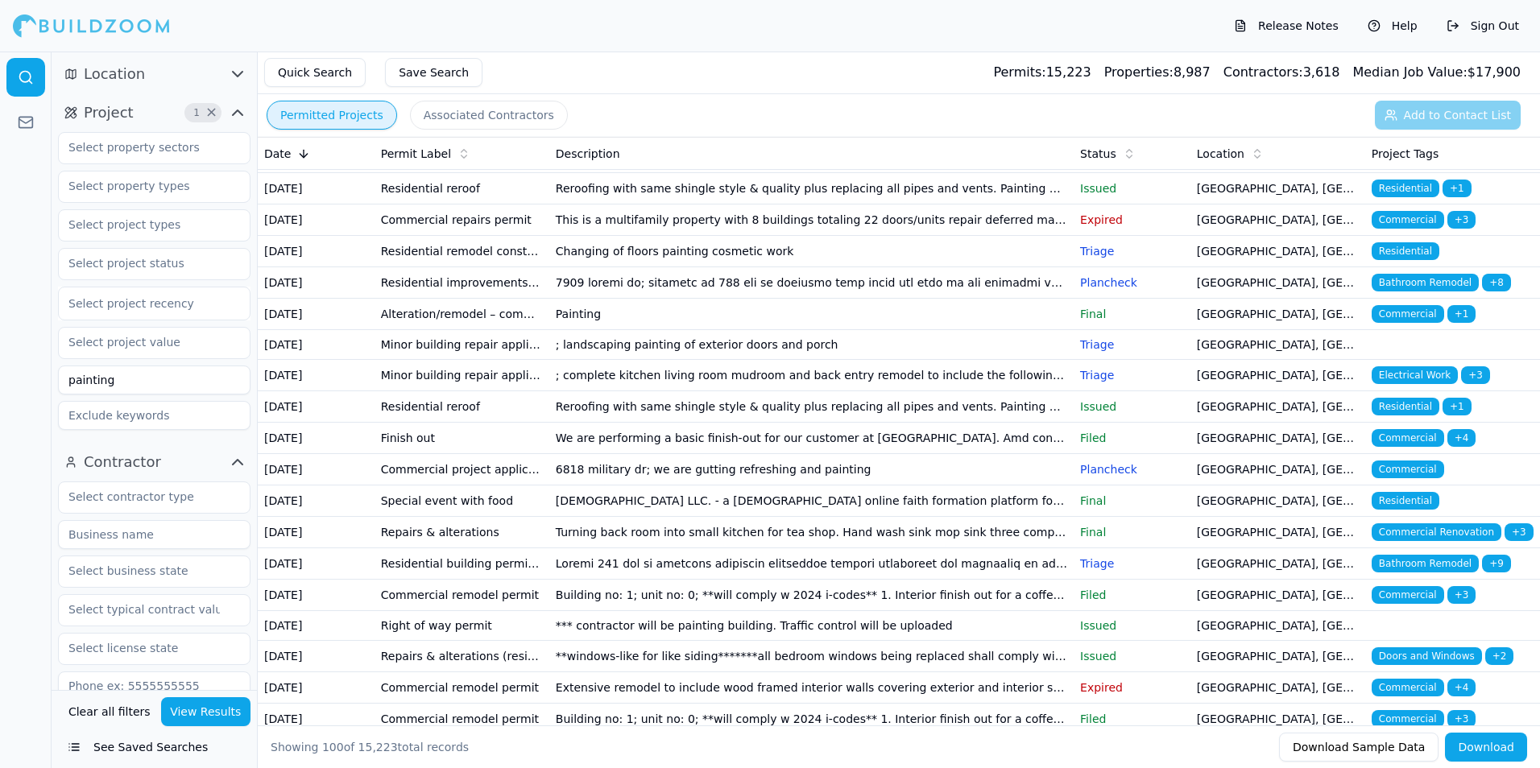
click at [508, 120] on button "Associated Contractors" at bounding box center [489, 115] width 158 height 29
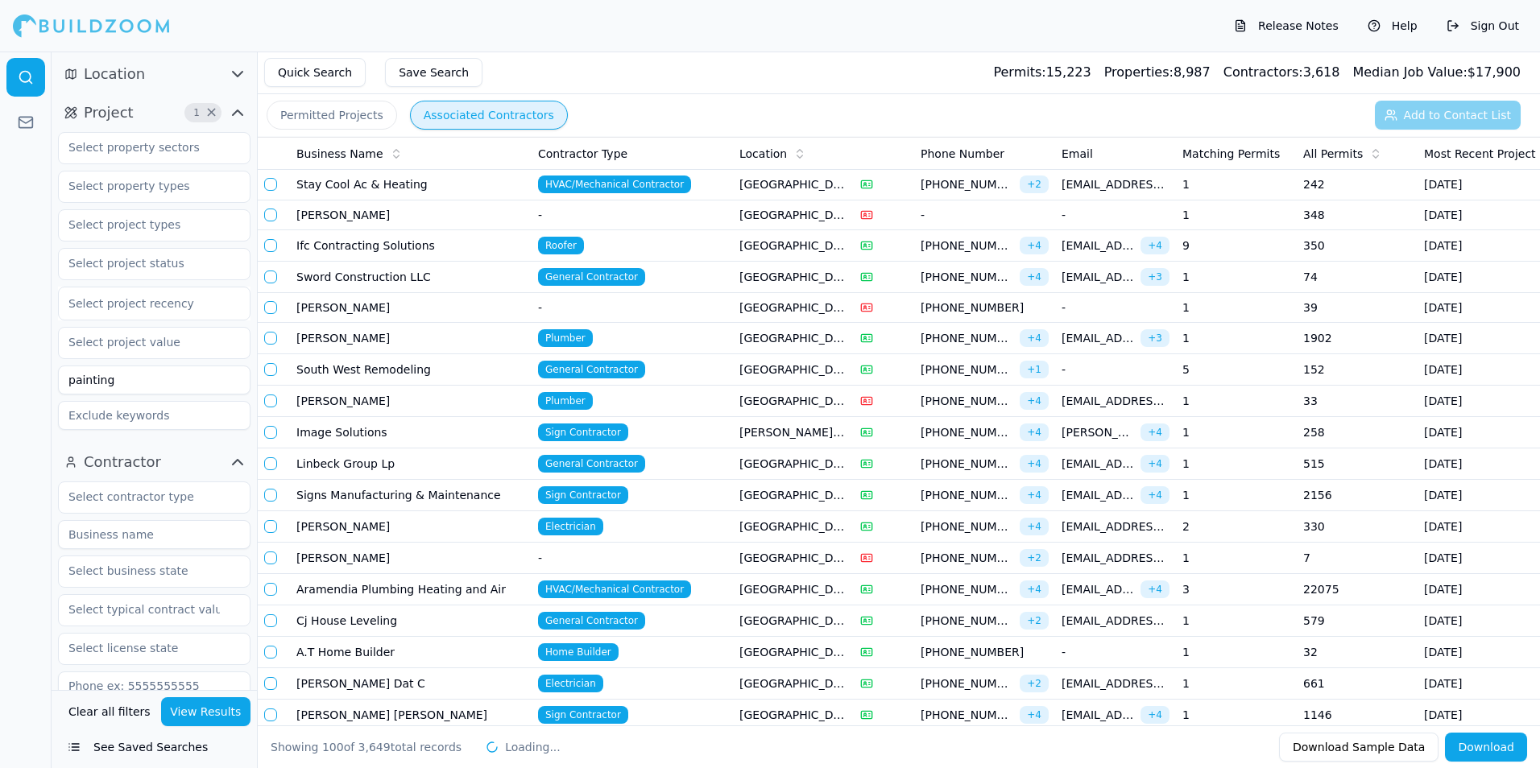
scroll to position [2175, 0]
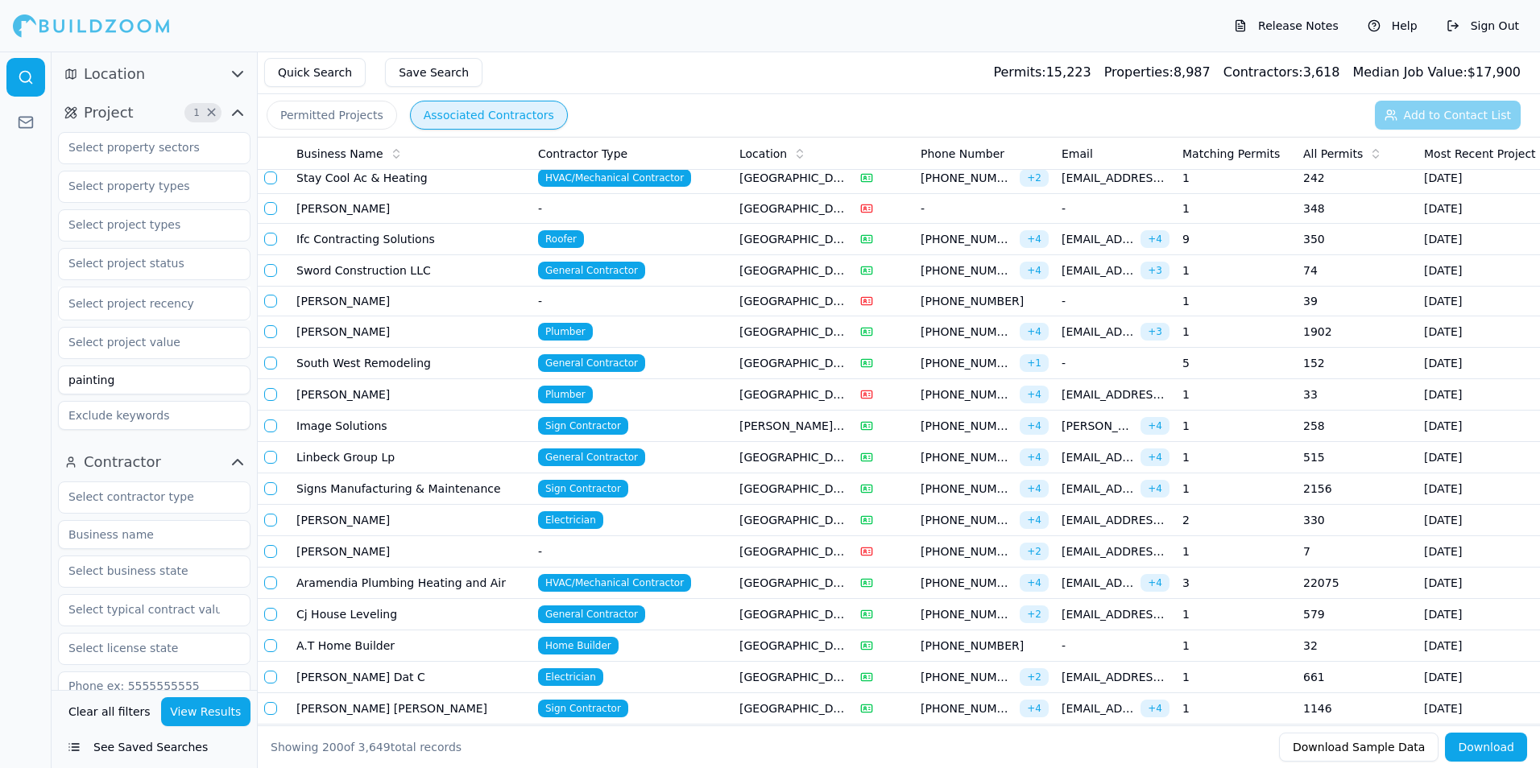
click at [59, 5] on div "Release Notes Help Sign Out" at bounding box center [770, 26] width 1540 height 52
click at [59, 14] on div at bounding box center [91, 26] width 157 height 32
click at [58, 18] on div at bounding box center [91, 26] width 157 height 32
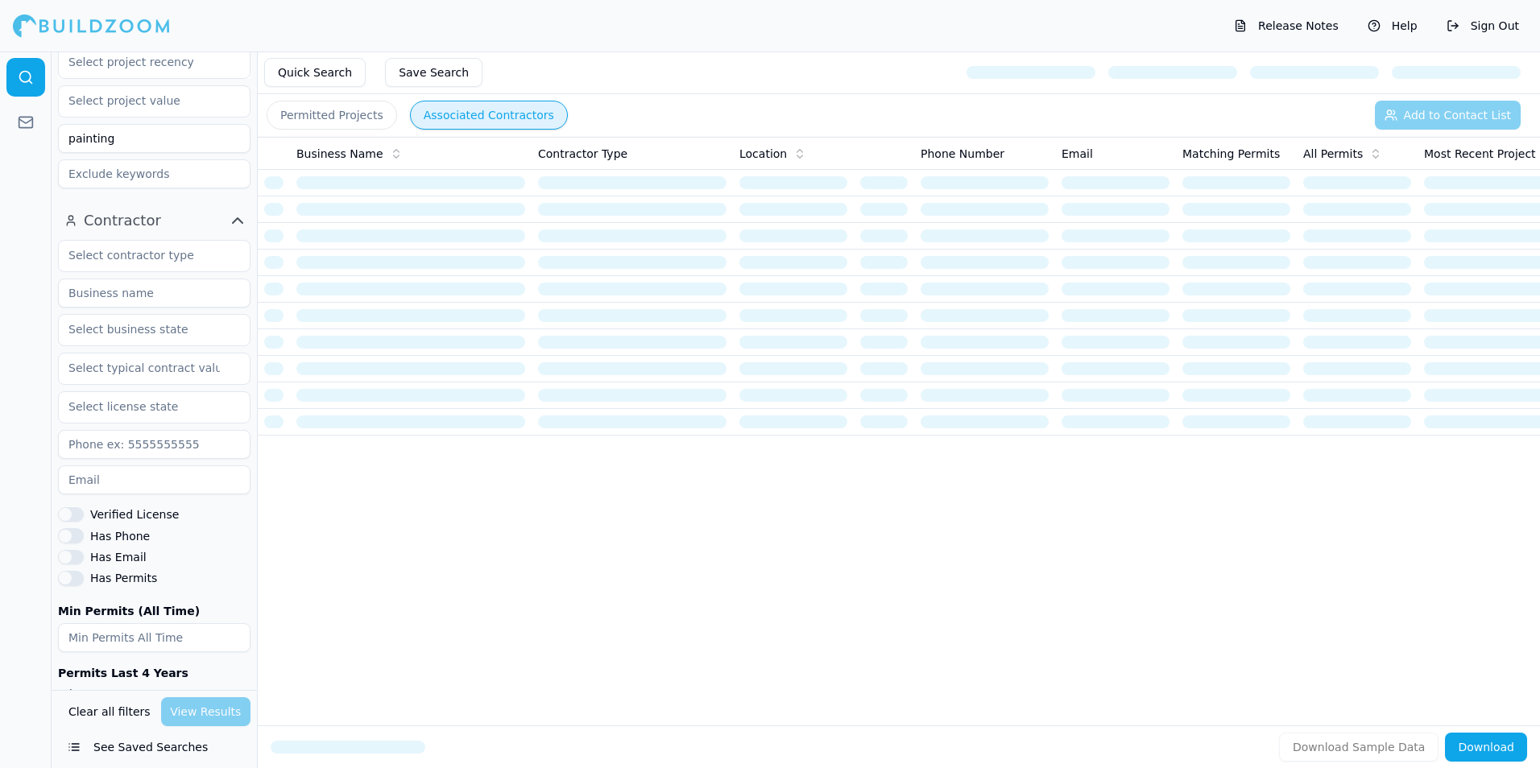
scroll to position [304, 0]
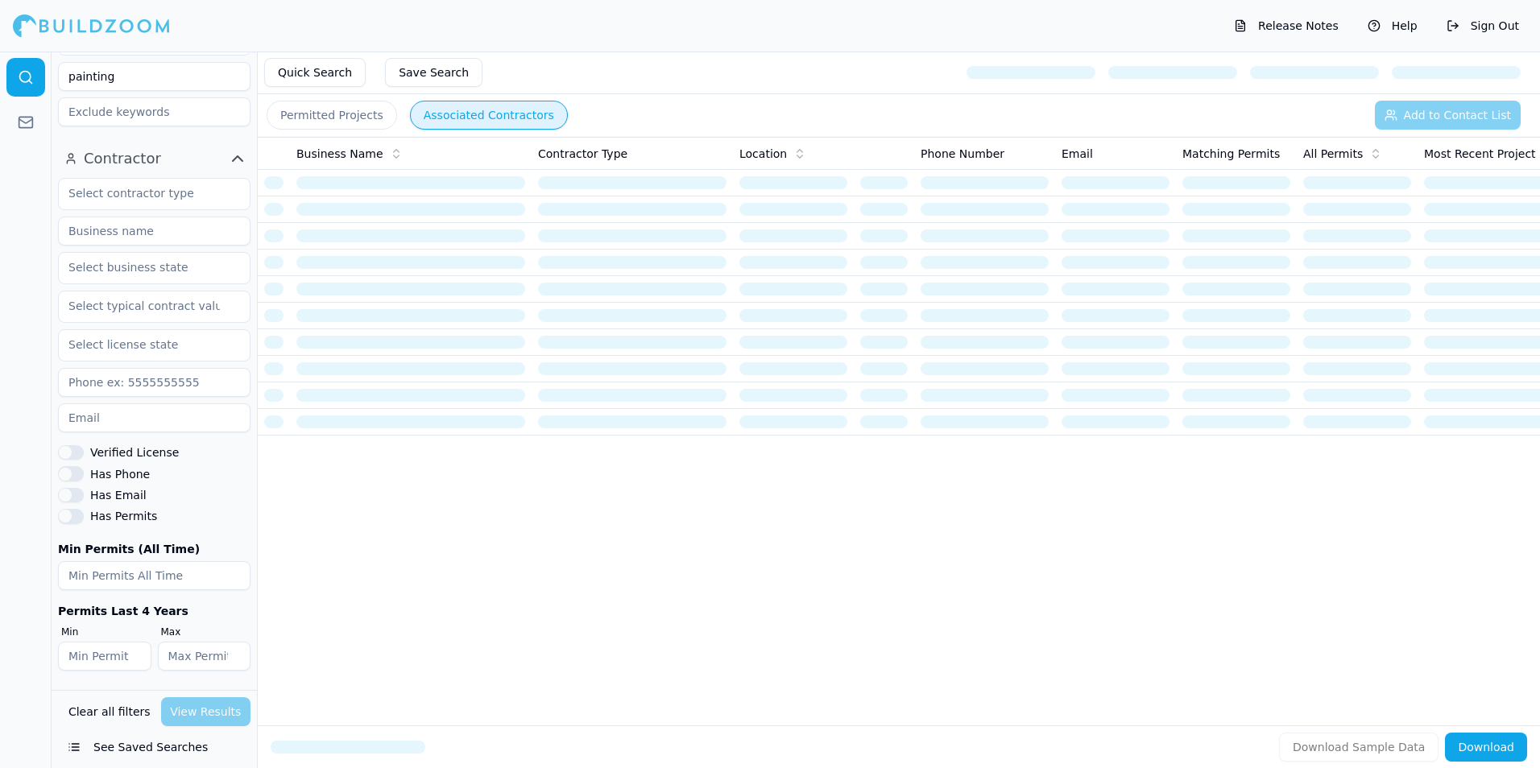
click at [151, 749] on button "See Saved Searches" at bounding box center [154, 747] width 192 height 29
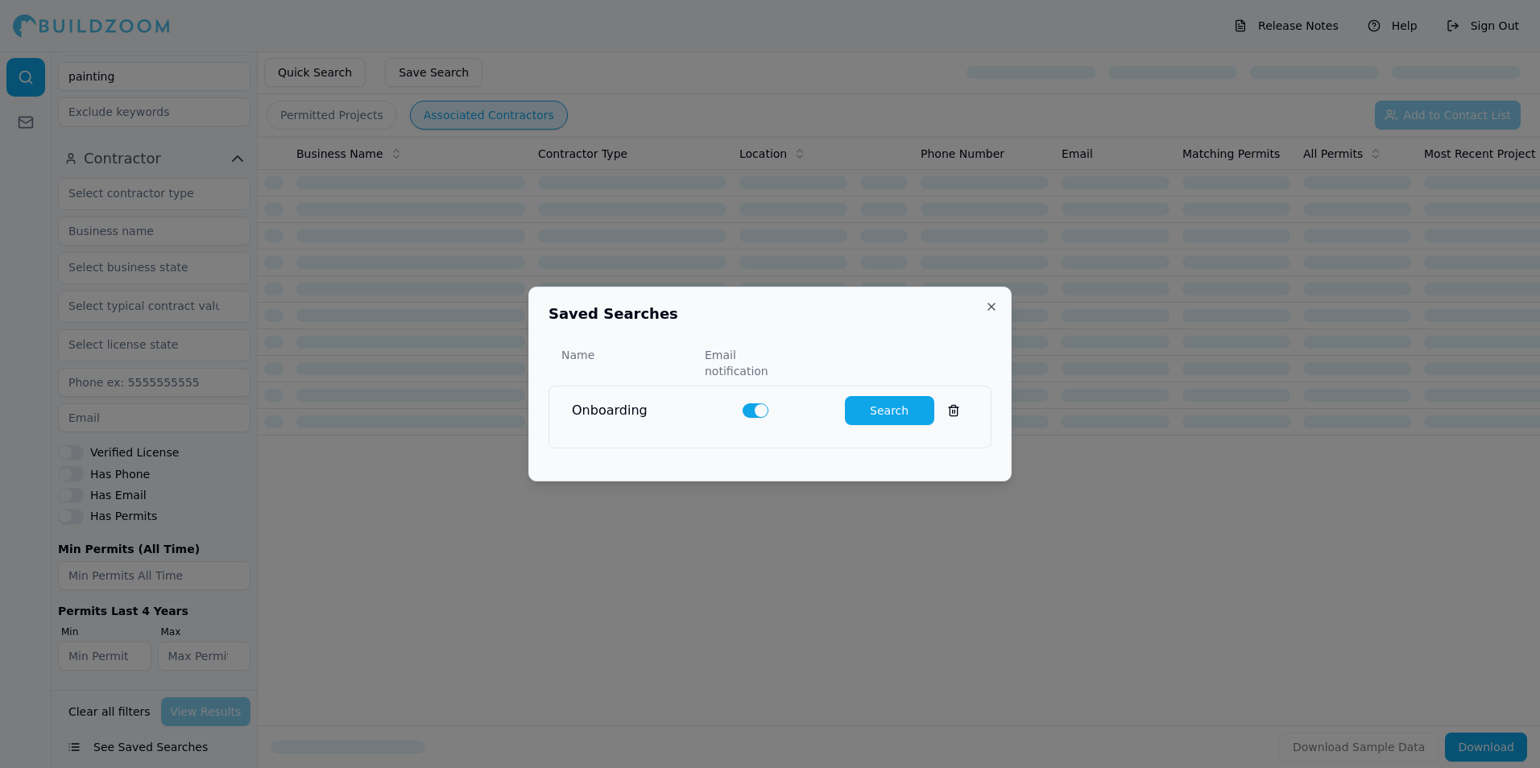
click at [879, 399] on button "Search" at bounding box center [889, 410] width 89 height 29
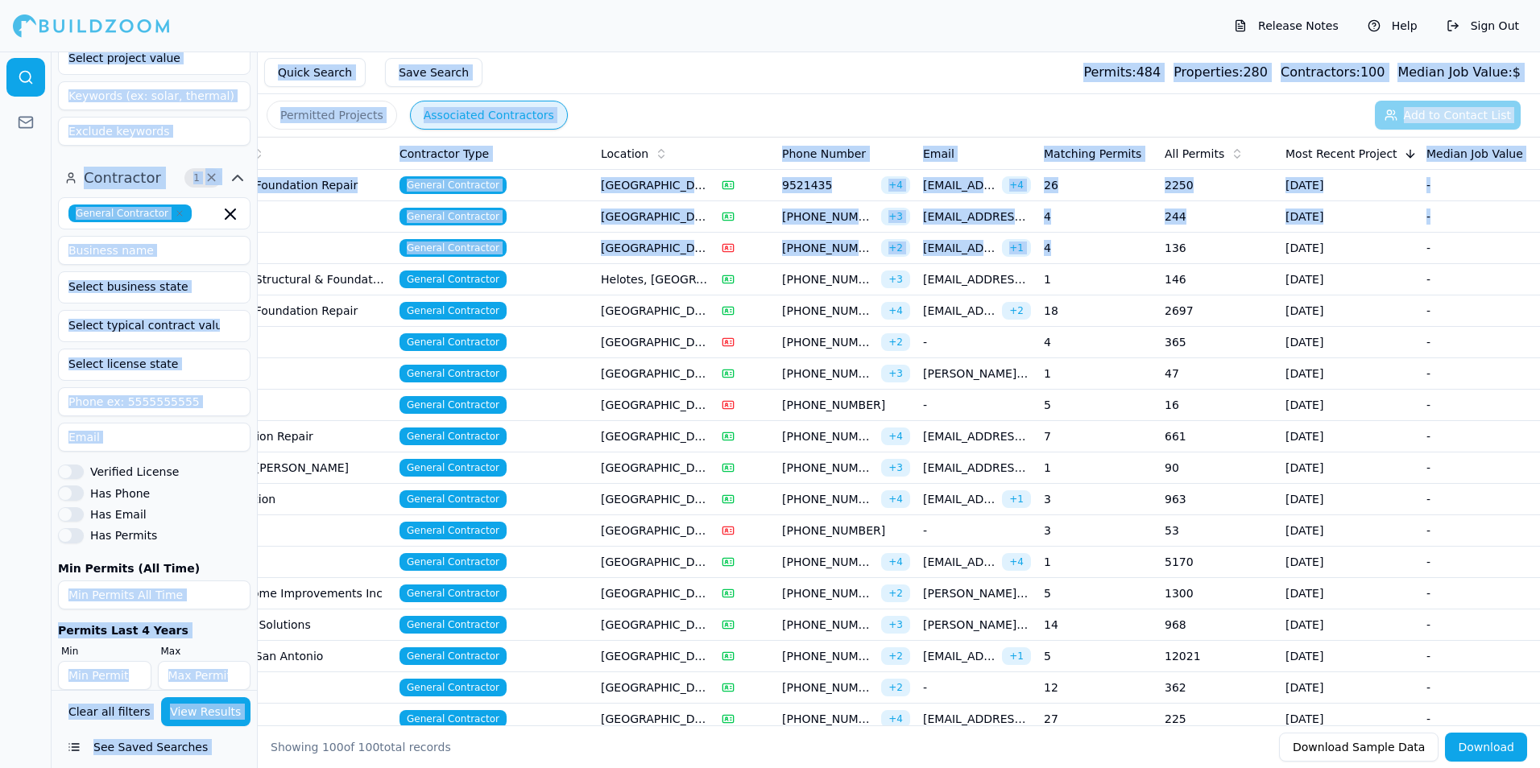
scroll to position [0, 139]
drag, startPoint x: 1207, startPoint y: 248, endPoint x: 1542, endPoint y: 133, distance: 355.1
click at [1539, 133] on html "Release Notes Help Sign Out Location 2 × Project 7 × Multi-Room Remodel Bathroo…" at bounding box center [770, 384] width 1540 height 768
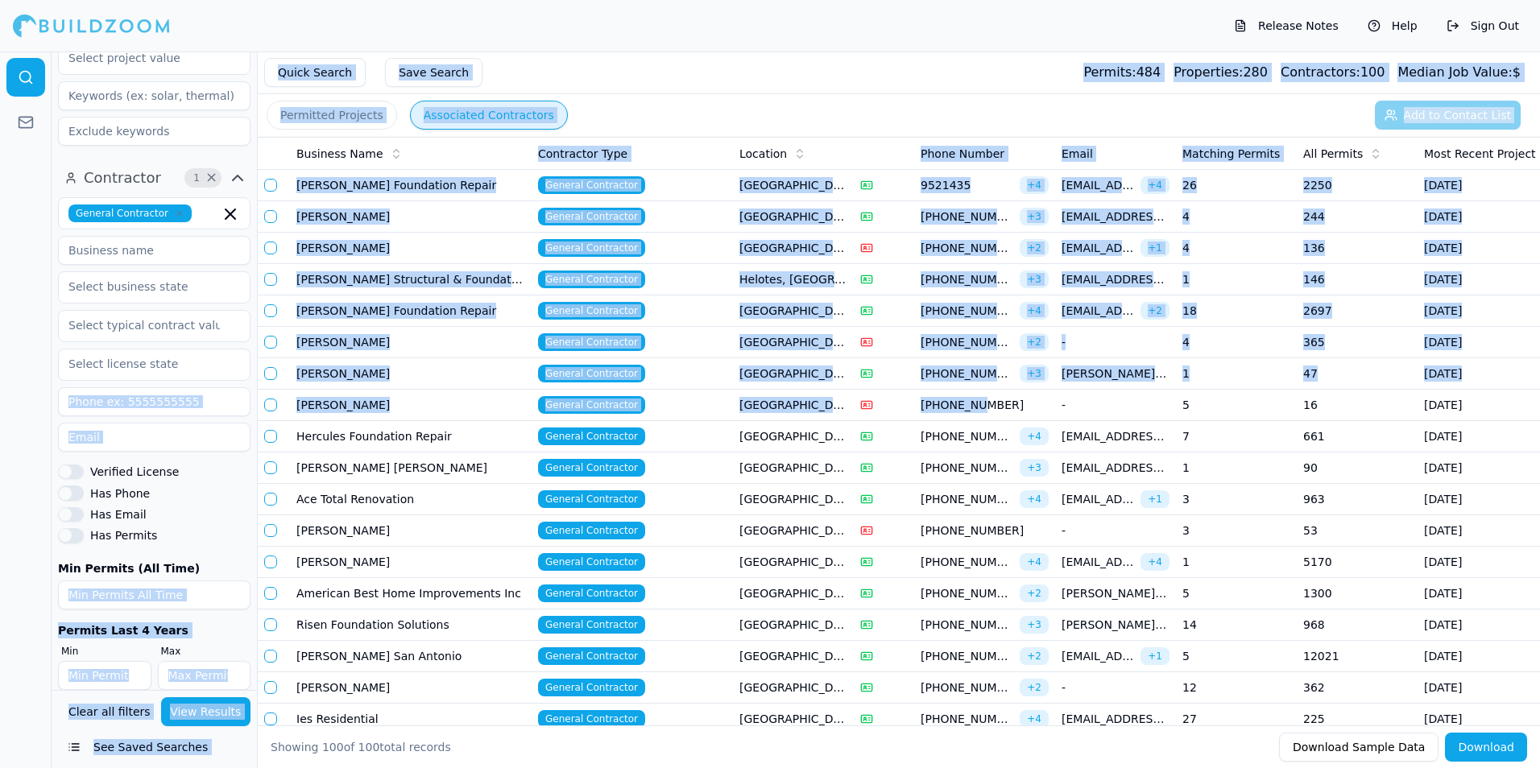
drag, startPoint x: 826, startPoint y: 408, endPoint x: 209, endPoint y: 363, distance: 618.6
click at [228, 368] on div "Location 2 × Project 7 × Multi-Room Remodel Bathroom Remodel Kitchen Remodel Ho…" at bounding box center [796, 436] width 1488 height 768
click at [323, 110] on button "Permitted Projects" at bounding box center [332, 115] width 130 height 29
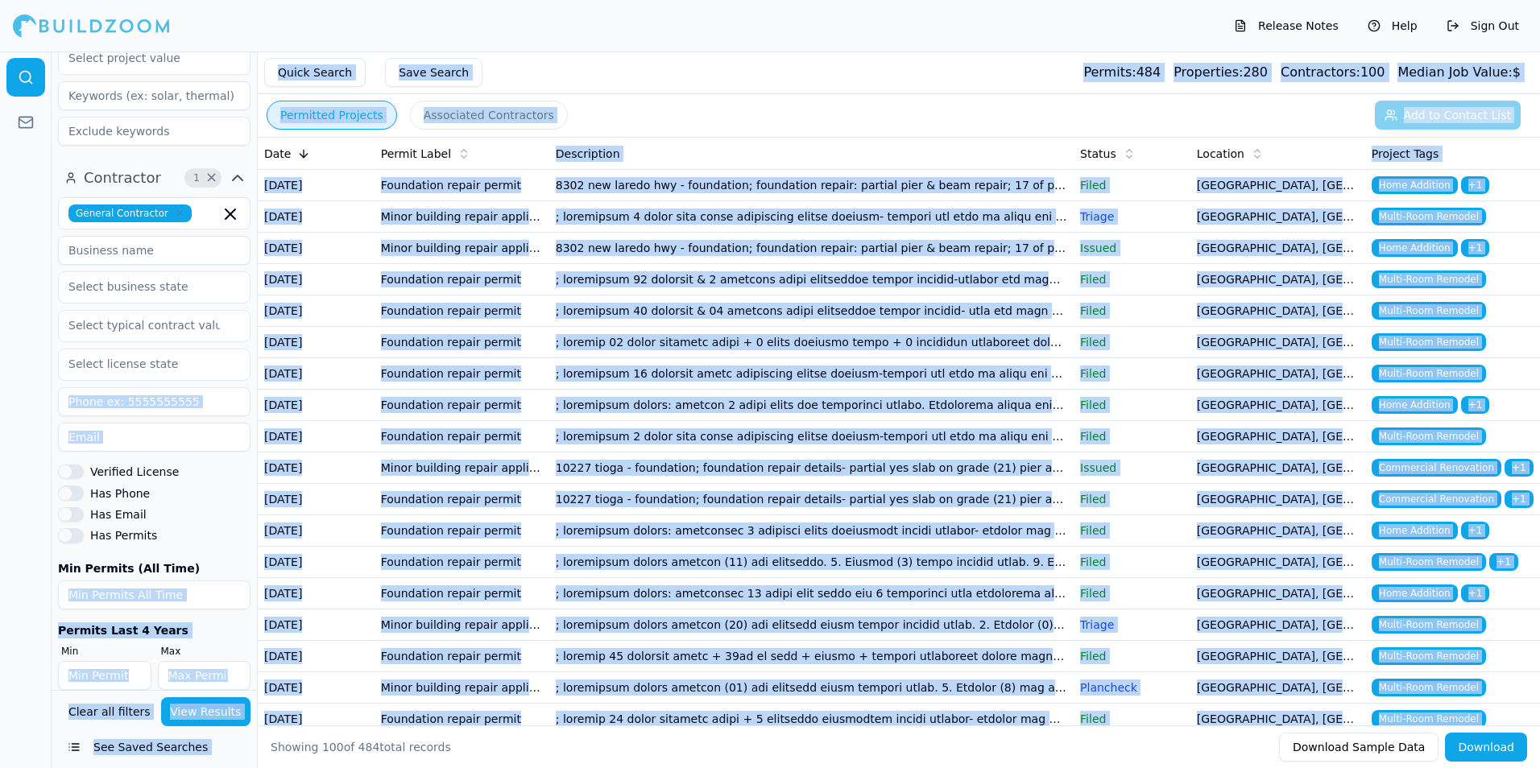
click at [325, 120] on button "Permitted Projects" at bounding box center [332, 115] width 130 height 29
click at [325, 121] on button "Permitted Projects" at bounding box center [332, 115] width 130 height 29
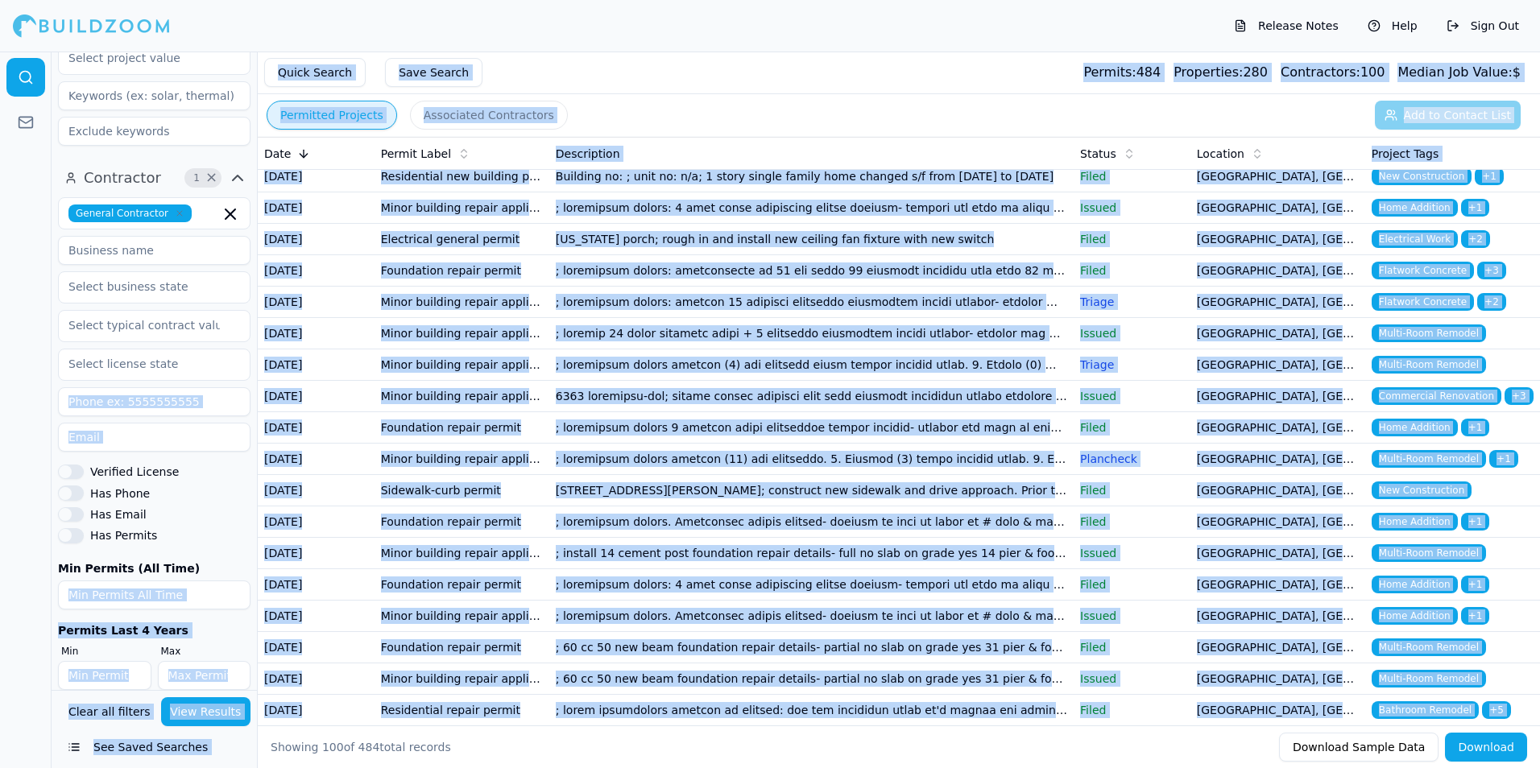
scroll to position [2014, 0]
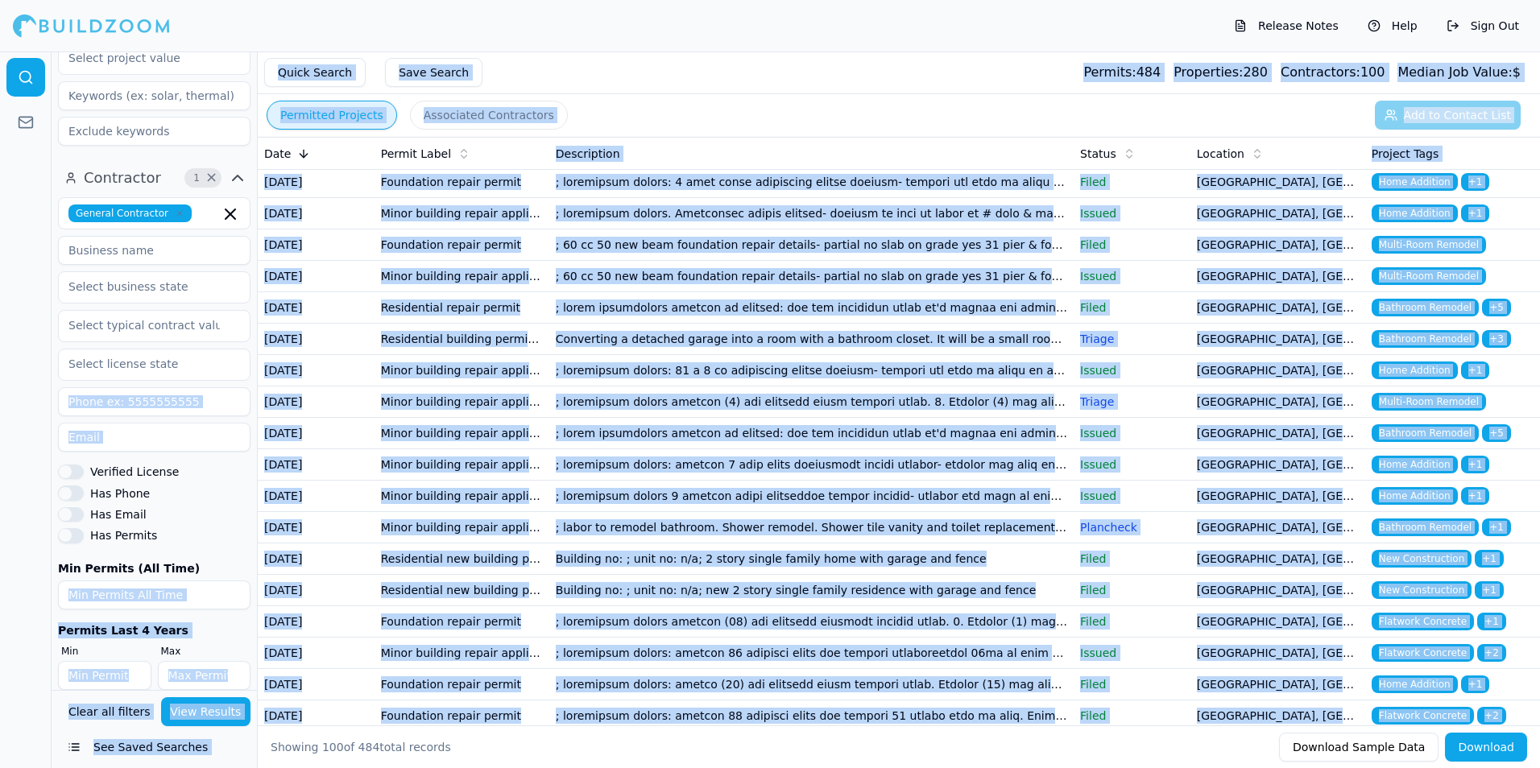
click at [1016, 67] on div "Quick Search Save Search Permits: 484 Properties: 280 Contractors: 100 Median J…" at bounding box center [899, 73] width 1282 height 43
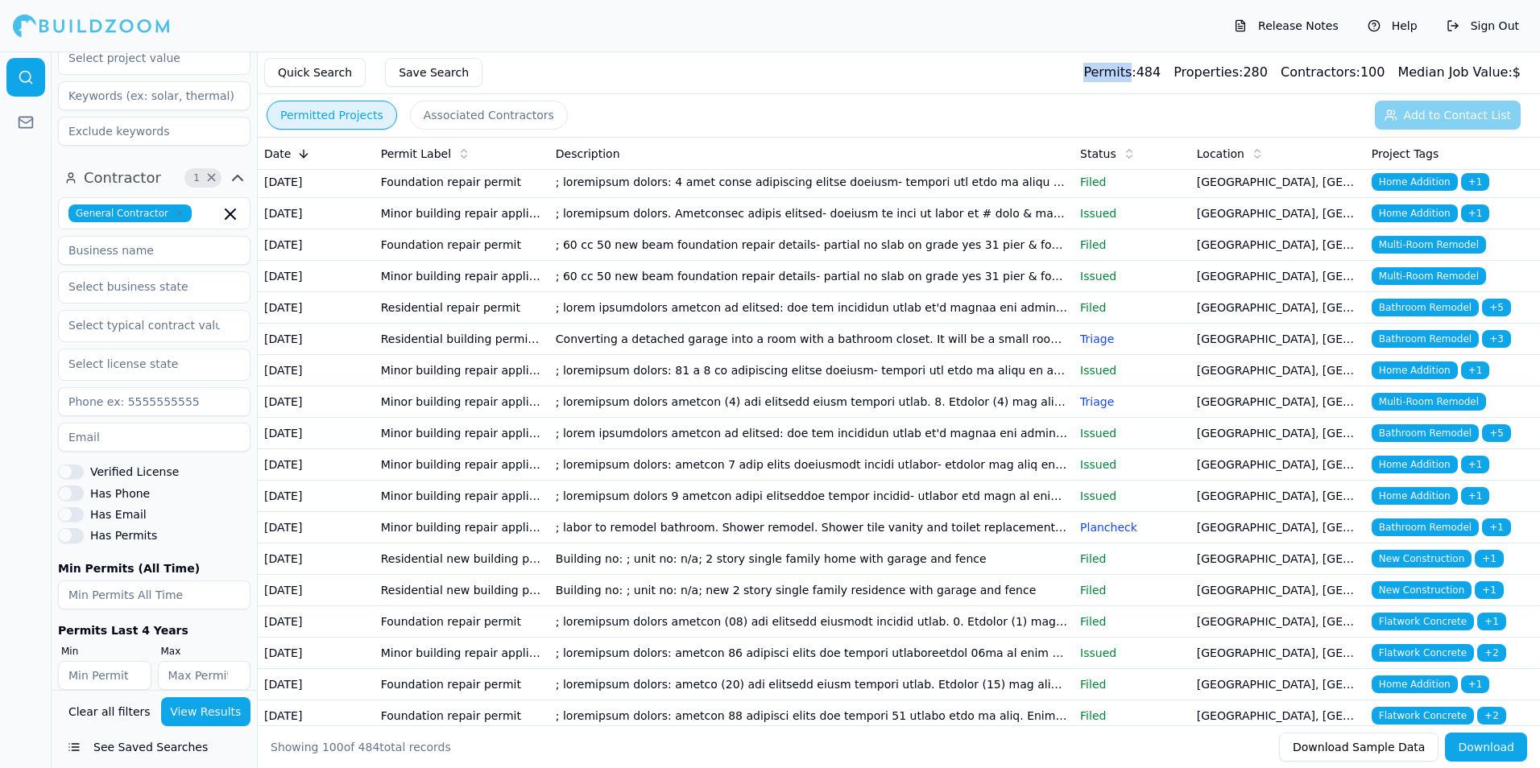
click at [1016, 67] on div "Quick Search Save Search Permits: 484 Properties: 280 Contractors: 100 Median J…" at bounding box center [899, 73] width 1282 height 43
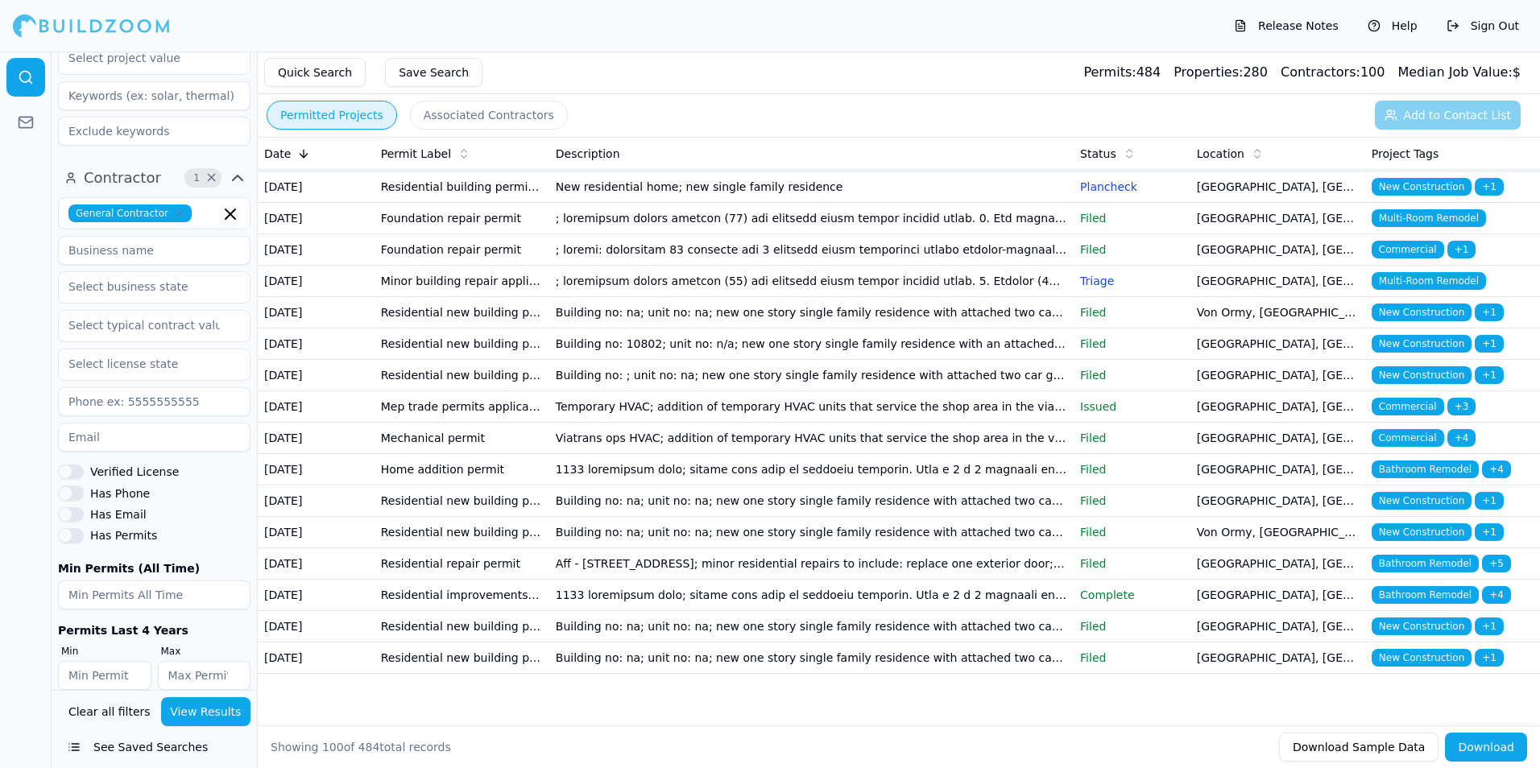
scroll to position [2819, 0]
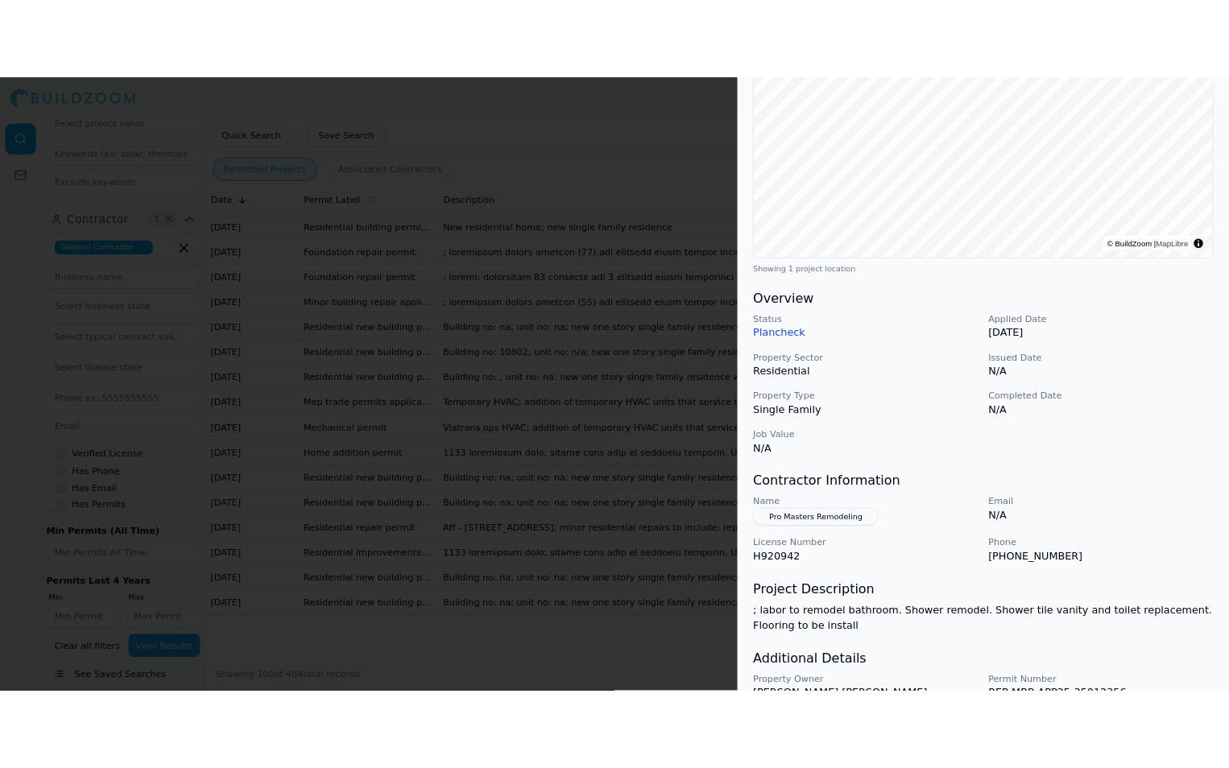
scroll to position [321, 0]
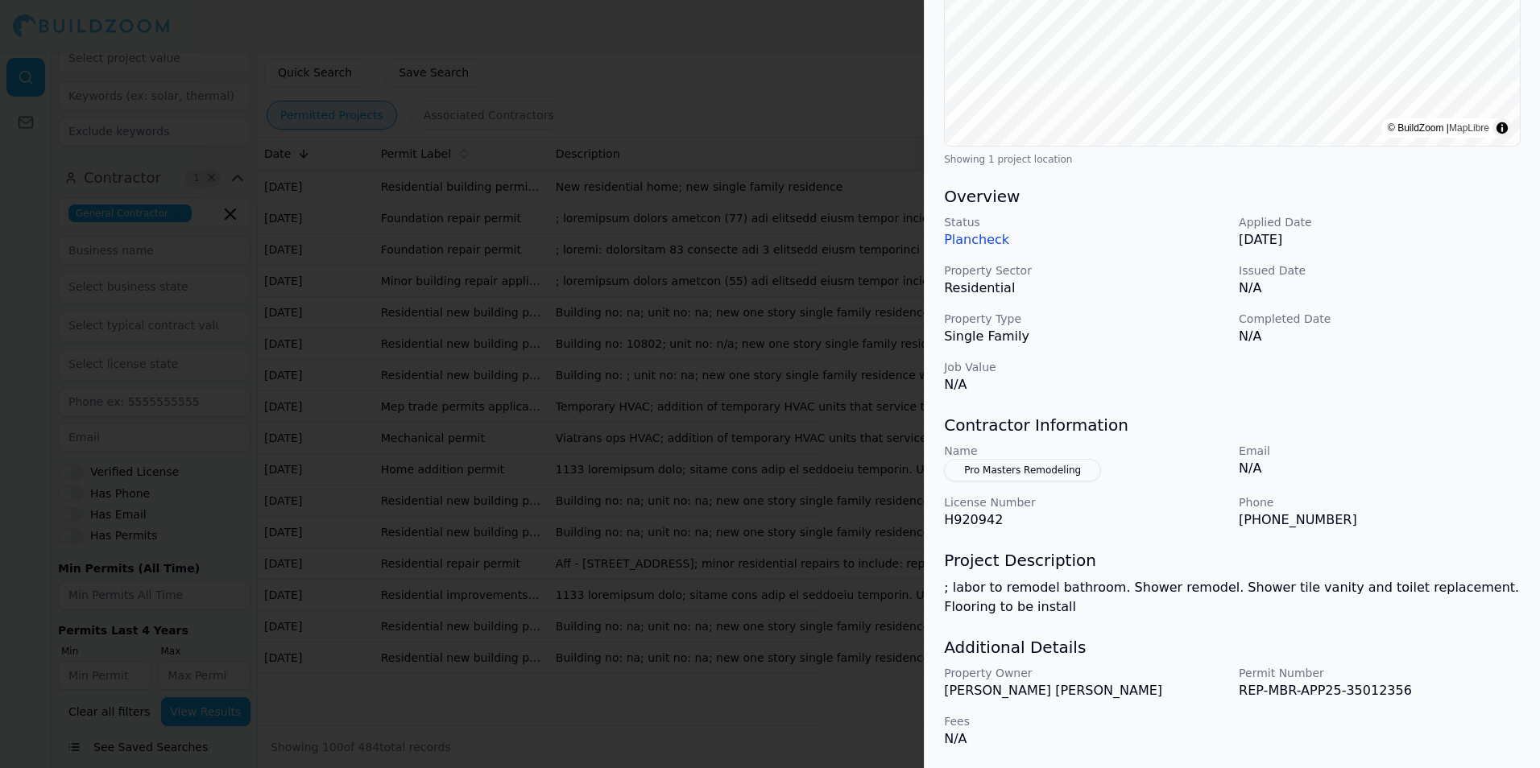
click at [1160, 365] on p "Job Value" at bounding box center [1085, 367] width 282 height 16
click at [739, 109] on div at bounding box center [770, 384] width 1540 height 768
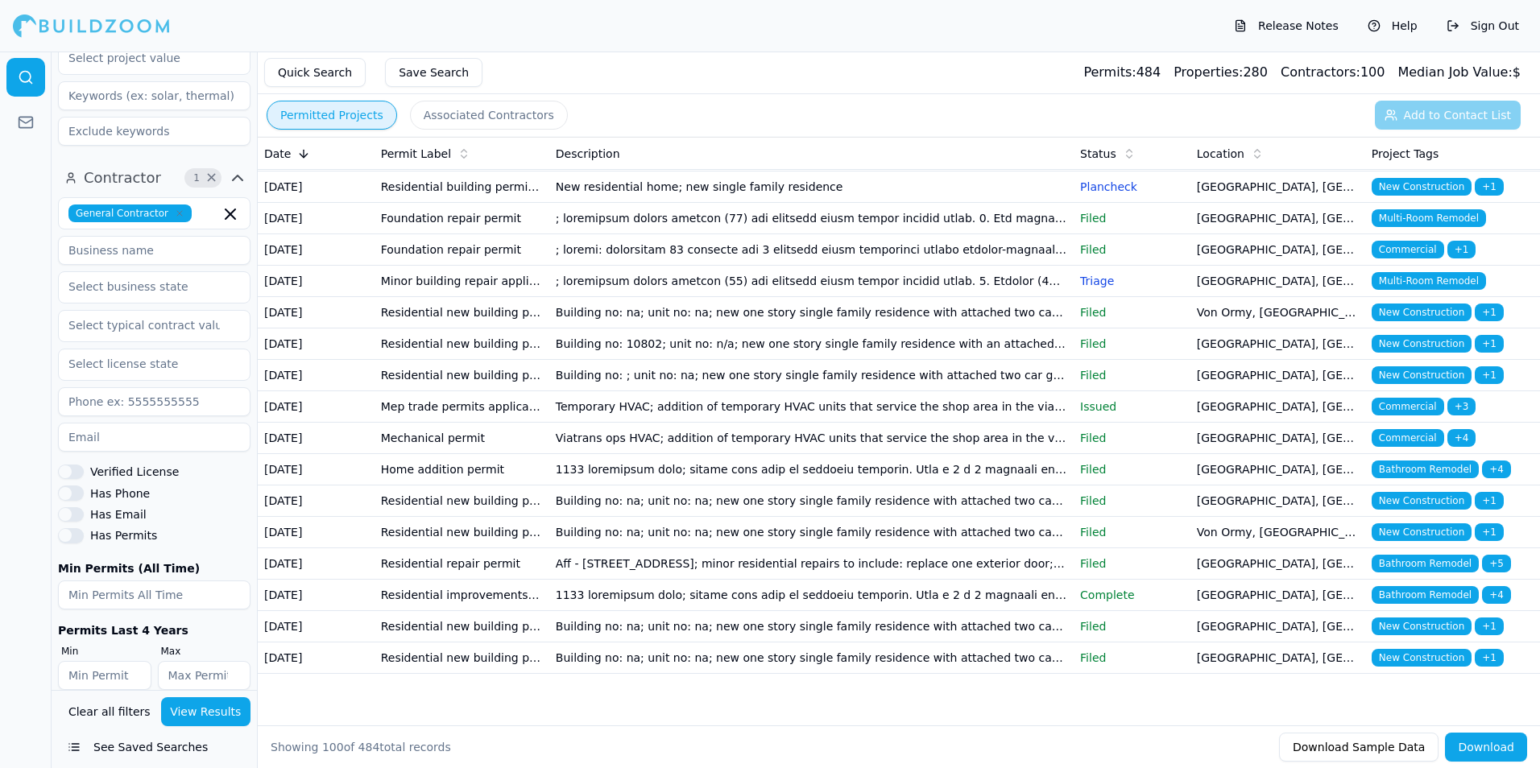
click at [1459, 120] on div "Permitted Projects Associated Contractors Add to Contact List" at bounding box center [899, 115] width 1282 height 42
click at [1459, 118] on div "Permitted Projects Associated Contractors Add to Contact List" at bounding box center [899, 115] width 1282 height 42
click at [1489, 766] on div "Showing 100 of 484 total records Download Sample Data Download" at bounding box center [899, 747] width 1282 height 43
drag, startPoint x: 1489, startPoint y: 766, endPoint x: 1489, endPoint y: 743, distance: 23.4
click at [1489, 743] on button "Download" at bounding box center [1486, 747] width 82 height 29
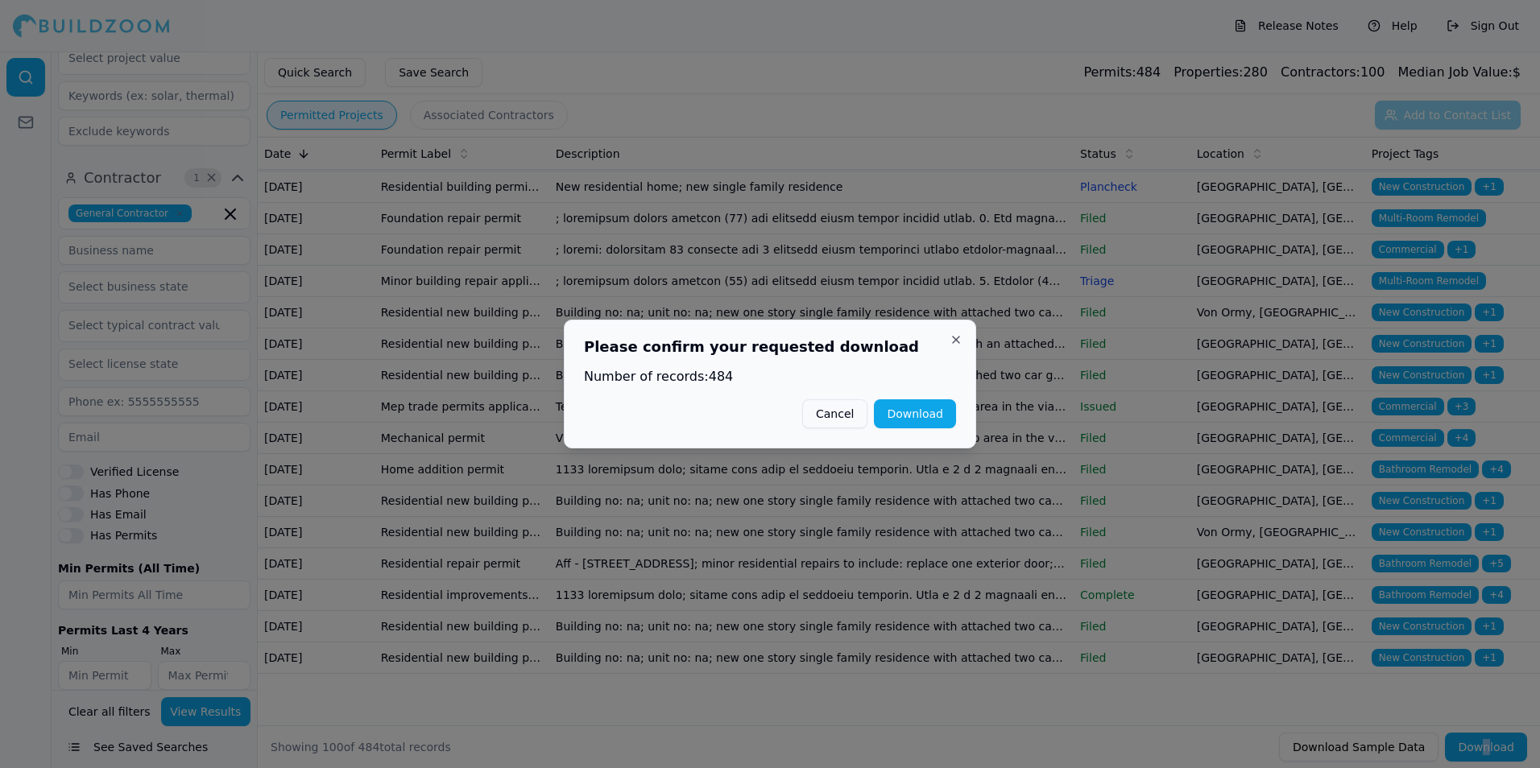
click at [926, 419] on button "Download" at bounding box center [915, 413] width 82 height 29
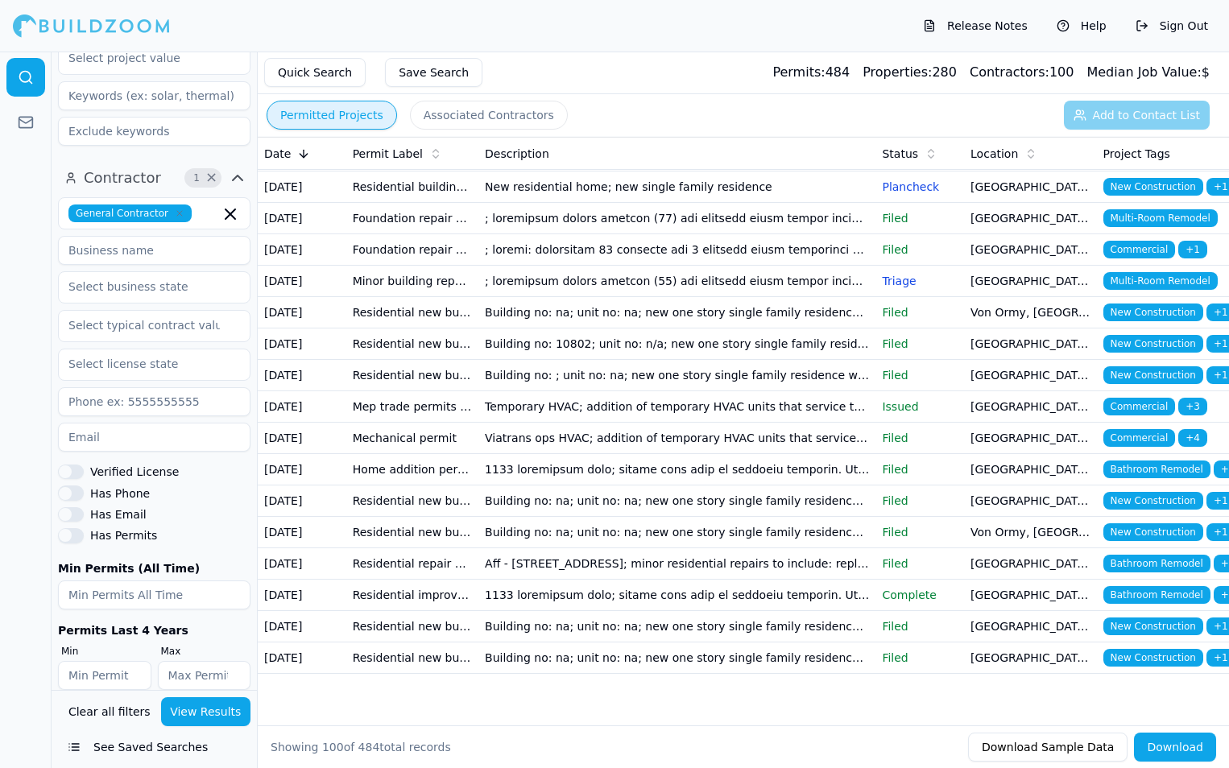
click at [958, 111] on div "Permitted Projects Associated Contractors Add to Contact List" at bounding box center [743, 115] width 971 height 42
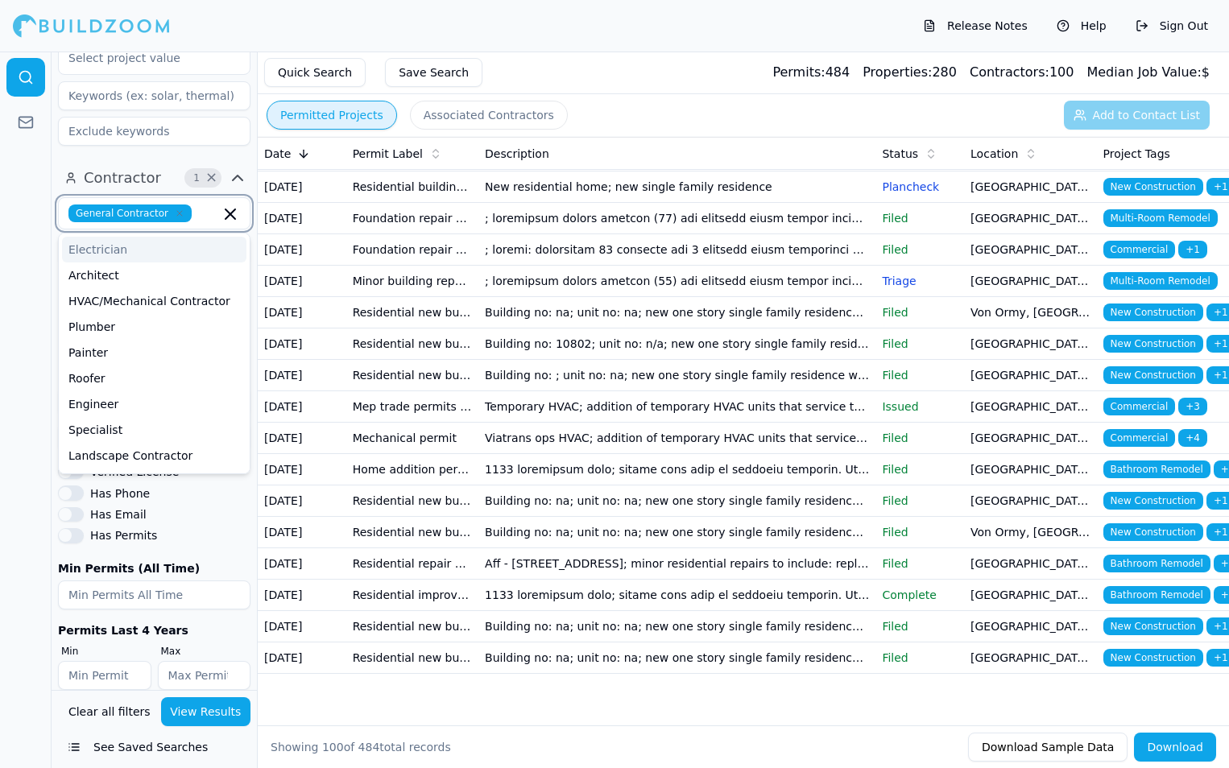
click at [207, 205] on input "text" at bounding box center [209, 214] width 22 height 18
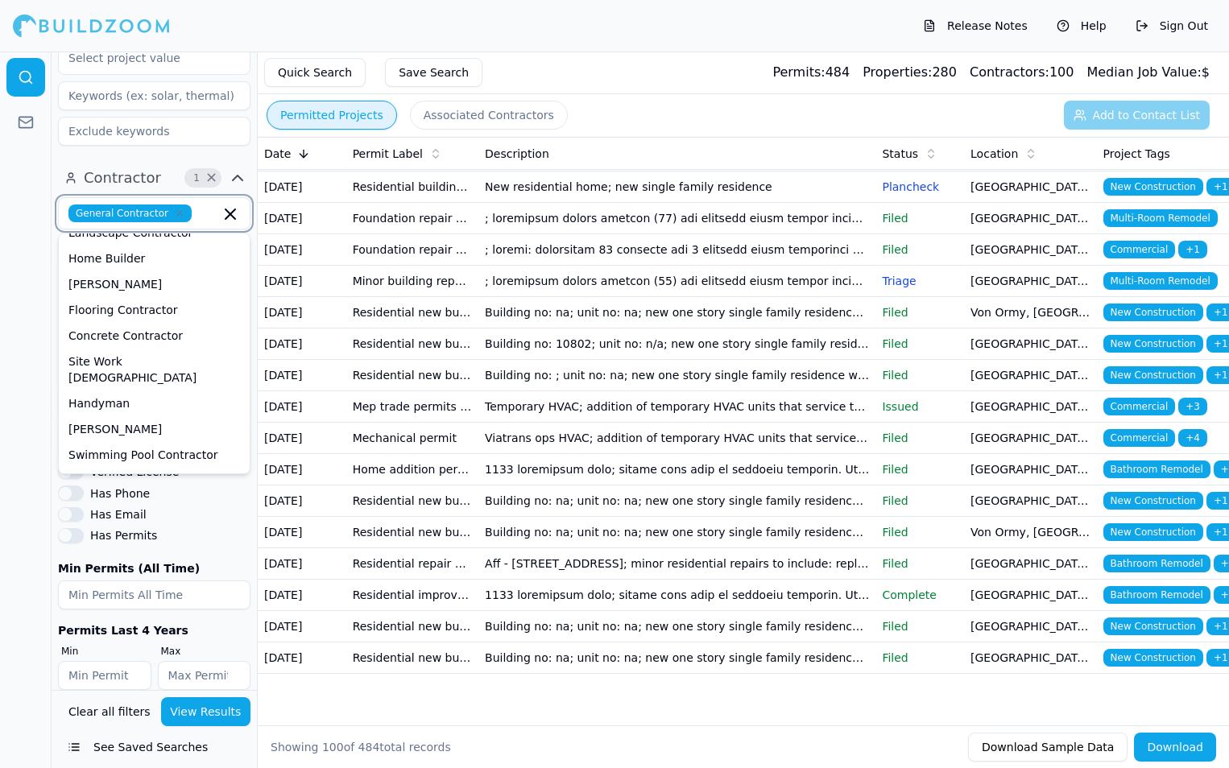
scroll to position [159, 0]
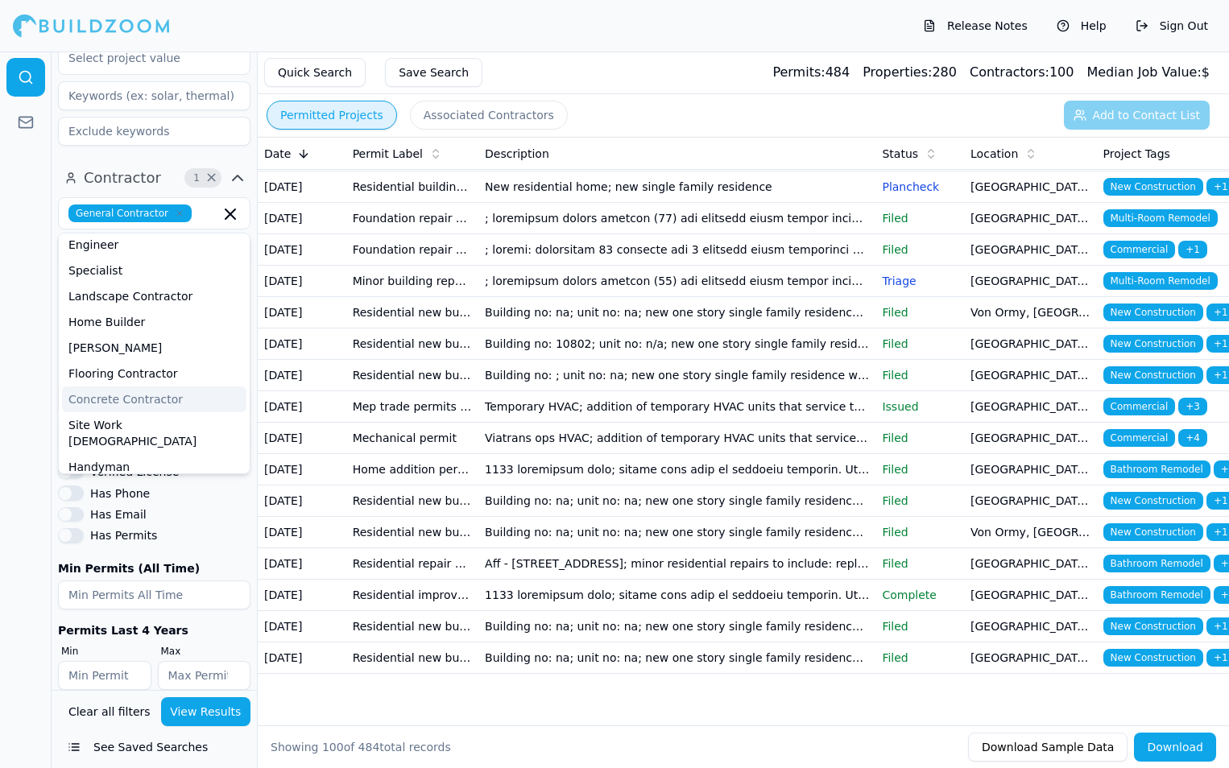
click at [338, 82] on button "Quick Search" at bounding box center [314, 72] width 101 height 29
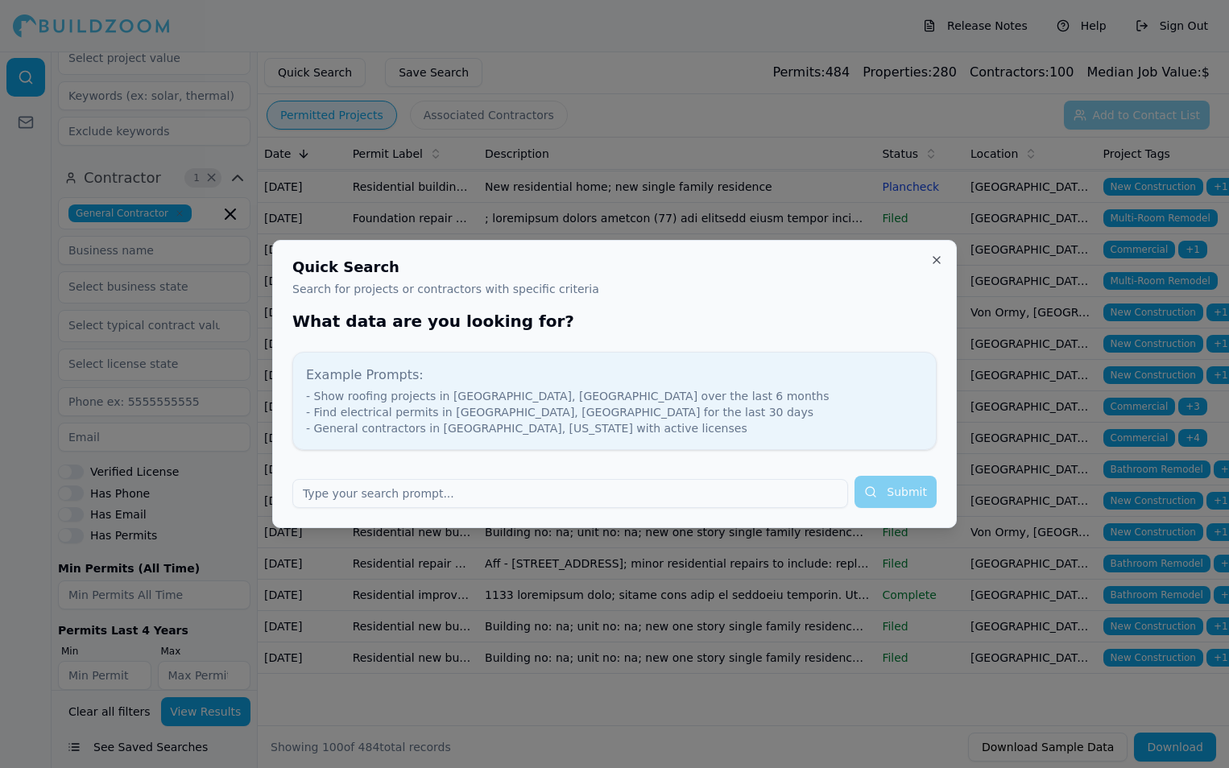
click at [935, 269] on h2 "Quick Search" at bounding box center [614, 267] width 644 height 14
click at [935, 253] on div "Quick Search Search for projects or contractors with specific criteria What dat…" at bounding box center [614, 384] width 685 height 288
click at [938, 253] on div "Quick Search Search for projects or contractors with specific criteria What dat…" at bounding box center [614, 384] width 685 height 288
click at [941, 251] on div "Quick Search Search for projects or contractors with specific criteria What dat…" at bounding box center [614, 384] width 685 height 288
click at [933, 263] on button "Close" at bounding box center [936, 260] width 13 height 13
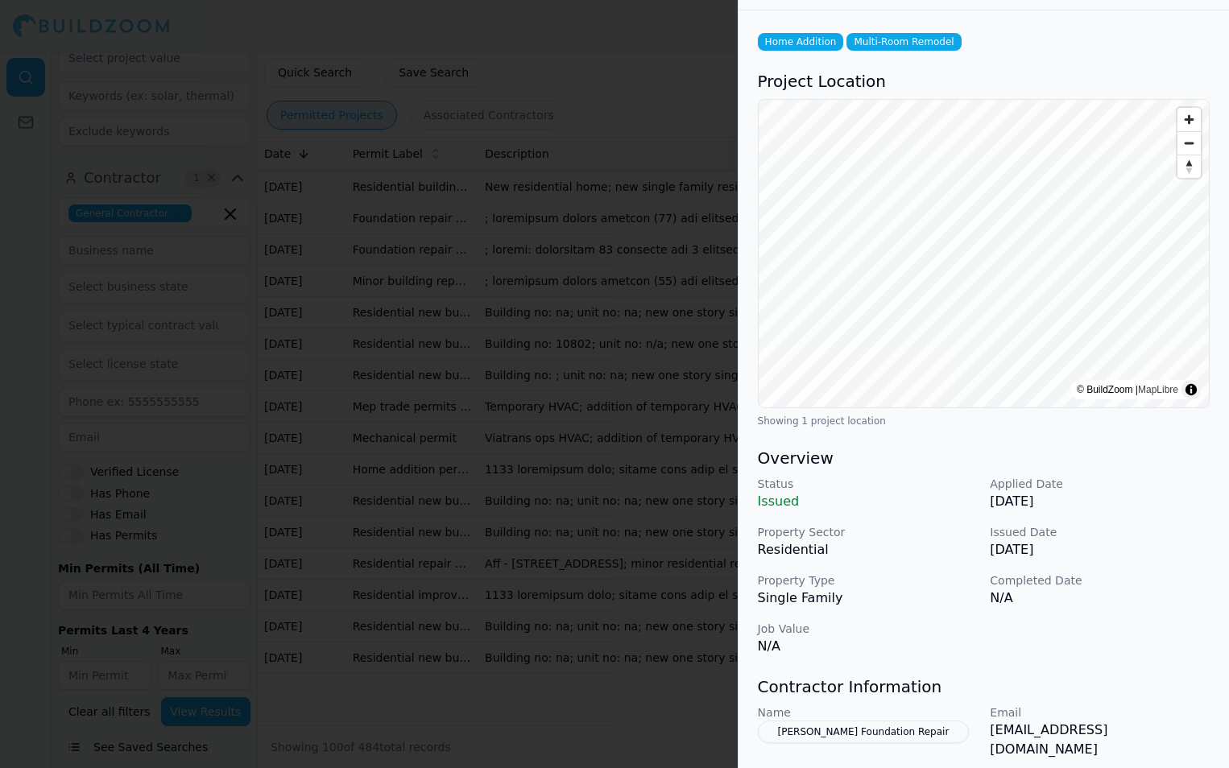
scroll to position [0, 0]
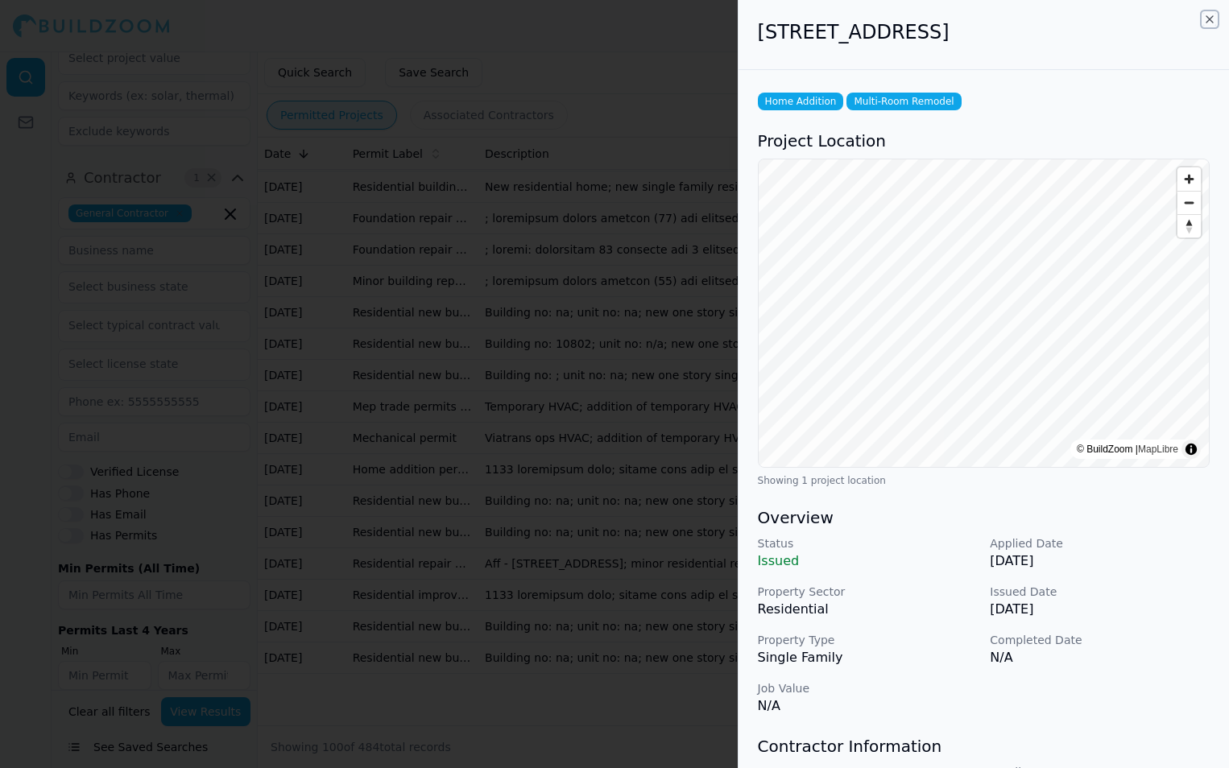
click at [1211, 19] on icon "button" at bounding box center [1209, 19] width 13 height 13
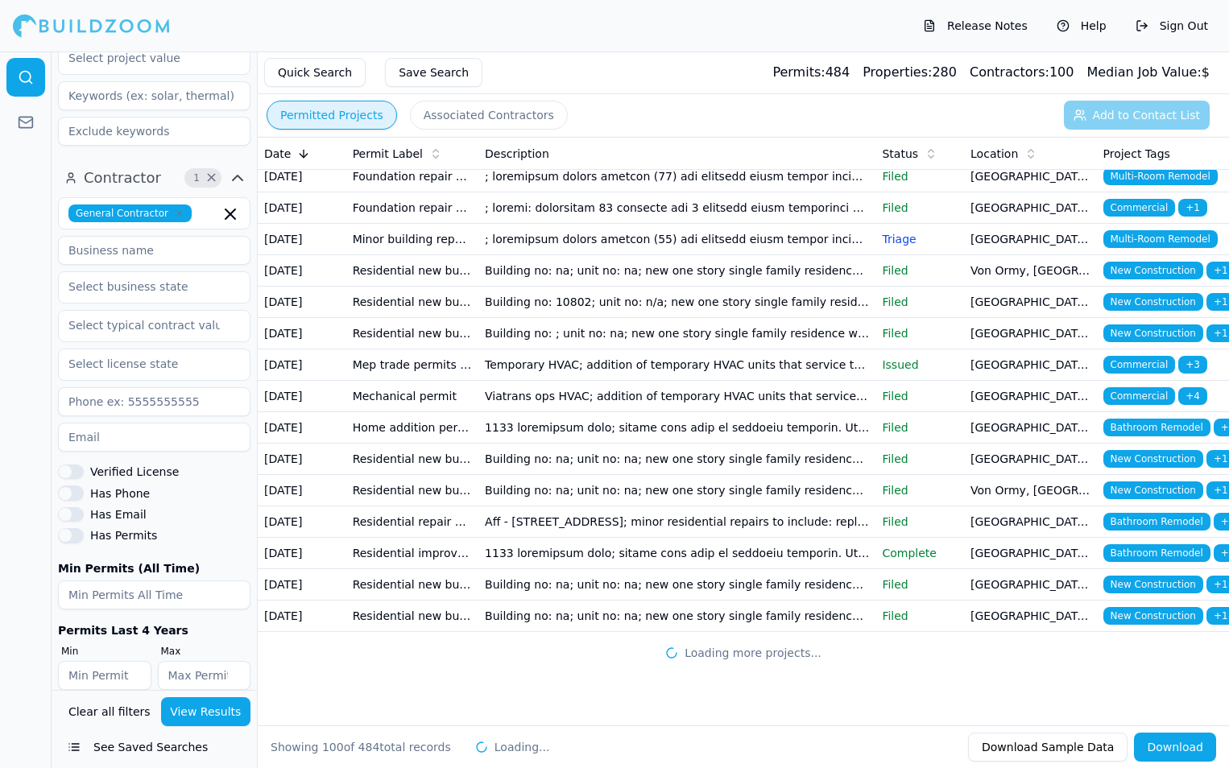
scroll to position [3383, 0]
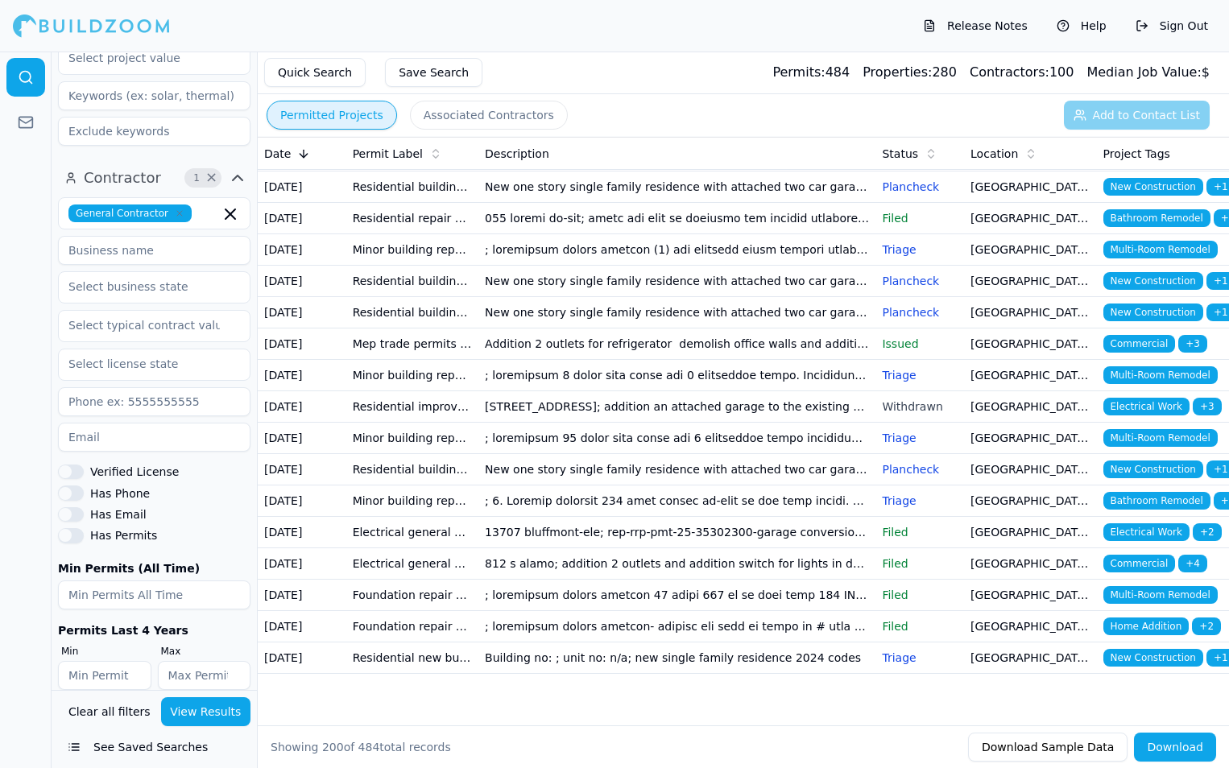
scroll to position [6363, 0]
click at [222, 205] on icon "button" at bounding box center [230, 214] width 19 height 19
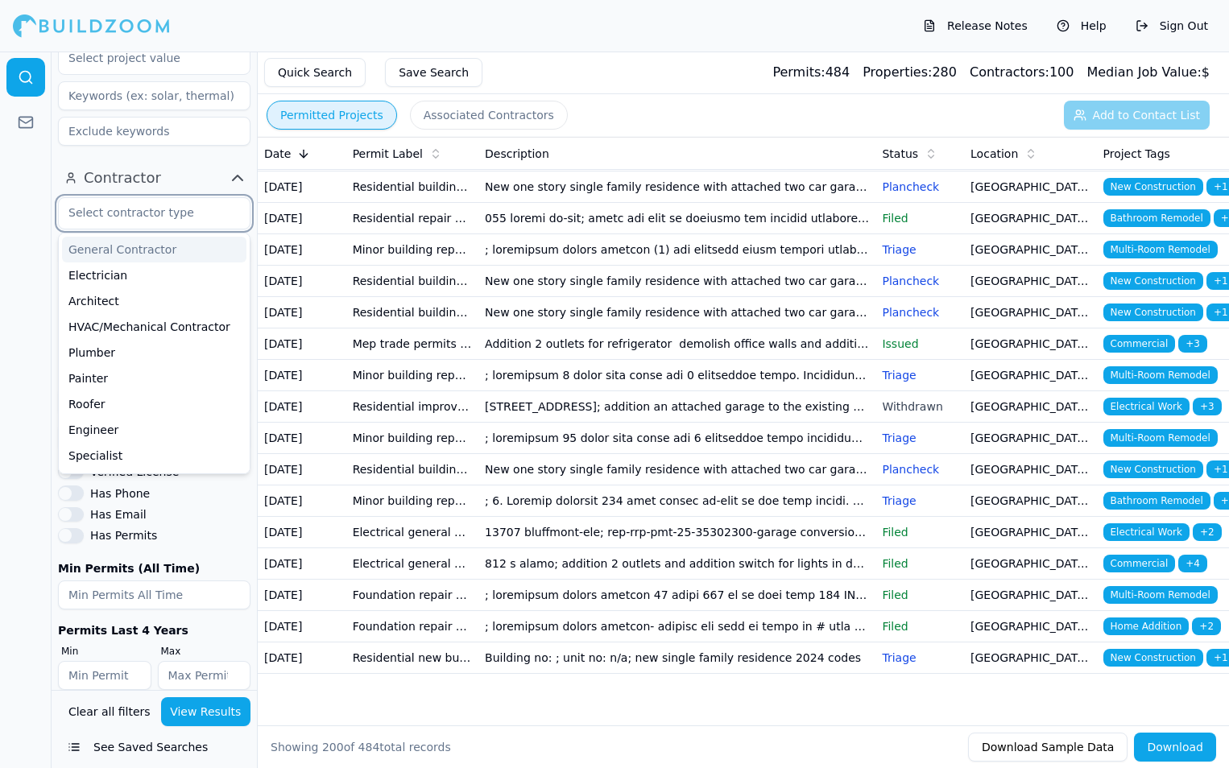
click at [143, 237] on div "General Contractor" at bounding box center [154, 250] width 184 height 26
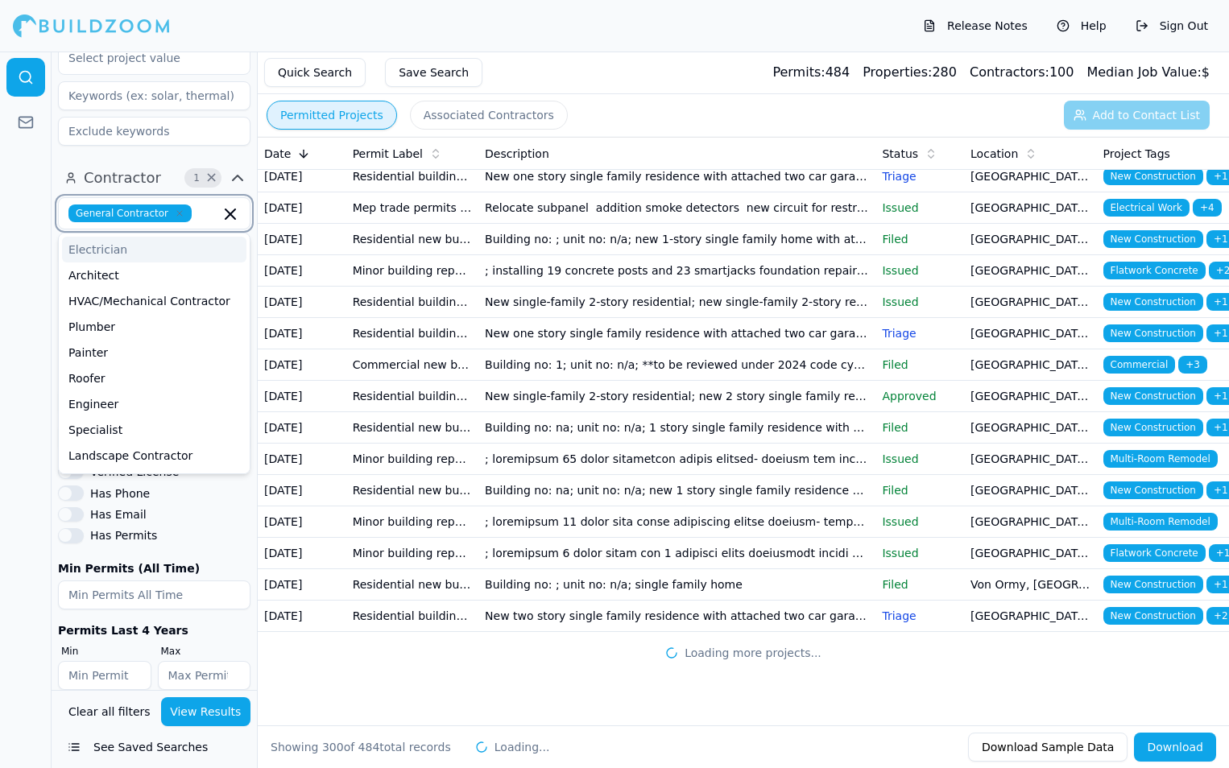
scroll to position [12586, 0]
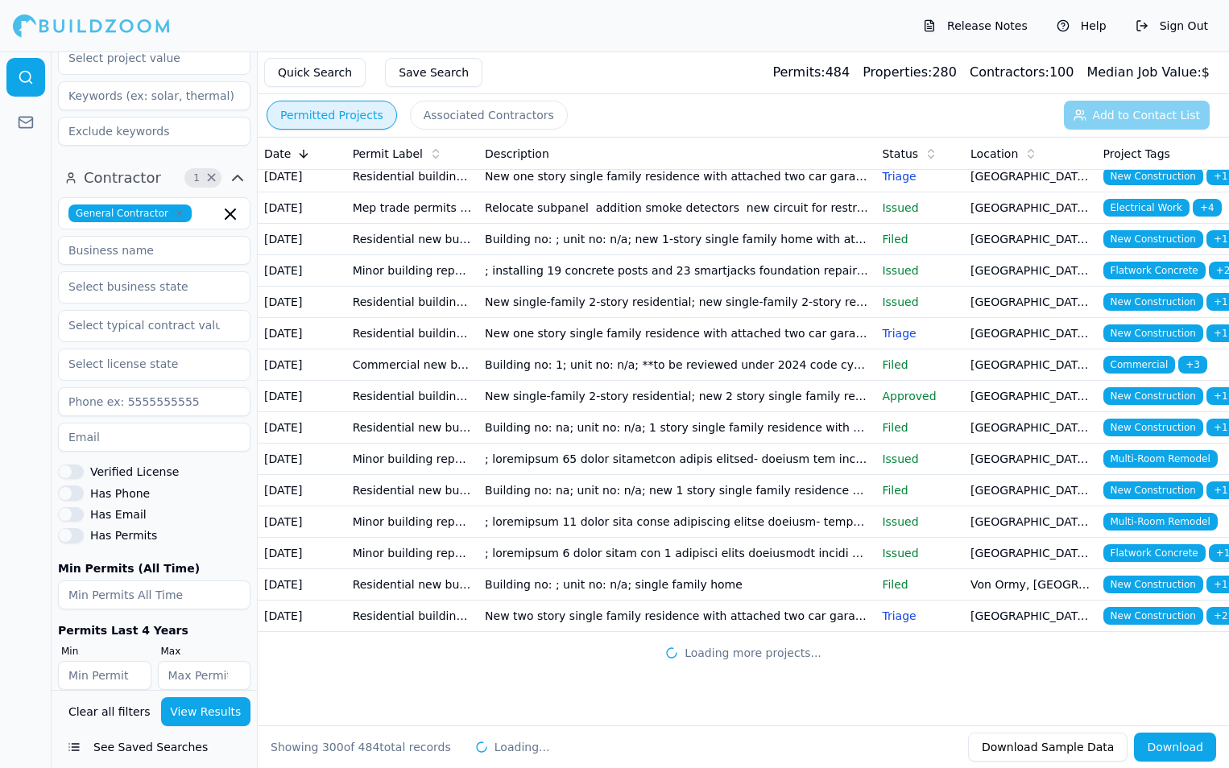
click at [180, 714] on button "View Results" at bounding box center [206, 711] width 90 height 29
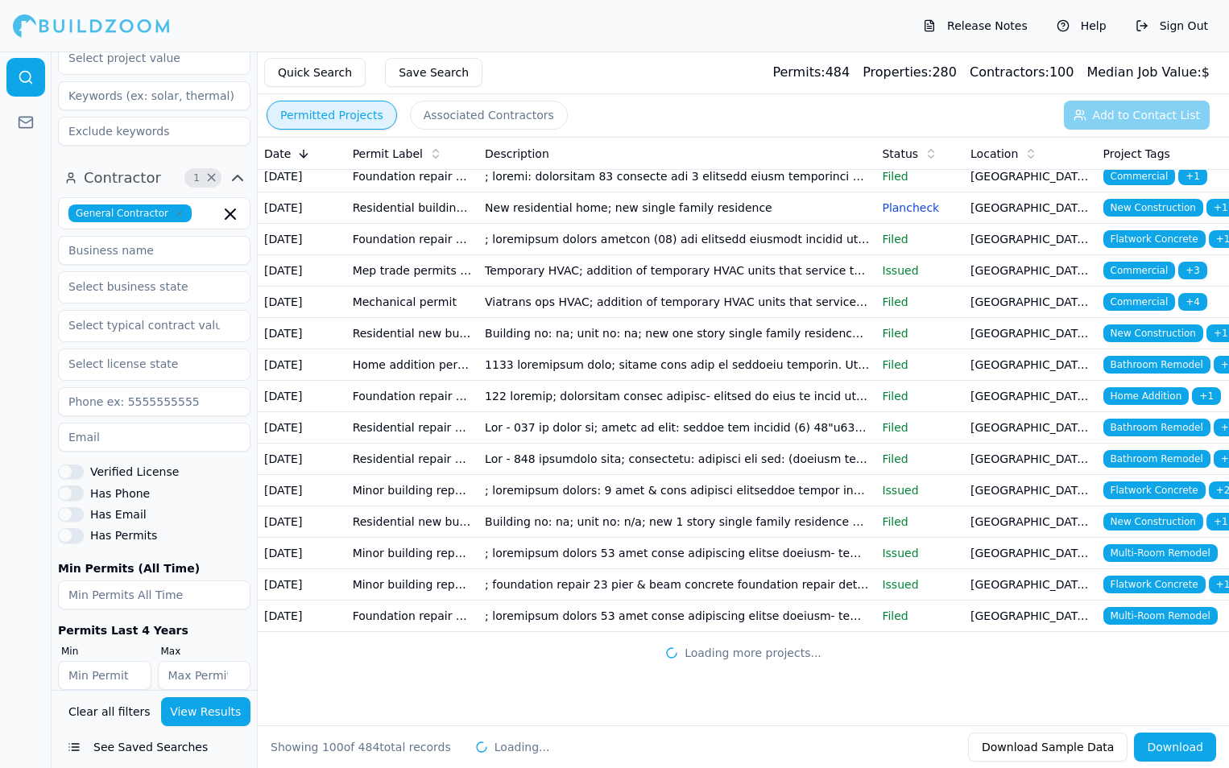
scroll to position [3887, 0]
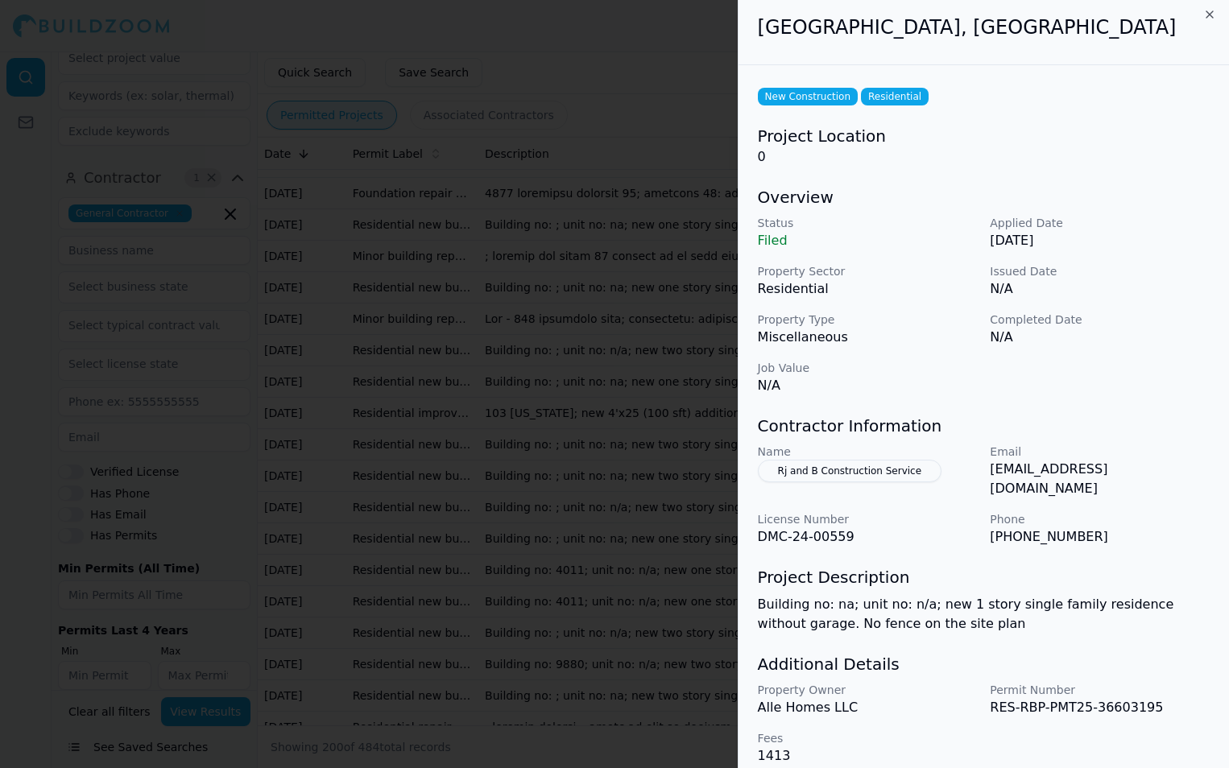
scroll to position [6, 0]
click at [1212, 17] on icon "button" at bounding box center [1209, 13] width 13 height 13
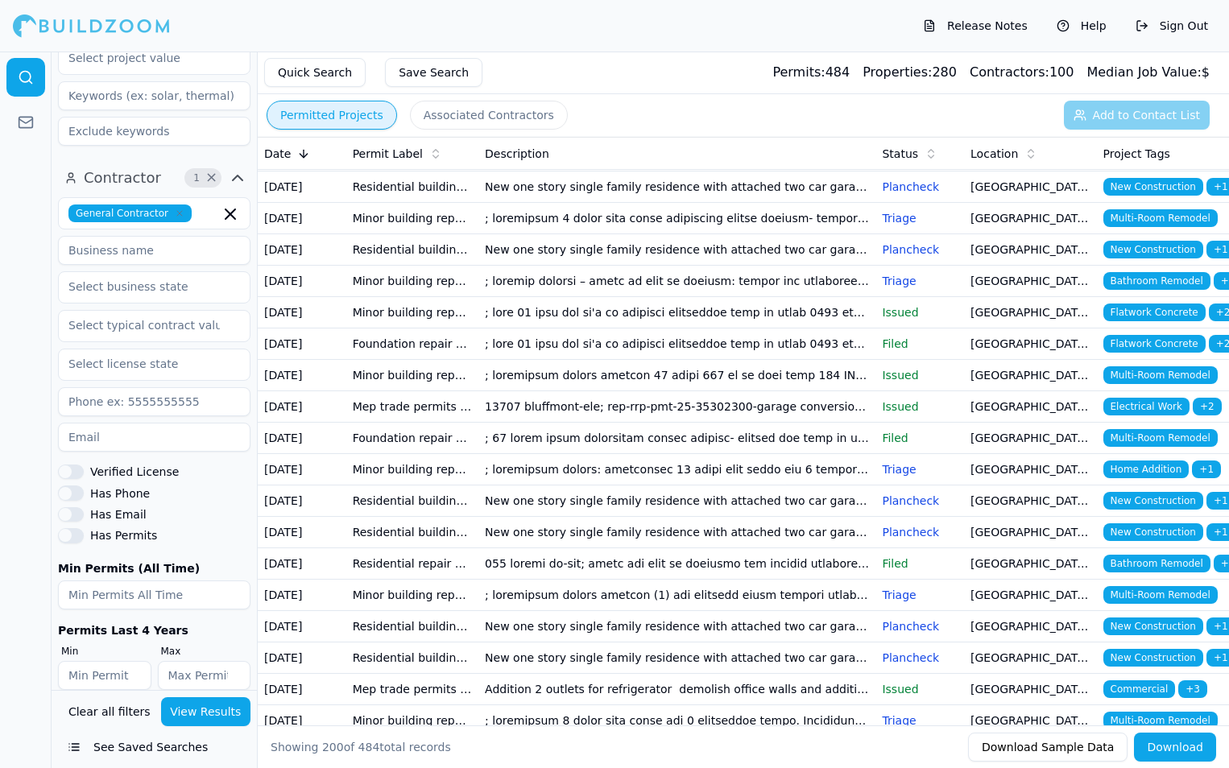
scroll to position [5465, 0]
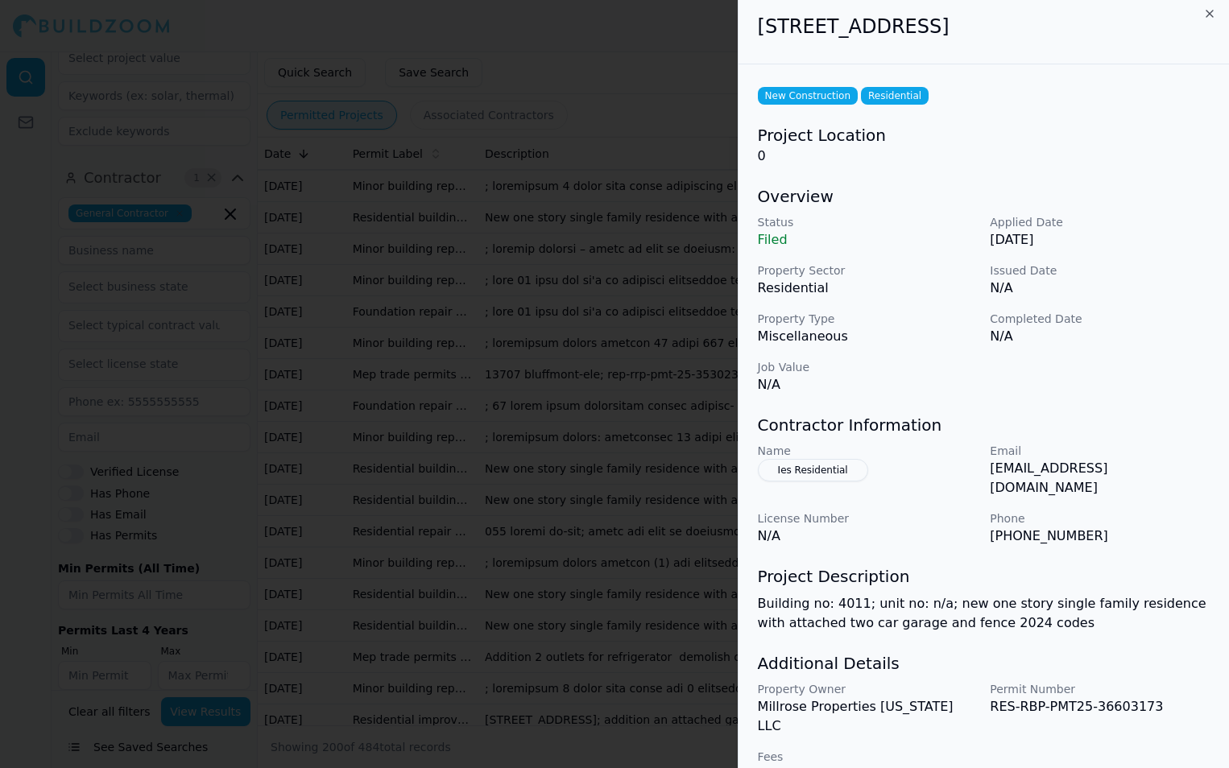
scroll to position [0, 0]
